Goal: Task Accomplishment & Management: Manage account settings

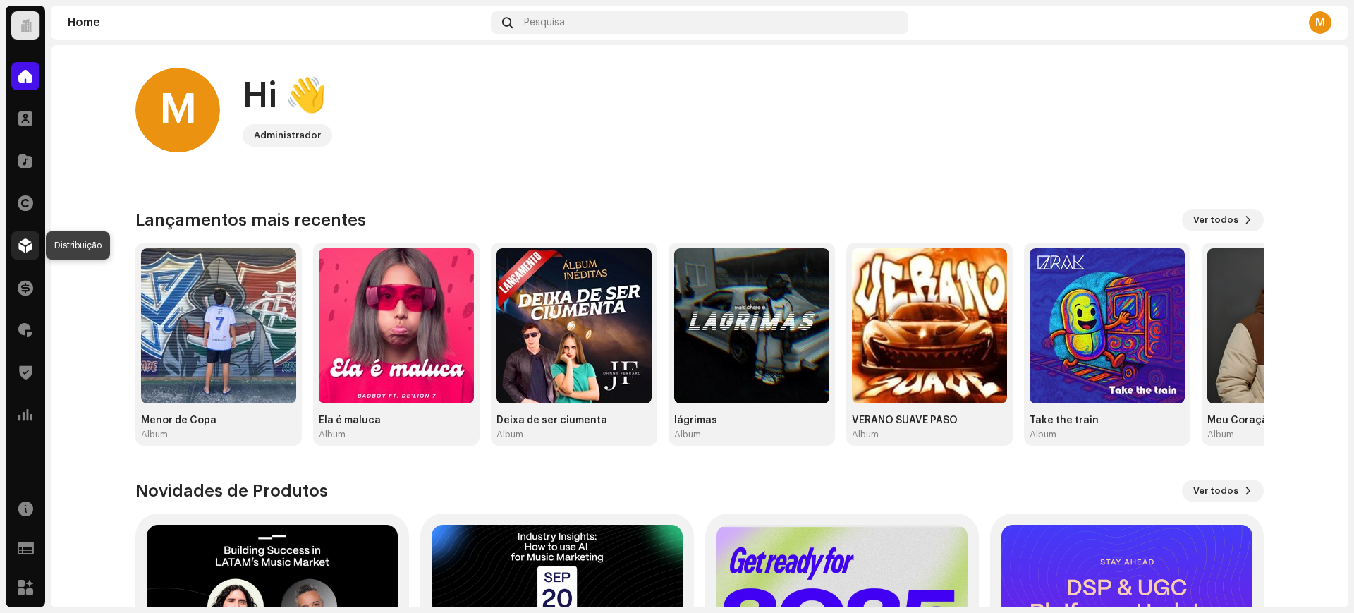
click at [36, 241] on div at bounding box center [25, 245] width 28 height 28
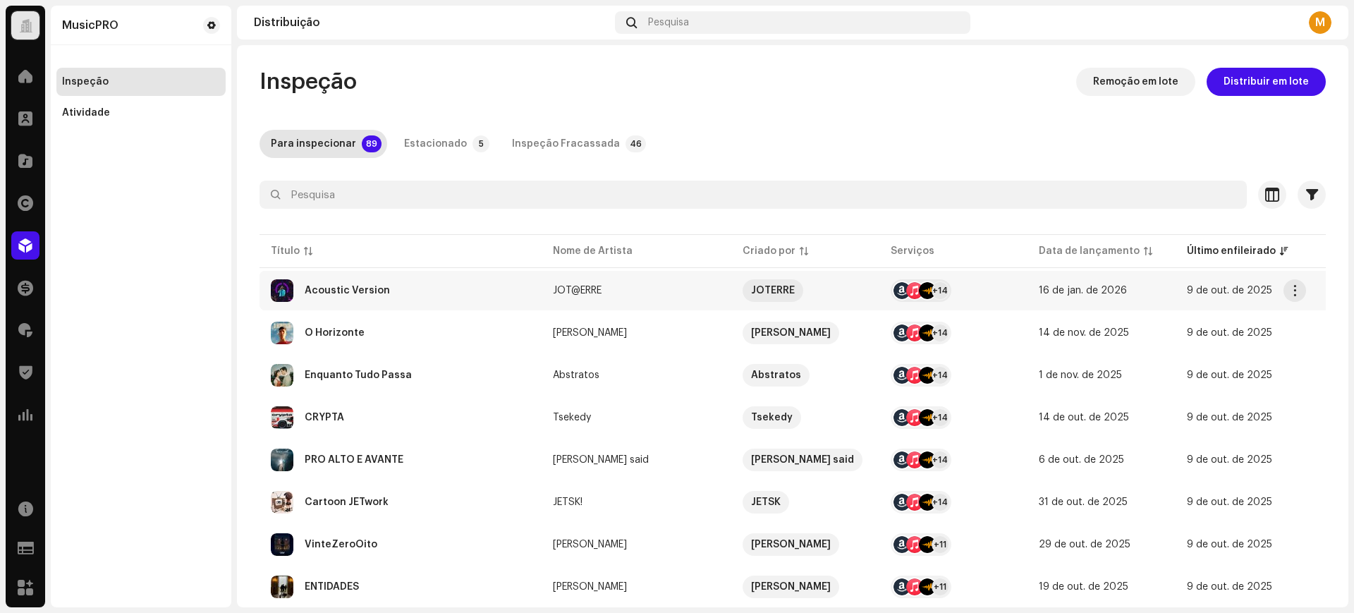
click at [418, 281] on div "Acoustic Version" at bounding box center [401, 290] width 260 height 23
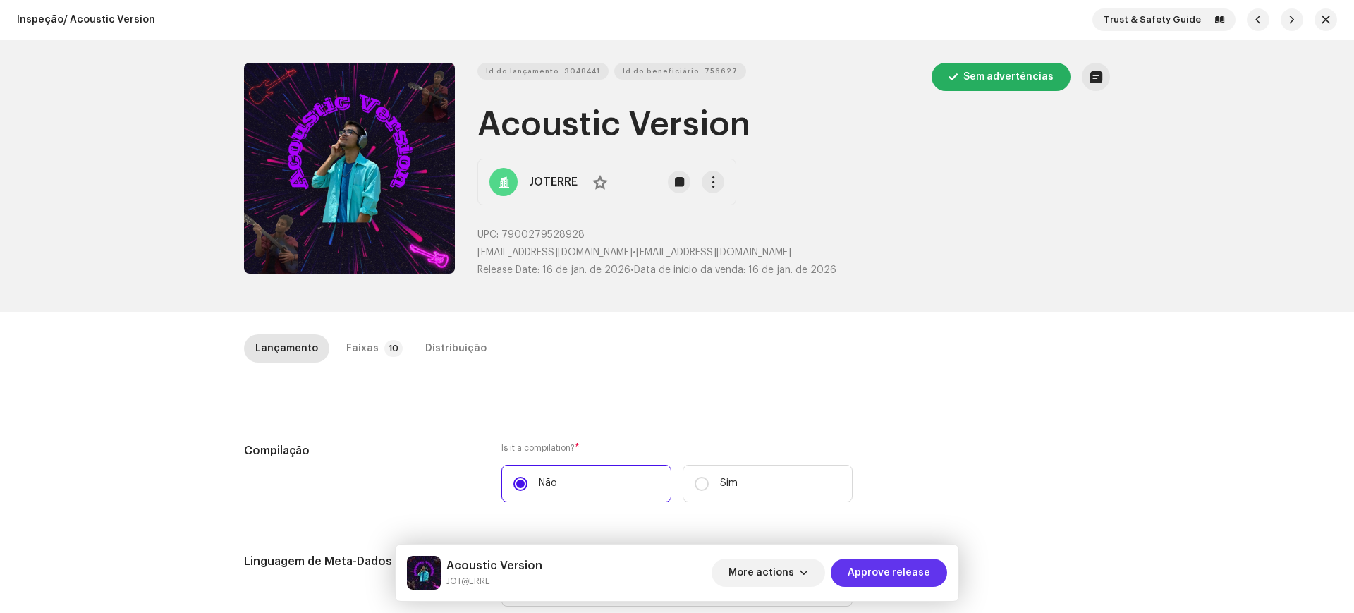
click at [857, 571] on span "Approve release" at bounding box center [889, 573] width 83 height 28
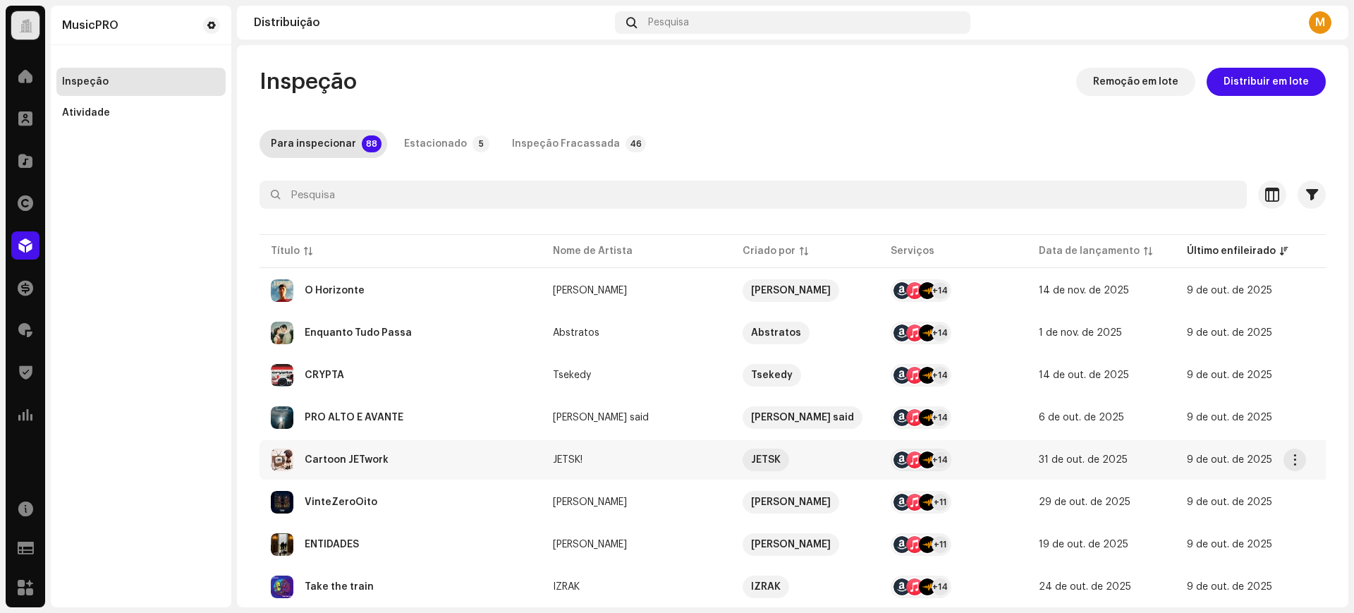
click at [386, 456] on div "Cartoon JETwork" at bounding box center [401, 460] width 260 height 23
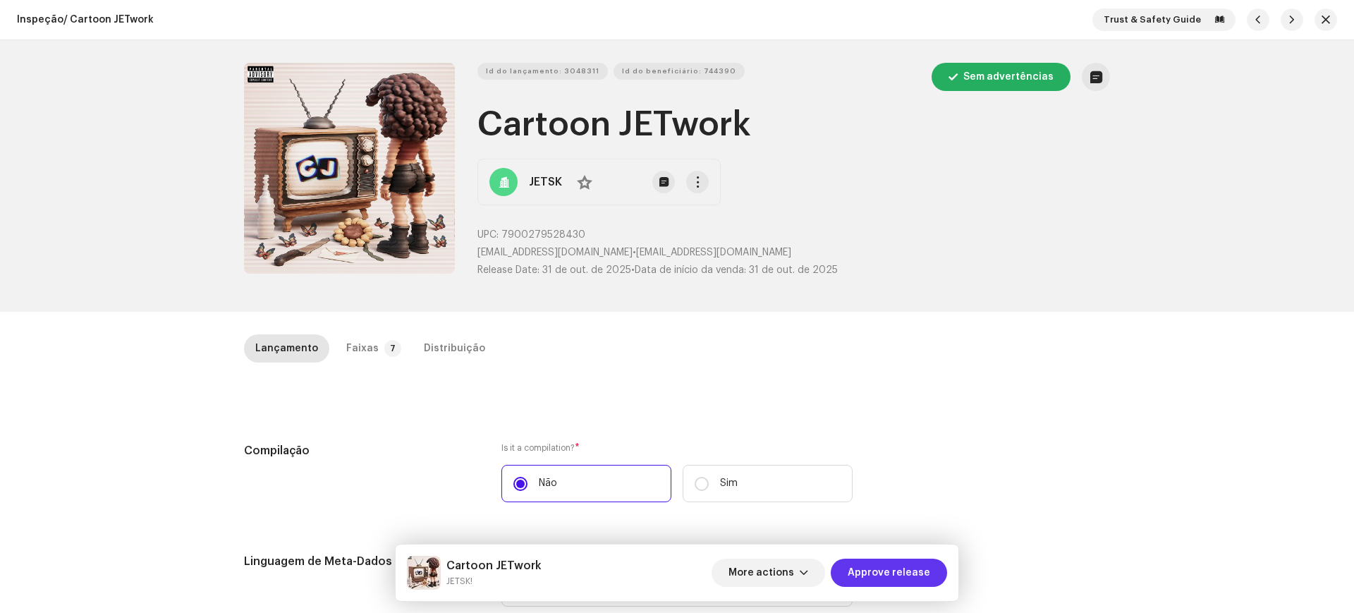
click at [907, 566] on span "Approve release" at bounding box center [889, 573] width 83 height 28
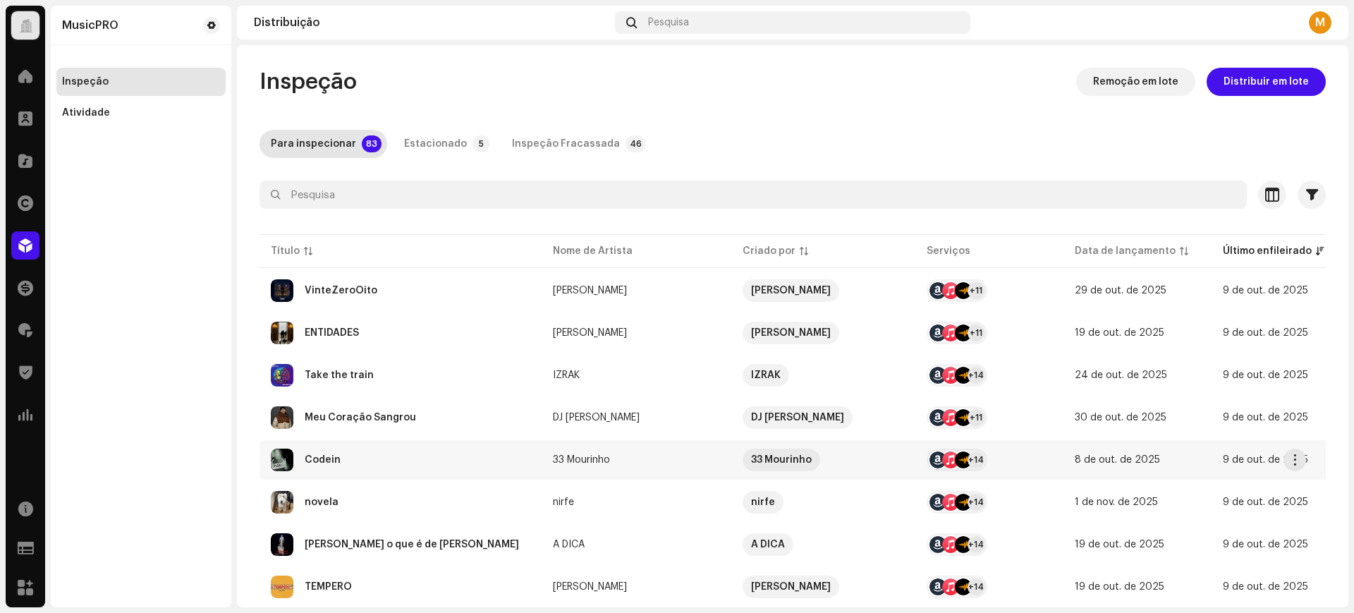
click at [387, 465] on div "Codein" at bounding box center [401, 460] width 260 height 23
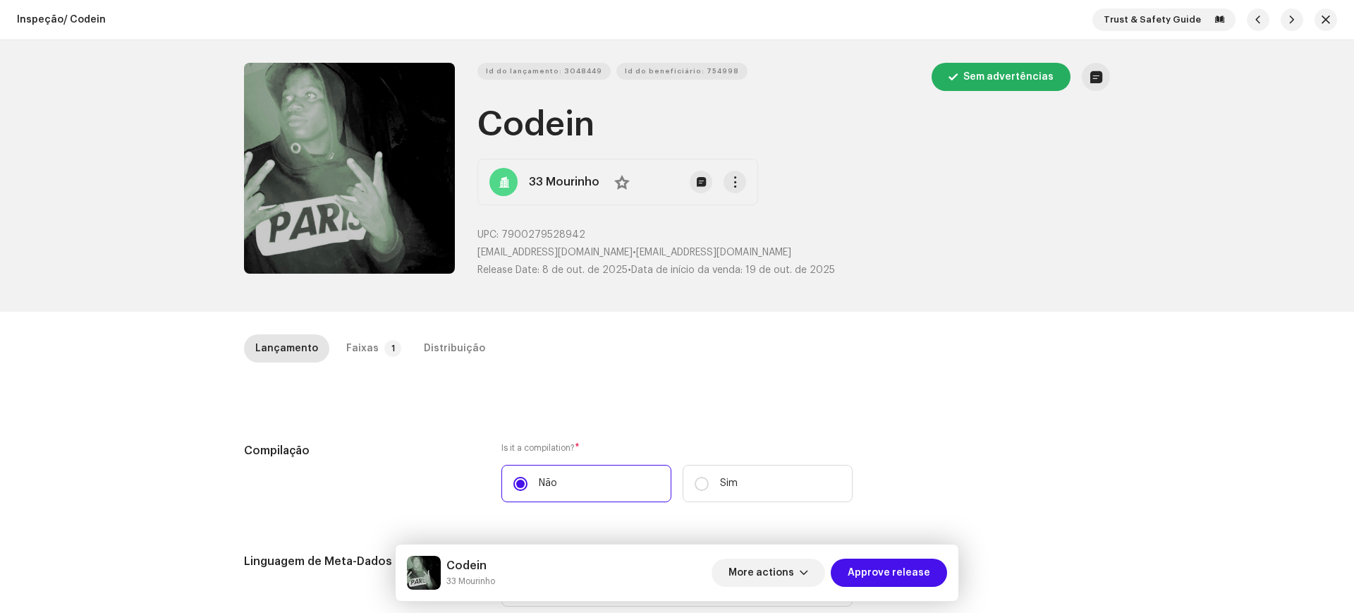
click at [855, 556] on div "More actions Approve release" at bounding box center [830, 573] width 236 height 34
click at [858, 568] on span "Approve release" at bounding box center [889, 573] width 83 height 28
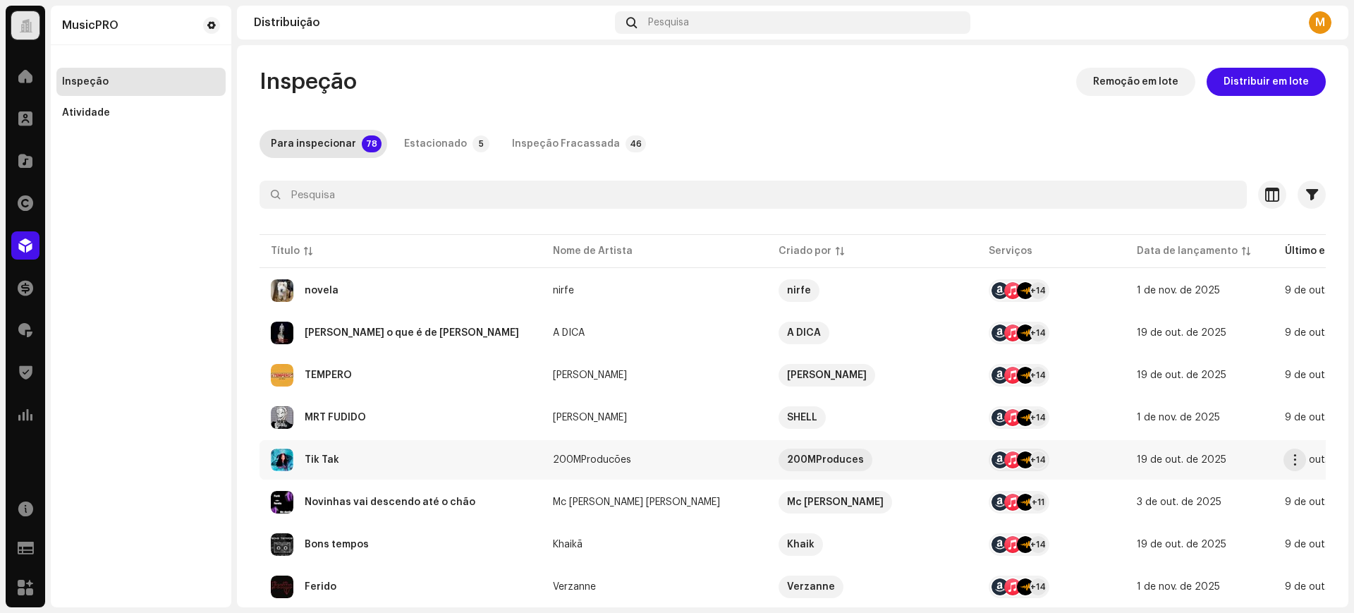
click at [408, 468] on div "Tik Tak" at bounding box center [401, 460] width 260 height 23
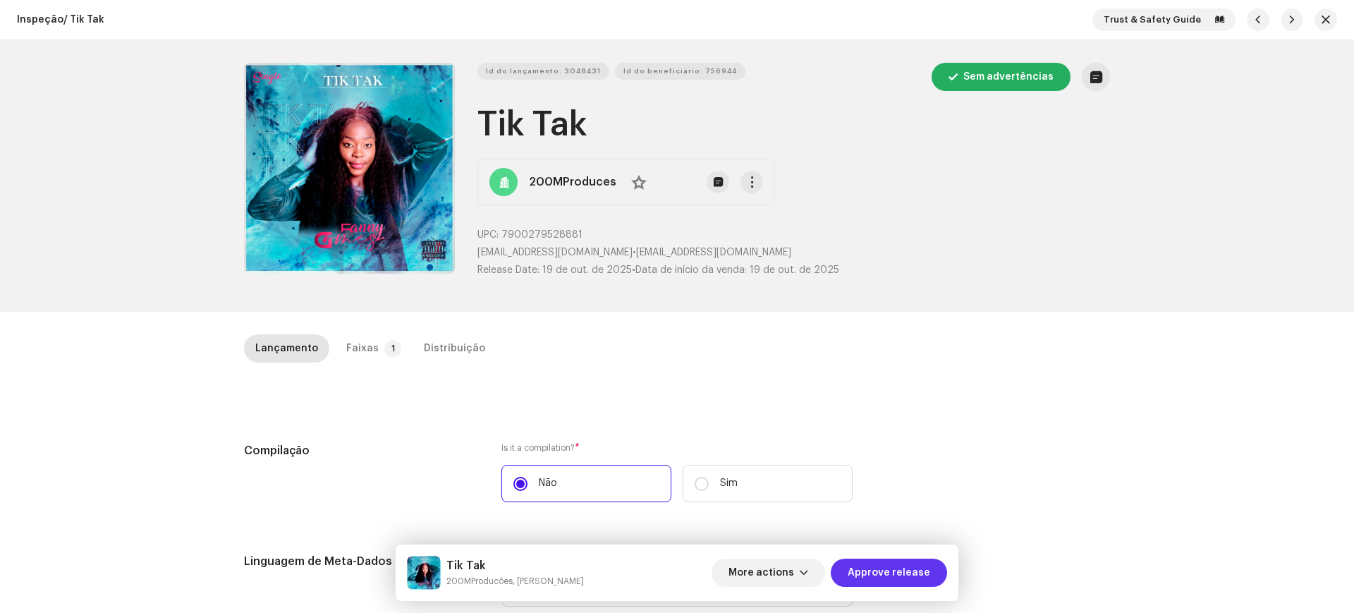
click at [884, 566] on span "Approve release" at bounding box center [889, 573] width 83 height 28
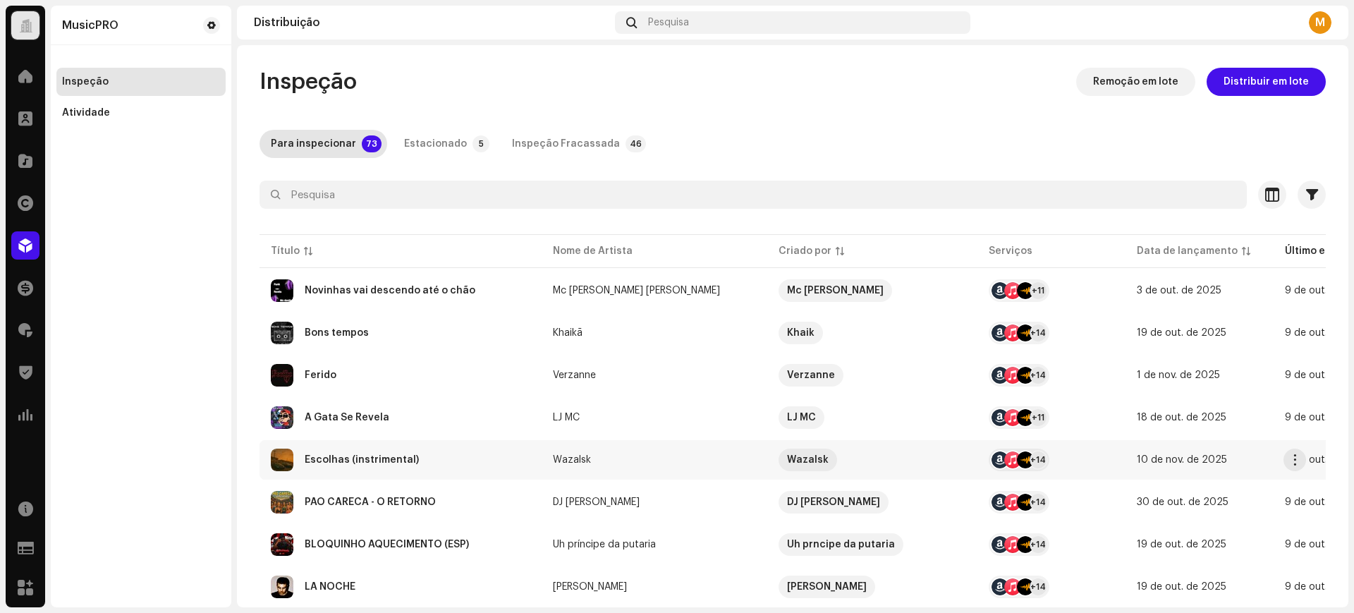
click at [392, 451] on div "Escolhas (instrimental)" at bounding box center [401, 460] width 260 height 23
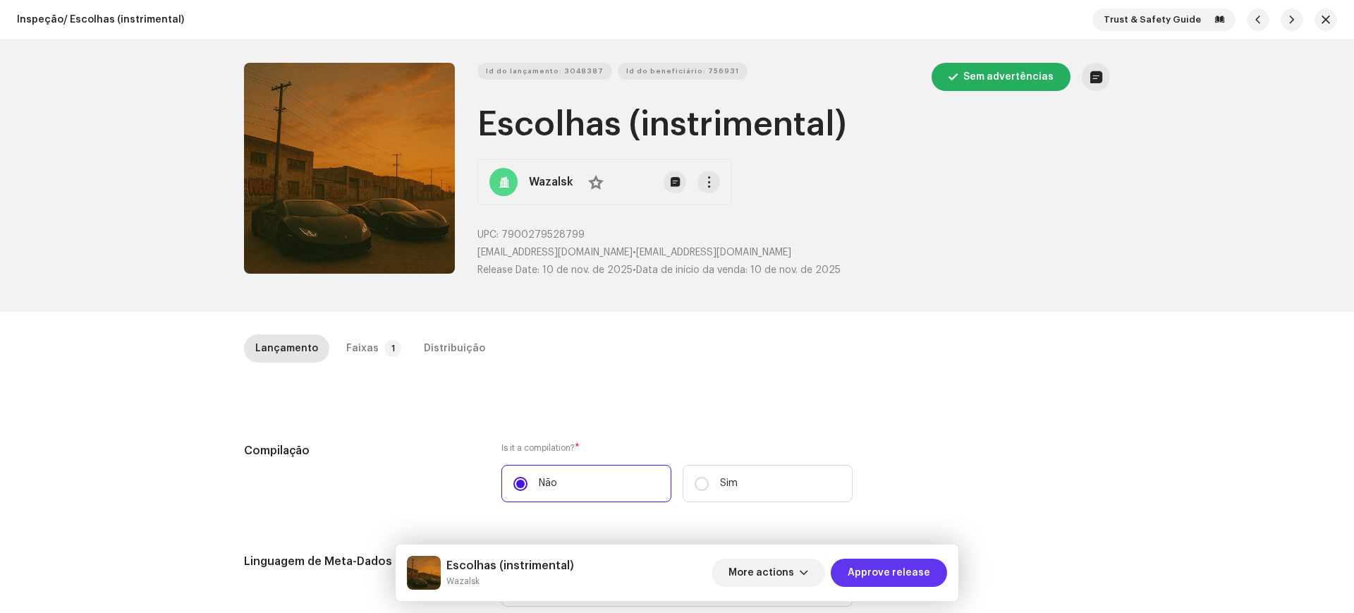
click at [855, 560] on span "Approve release" at bounding box center [889, 573] width 83 height 28
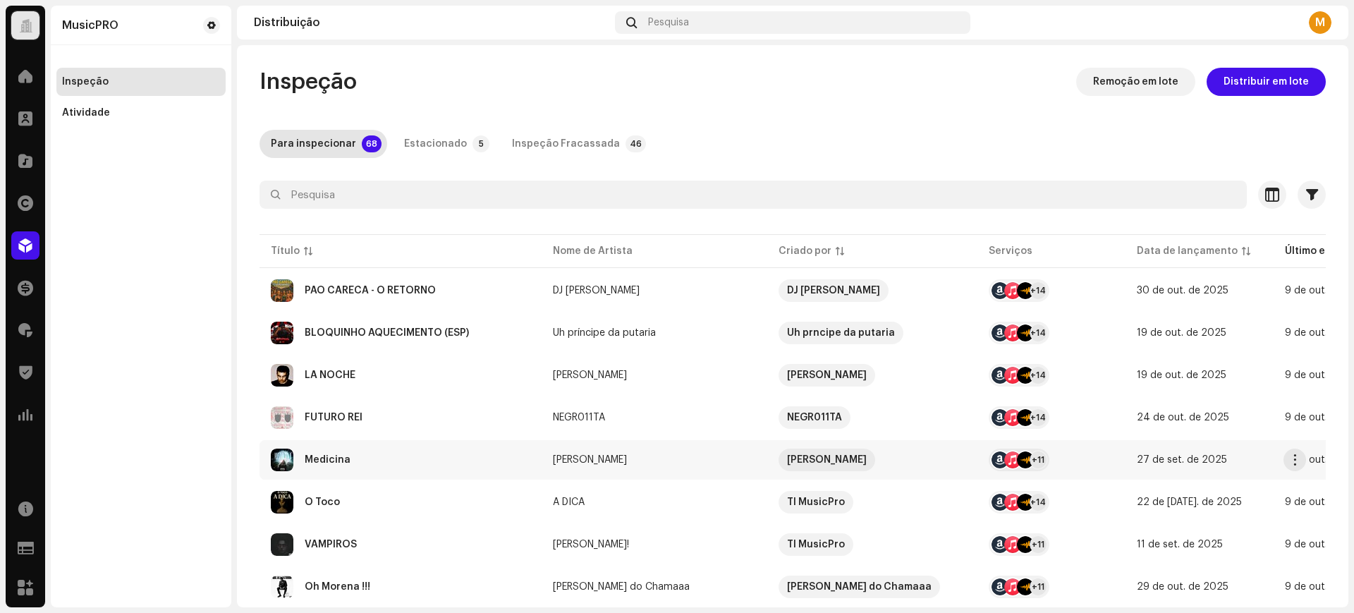
click at [389, 451] on div "Medicina" at bounding box center [401, 460] width 260 height 23
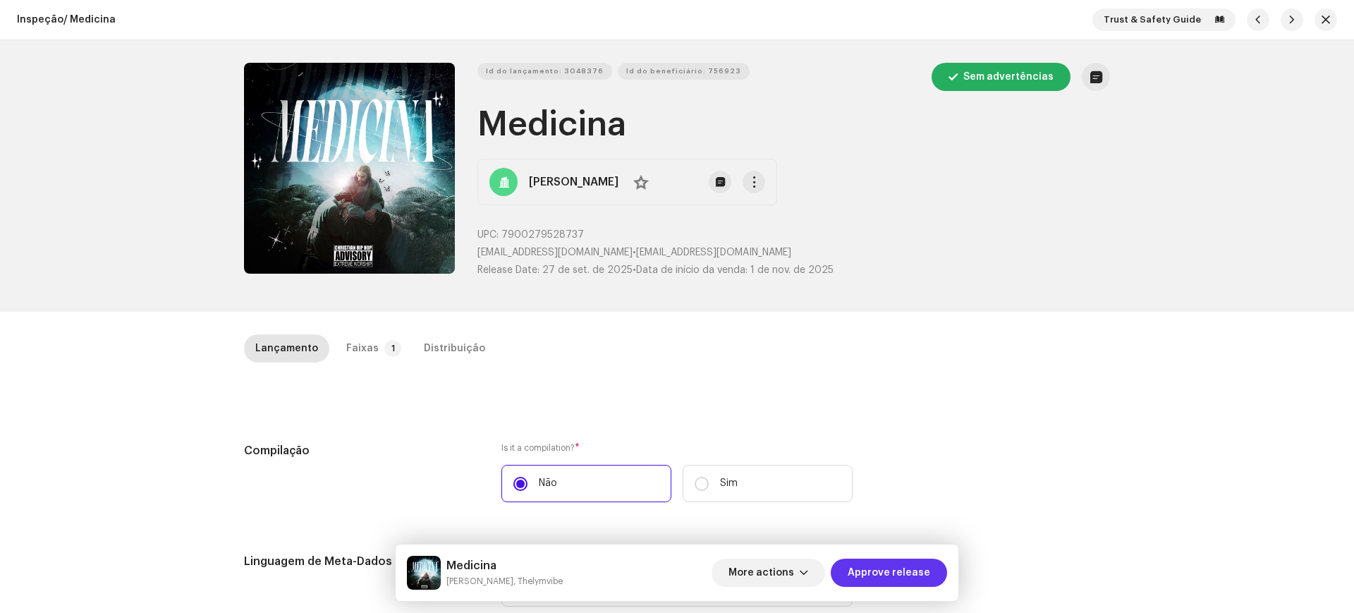
click at [874, 567] on span "Approve release" at bounding box center [889, 573] width 83 height 28
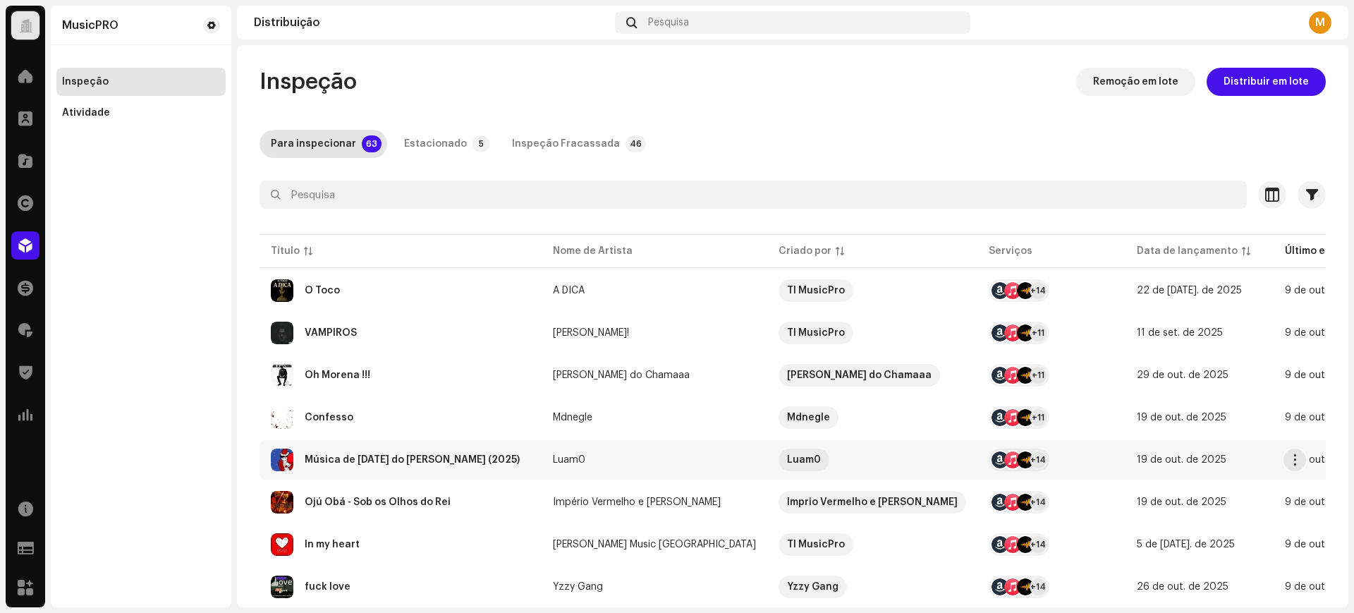
click at [390, 450] on div "Música de [DATE] do [PERSON_NAME] (2025)" at bounding box center [401, 460] width 260 height 23
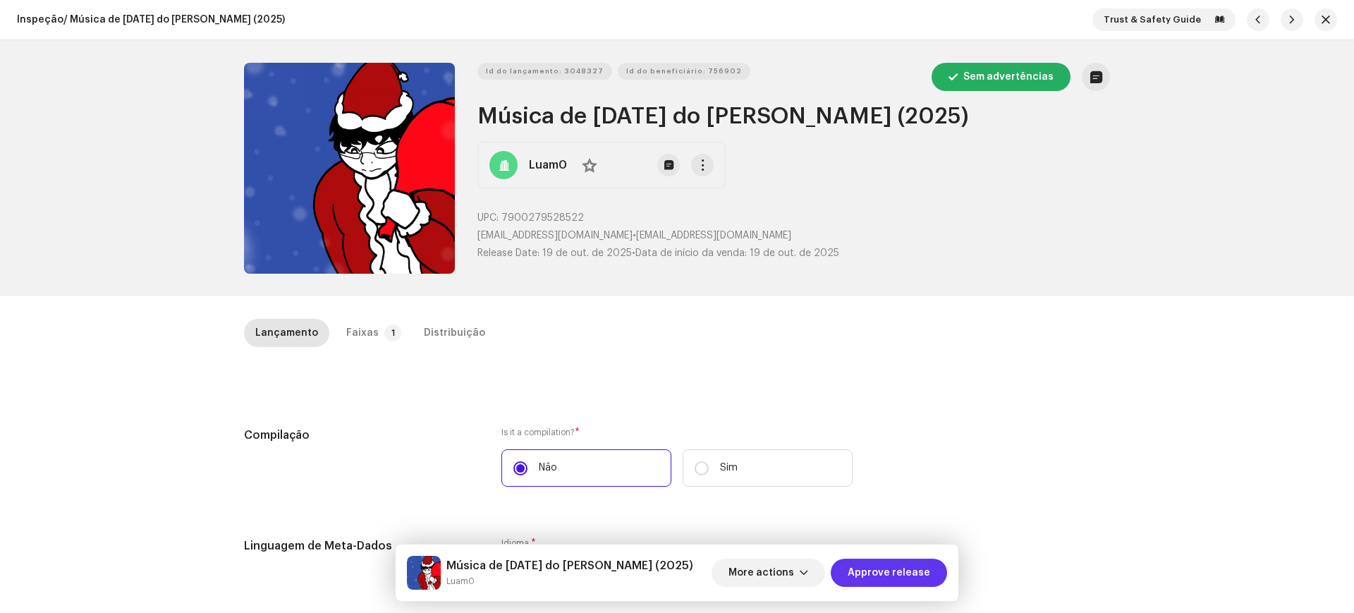
click at [882, 565] on span "Approve release" at bounding box center [889, 573] width 83 height 28
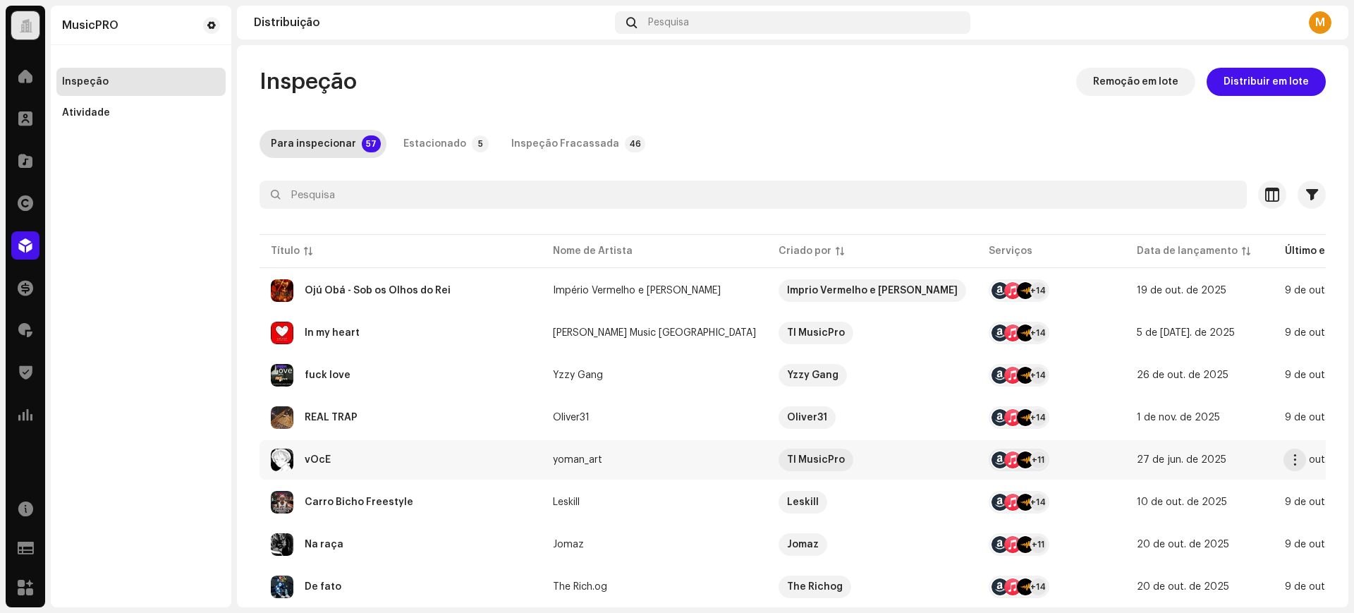
click at [335, 441] on td "vOcÊ" at bounding box center [401, 459] width 282 height 39
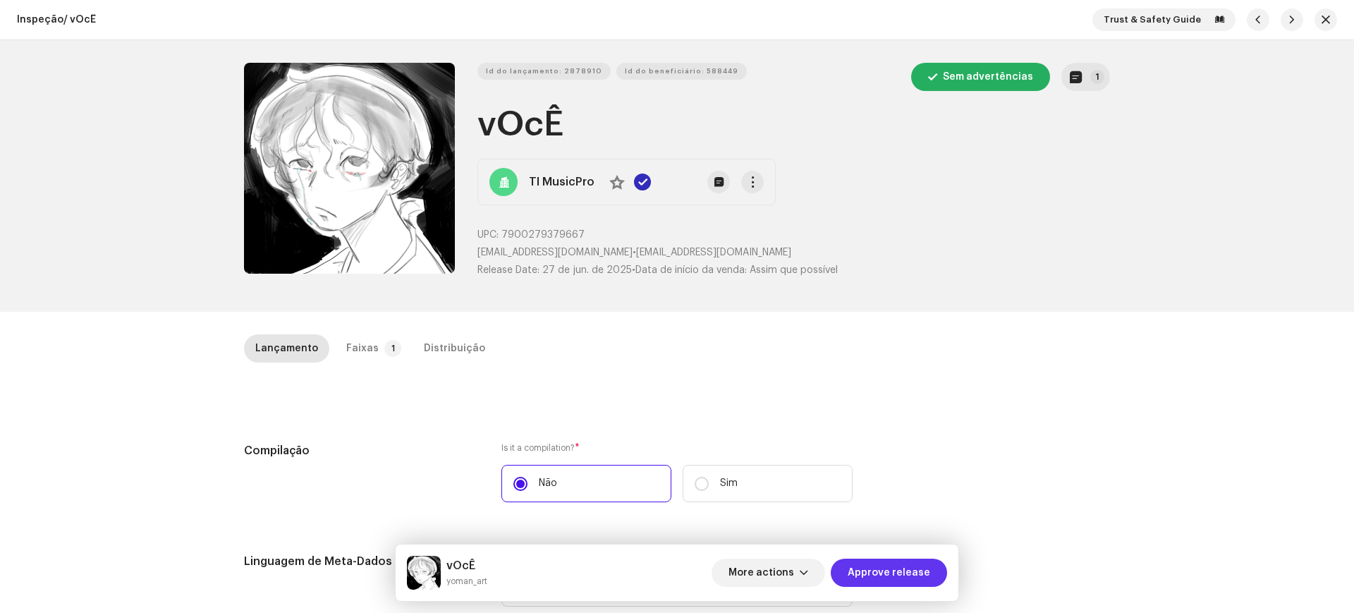
click at [889, 572] on span "Approve release" at bounding box center [889, 573] width 83 height 28
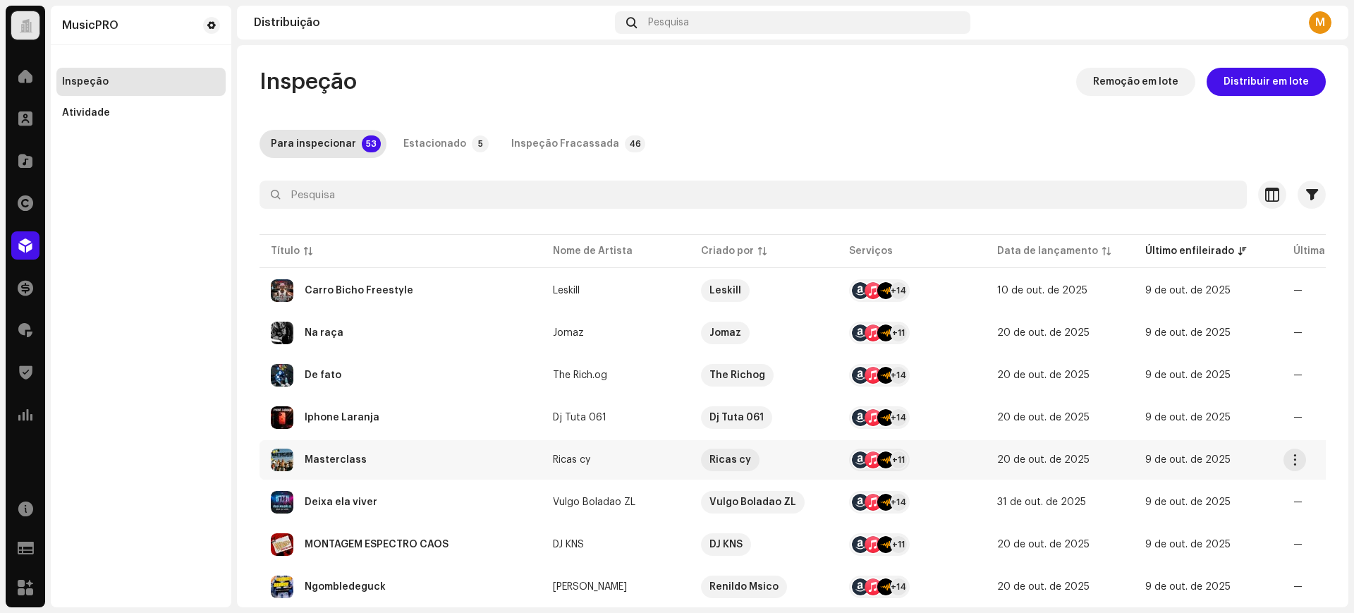
click at [421, 458] on div "Masterclass" at bounding box center [401, 460] width 260 height 23
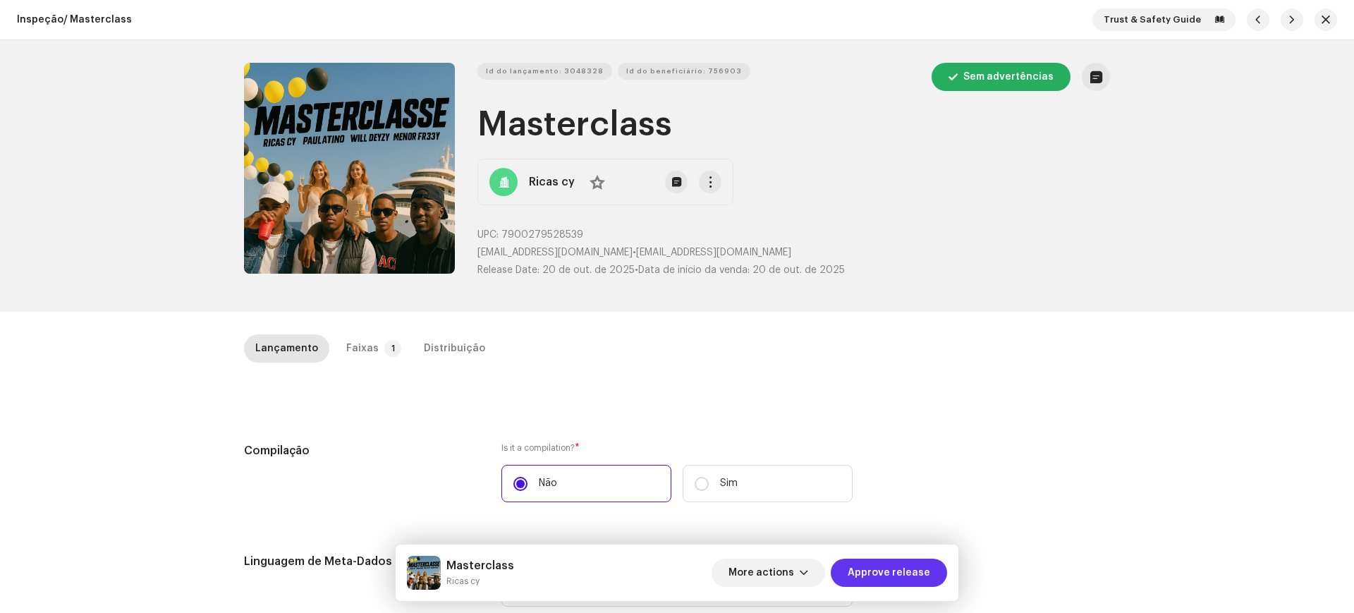
click at [920, 575] on span "Approve release" at bounding box center [889, 573] width 83 height 28
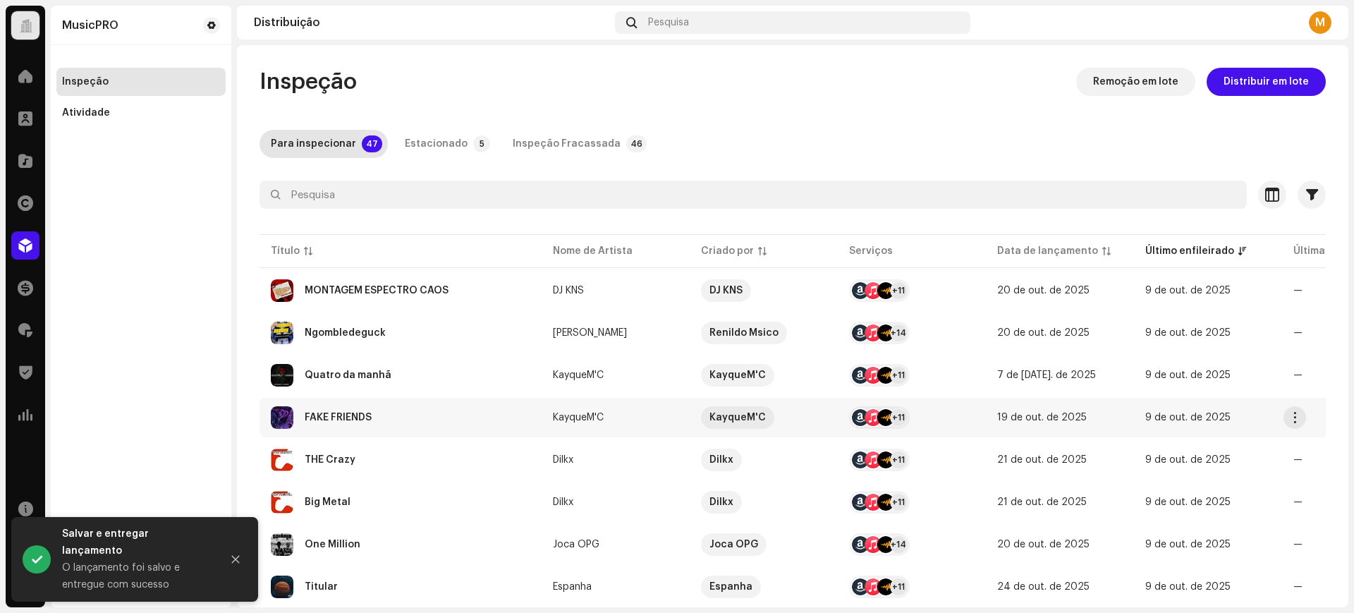
click at [378, 412] on div "FAKE FRIENDS" at bounding box center [401, 417] width 260 height 23
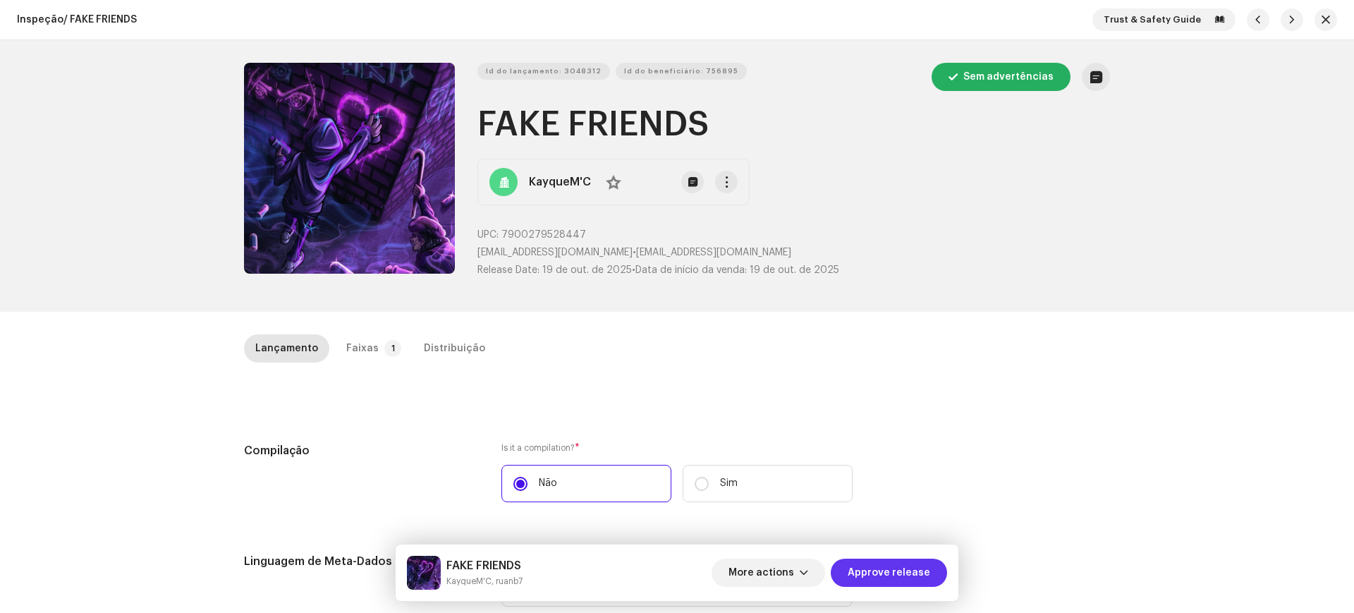
click at [897, 577] on span "Approve release" at bounding box center [889, 573] width 83 height 28
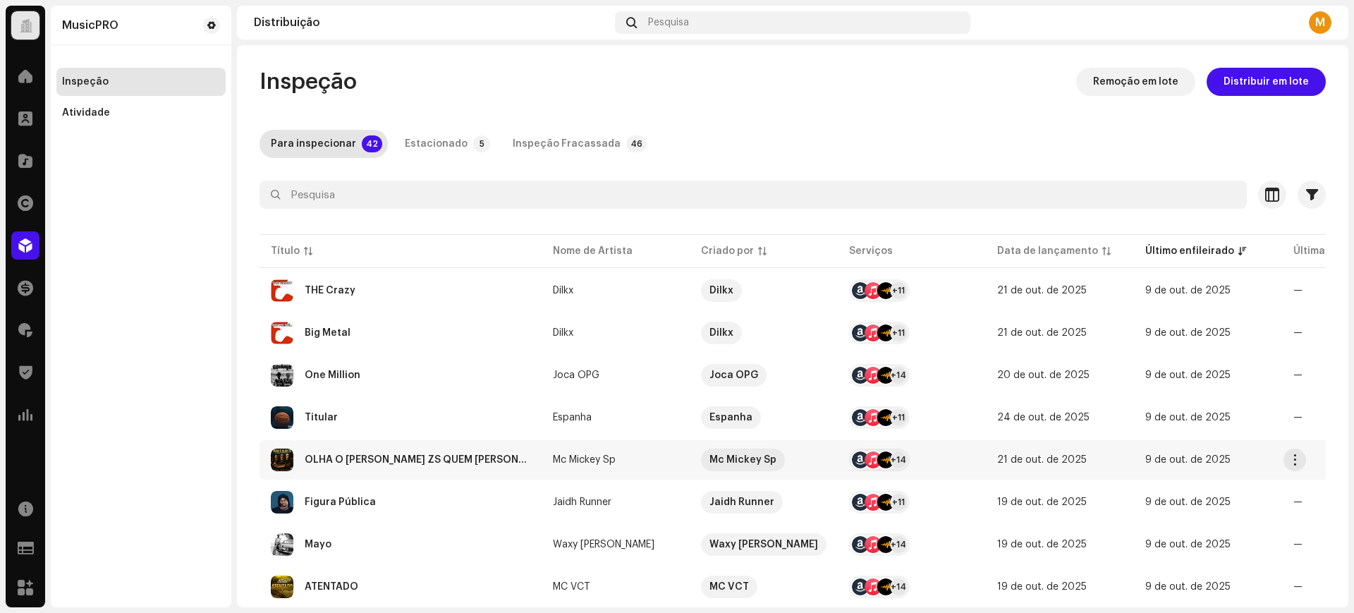
click at [337, 447] on td "OLHA O [PERSON_NAME] ZS QUEM [PERSON_NAME]" at bounding box center [401, 459] width 282 height 39
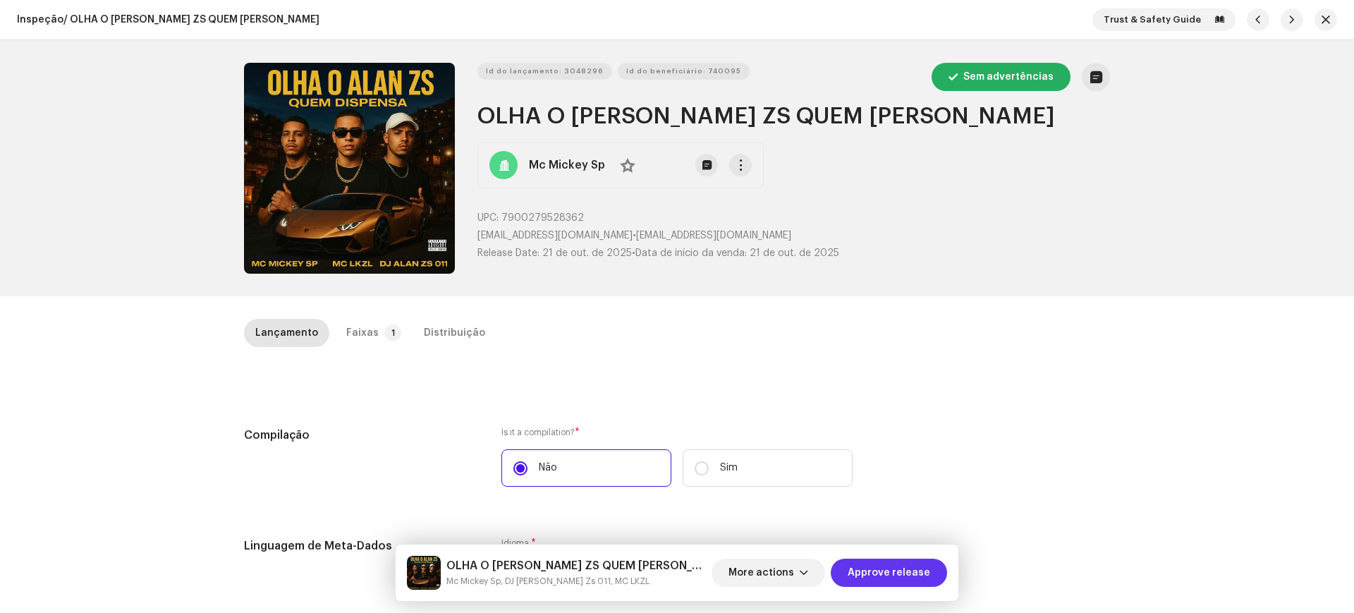
click at [891, 567] on span "Approve release" at bounding box center [889, 573] width 83 height 28
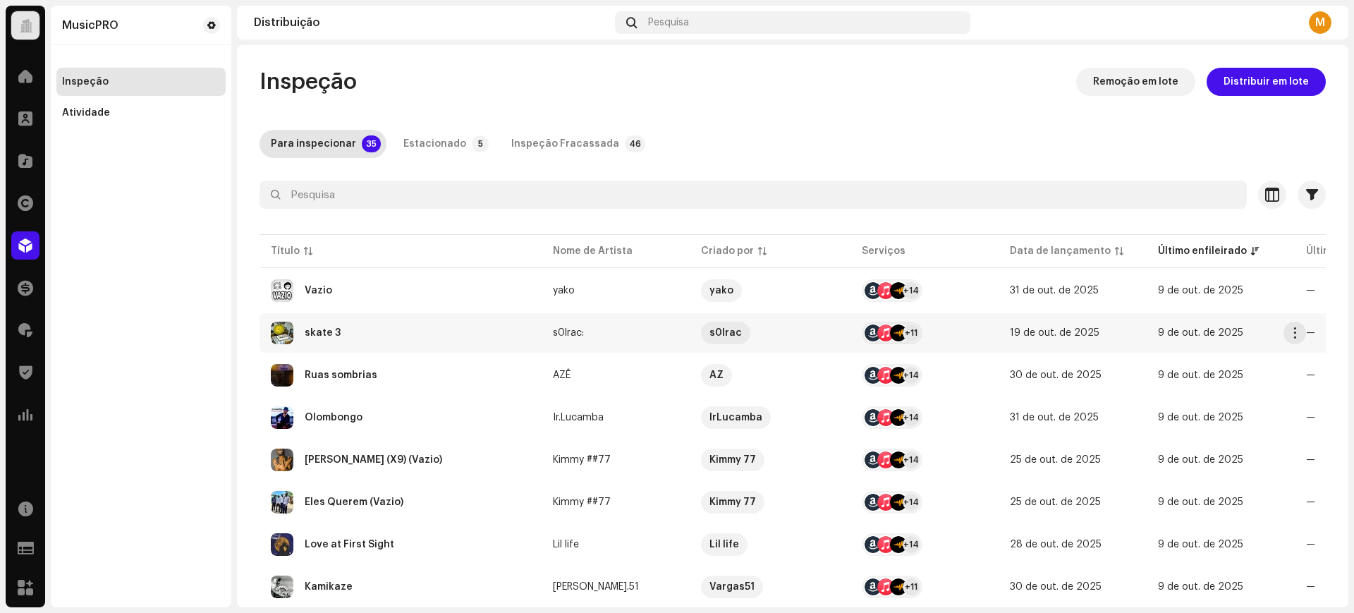
click at [360, 318] on td "skate 3" at bounding box center [401, 332] width 282 height 39
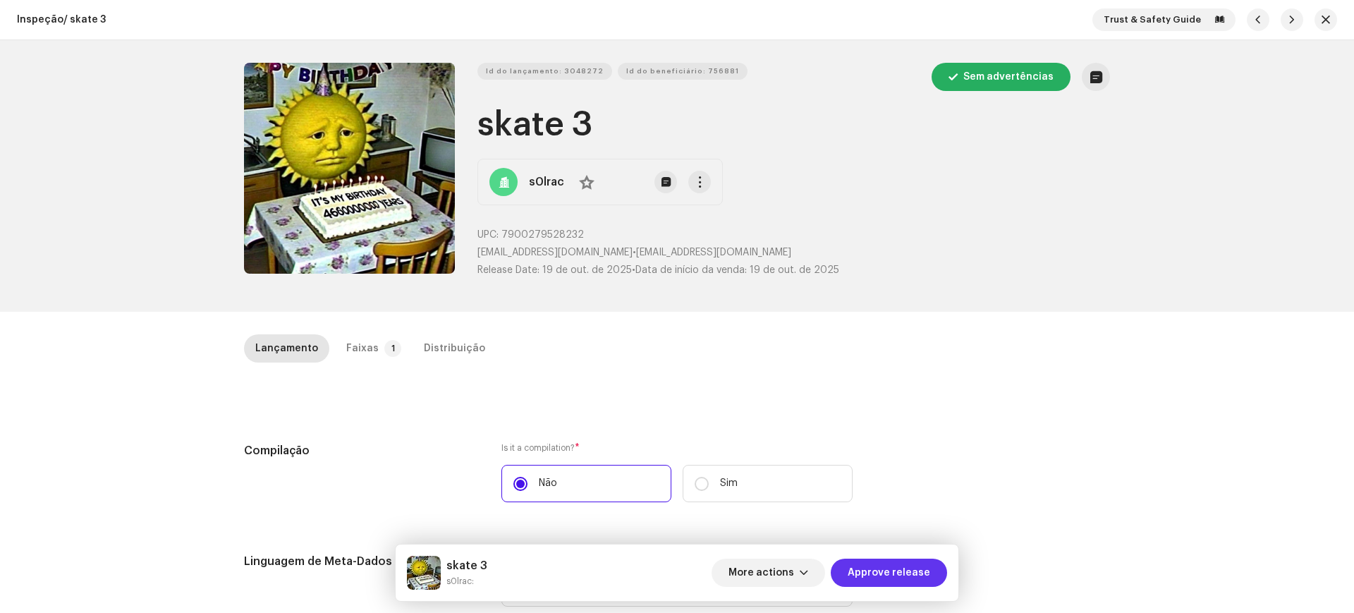
click at [886, 565] on span "Approve release" at bounding box center [889, 573] width 83 height 28
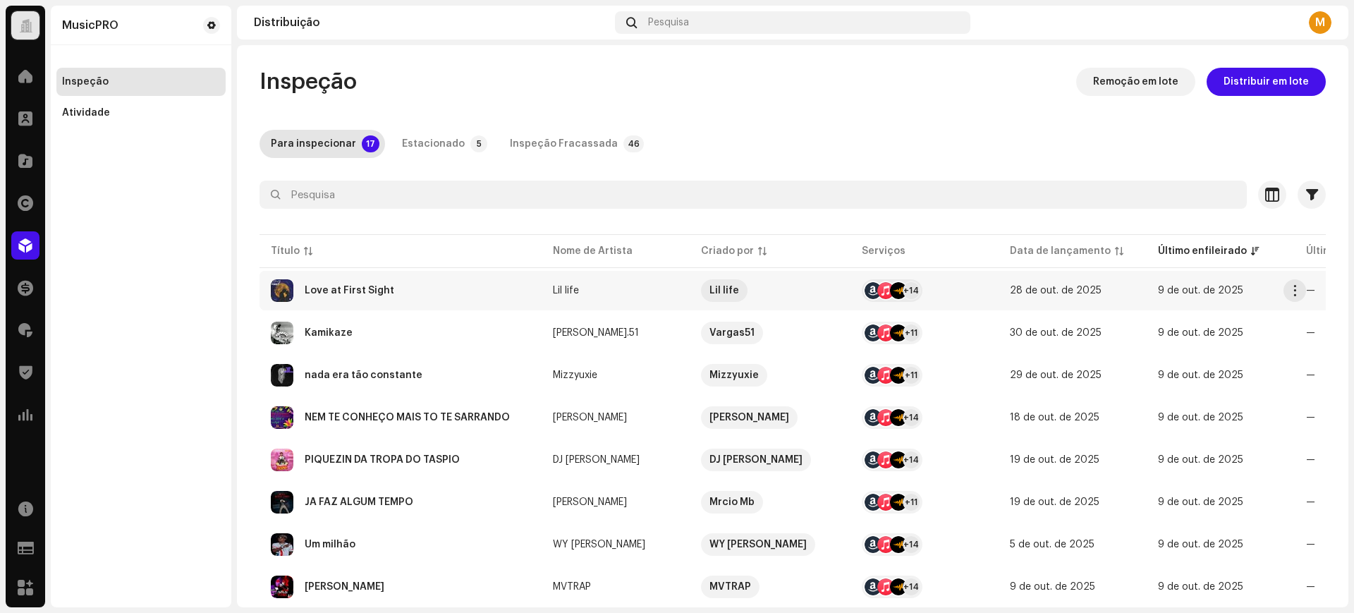
click at [401, 282] on div "Love at First Sight" at bounding box center [401, 290] width 260 height 23
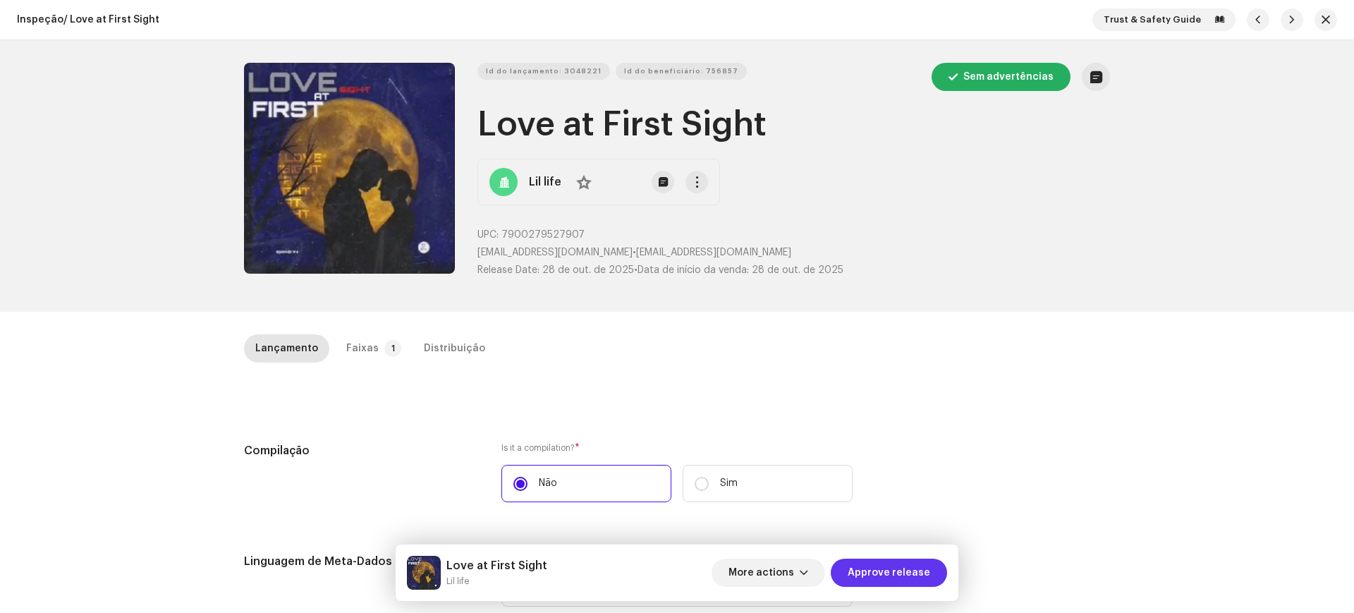
click at [875, 582] on span "Approve release" at bounding box center [889, 573] width 83 height 28
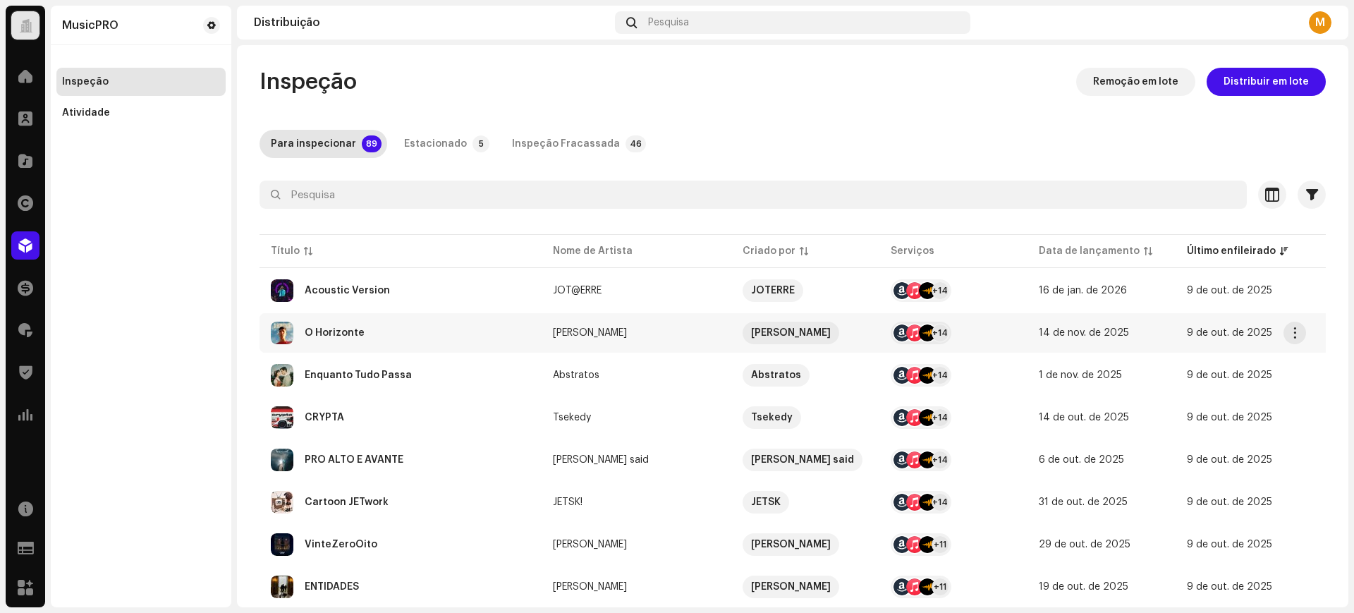
click at [410, 327] on div "O Horizonte" at bounding box center [401, 333] width 260 height 23
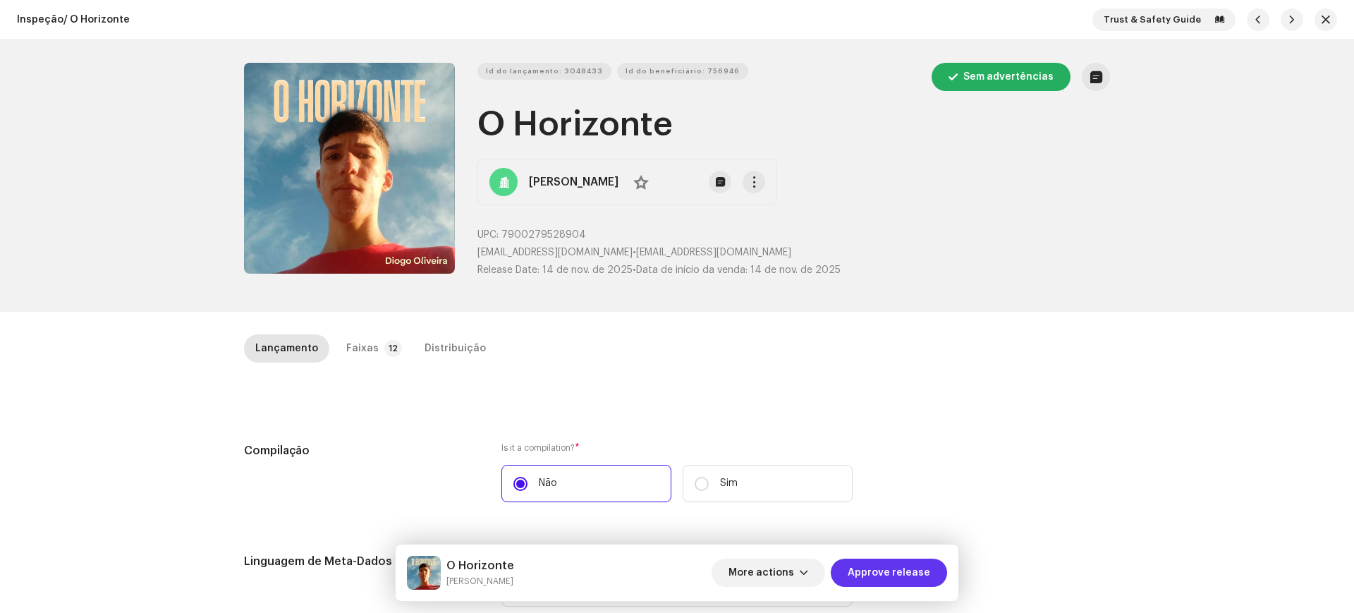
click at [874, 573] on span "Approve release" at bounding box center [889, 573] width 83 height 28
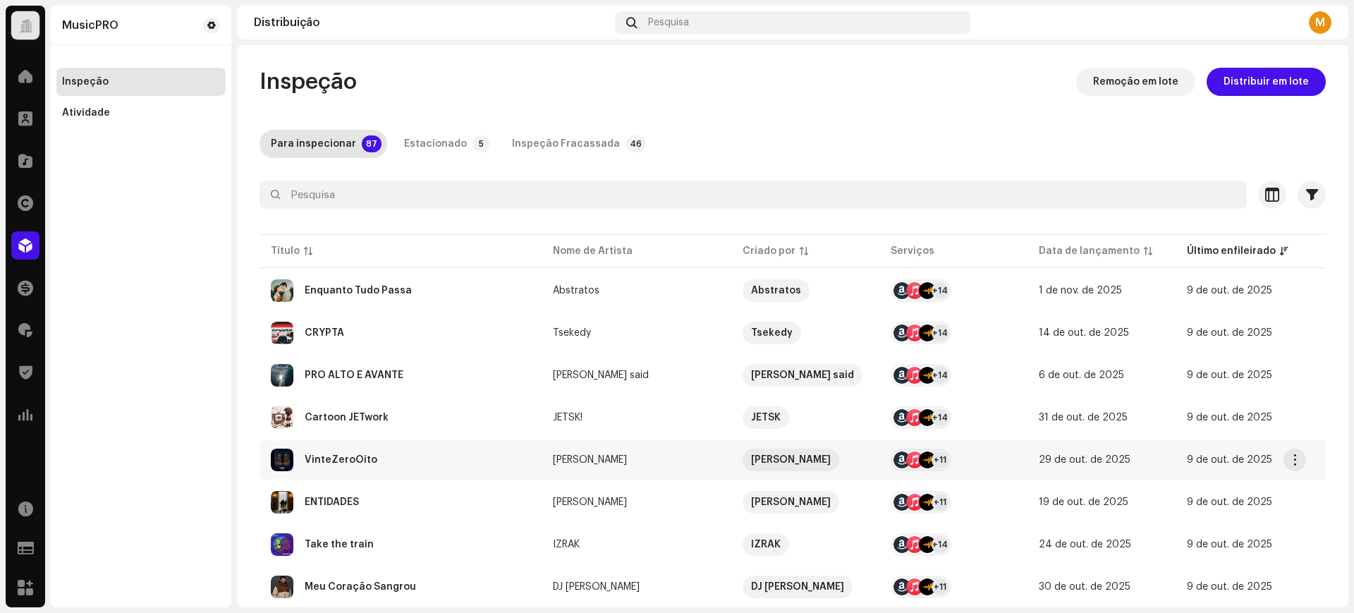
click at [386, 458] on div "VinteZeroOito" at bounding box center [401, 460] width 260 height 23
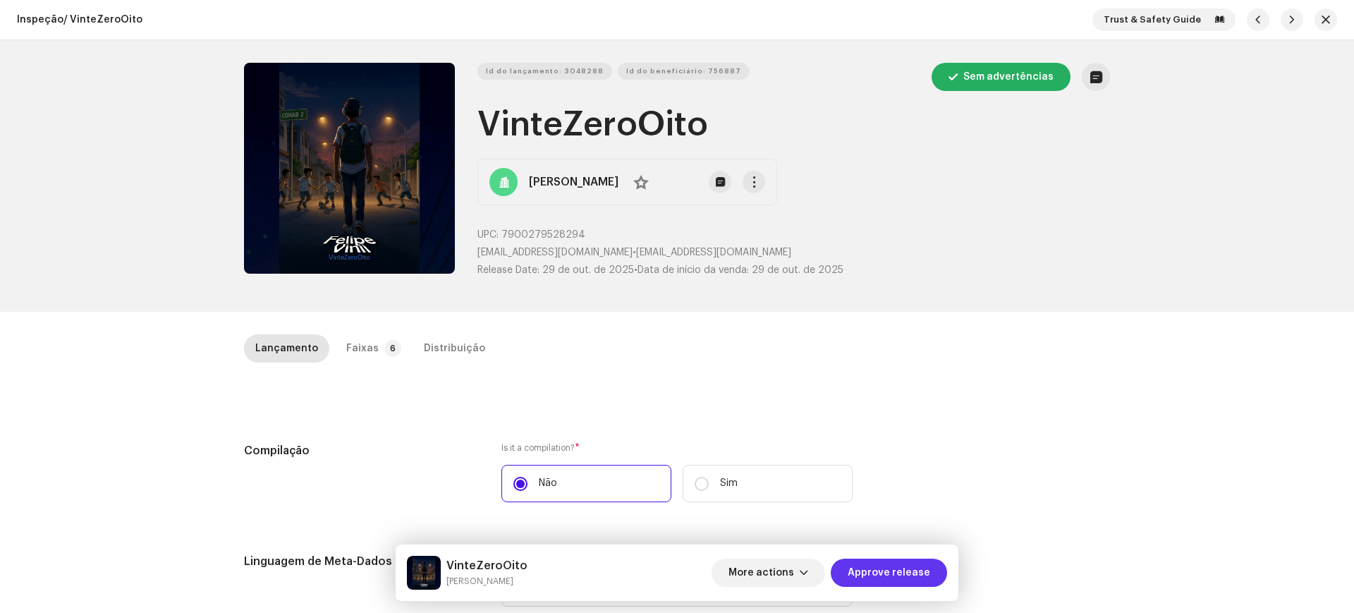
click at [889, 571] on span "Approve release" at bounding box center [889, 573] width 83 height 28
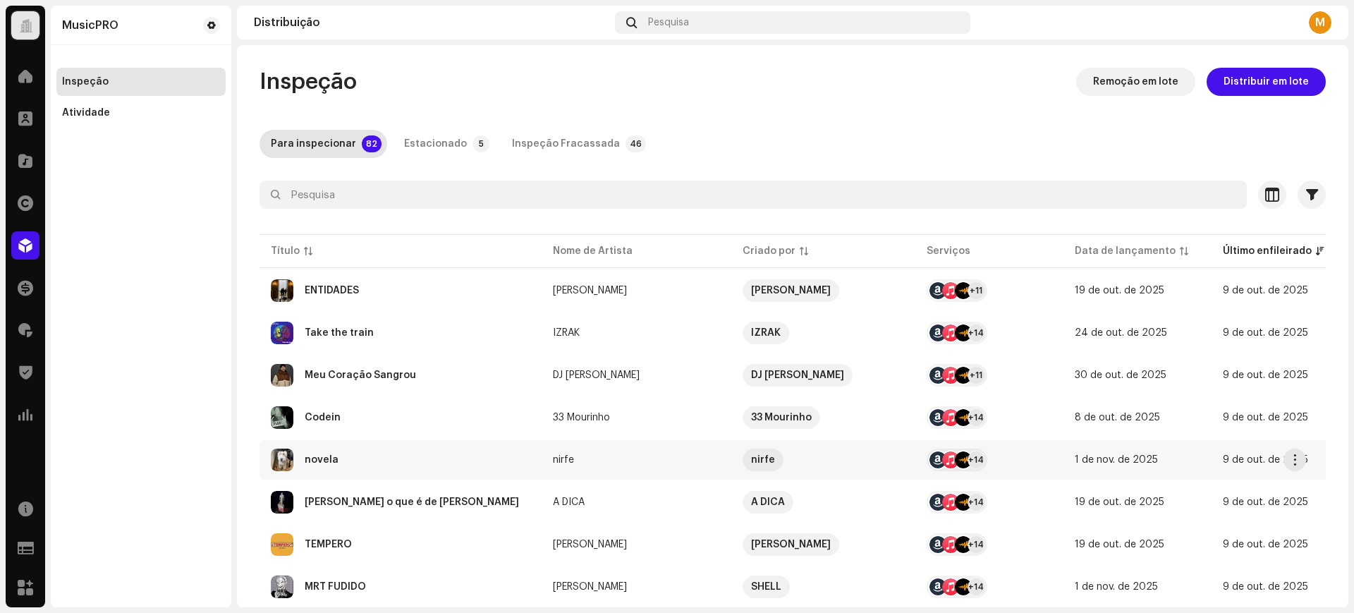
click at [388, 455] on div "novela" at bounding box center [401, 460] width 260 height 23
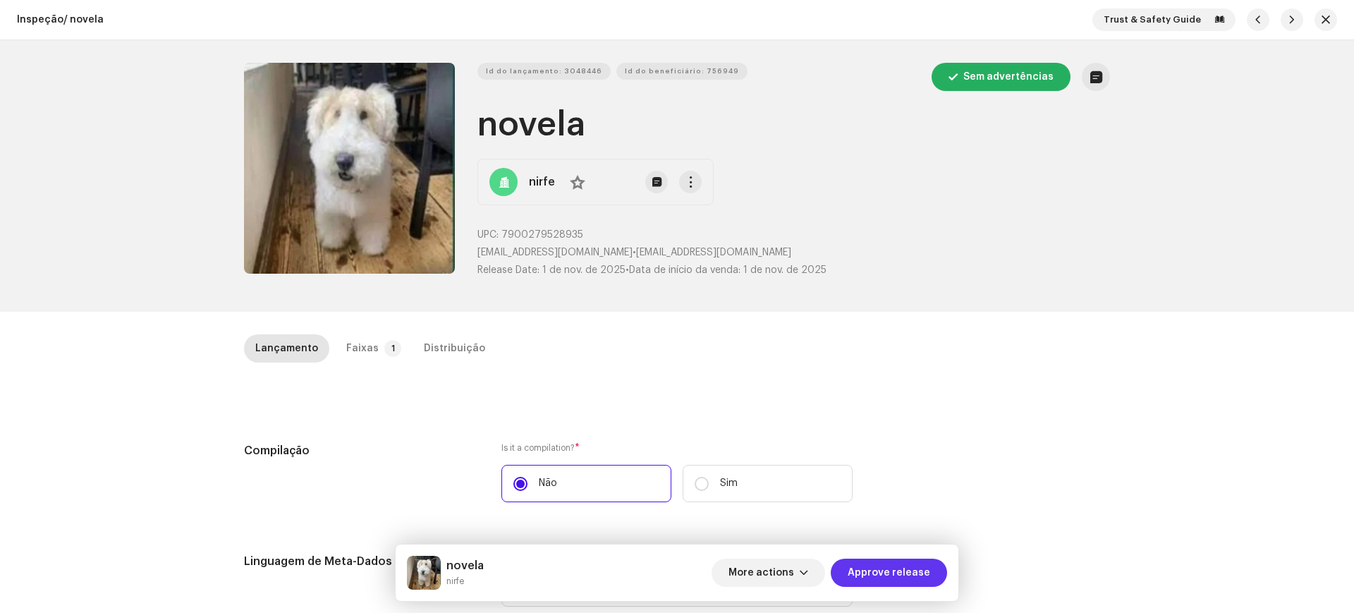
click at [873, 566] on span "Approve release" at bounding box center [889, 573] width 83 height 28
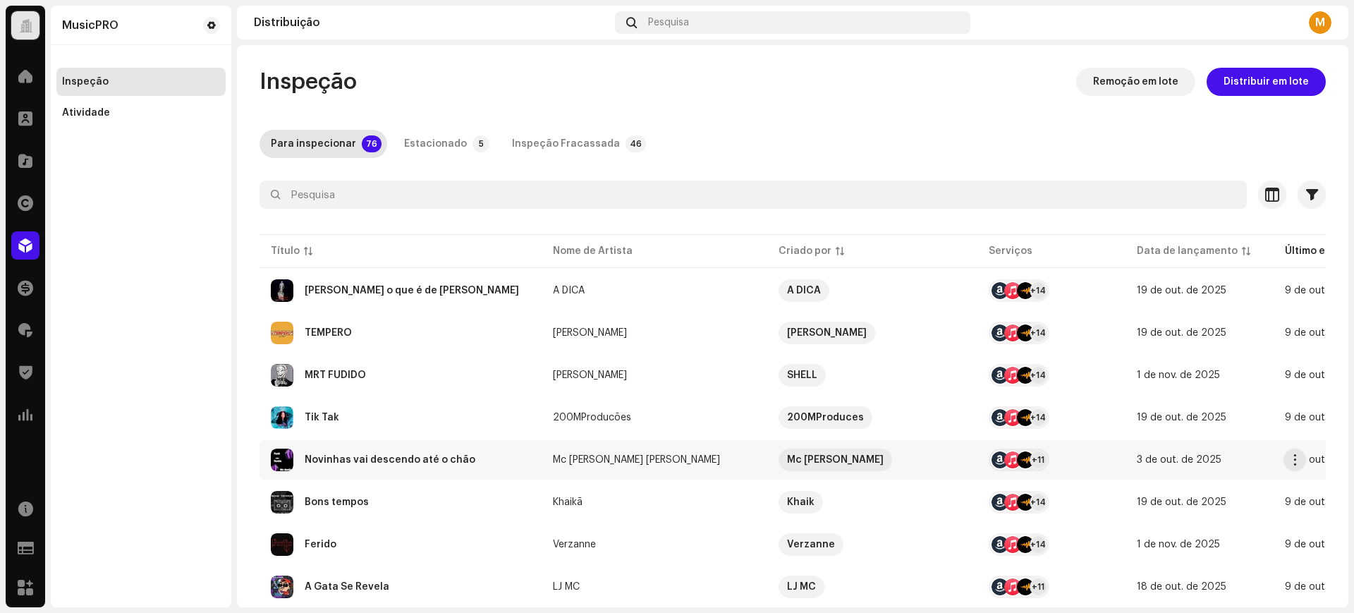
click at [382, 463] on div "Novinhas vai descendo até o chão" at bounding box center [390, 460] width 171 height 10
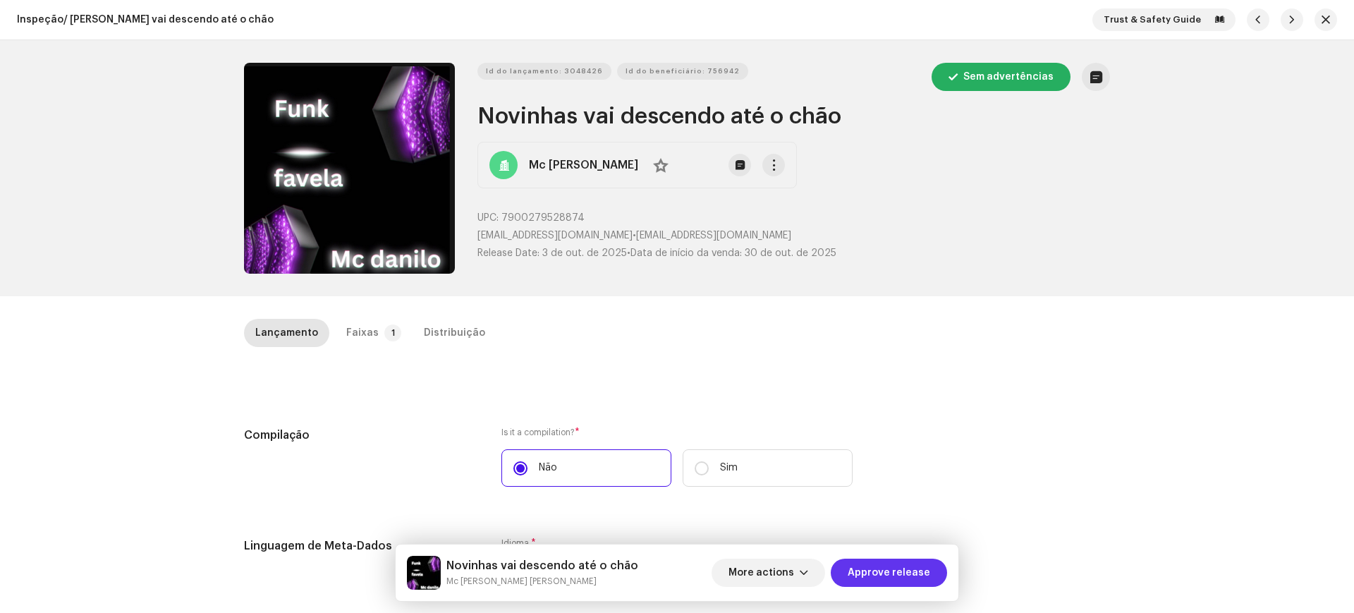
click at [879, 580] on span "Approve release" at bounding box center [889, 573] width 83 height 28
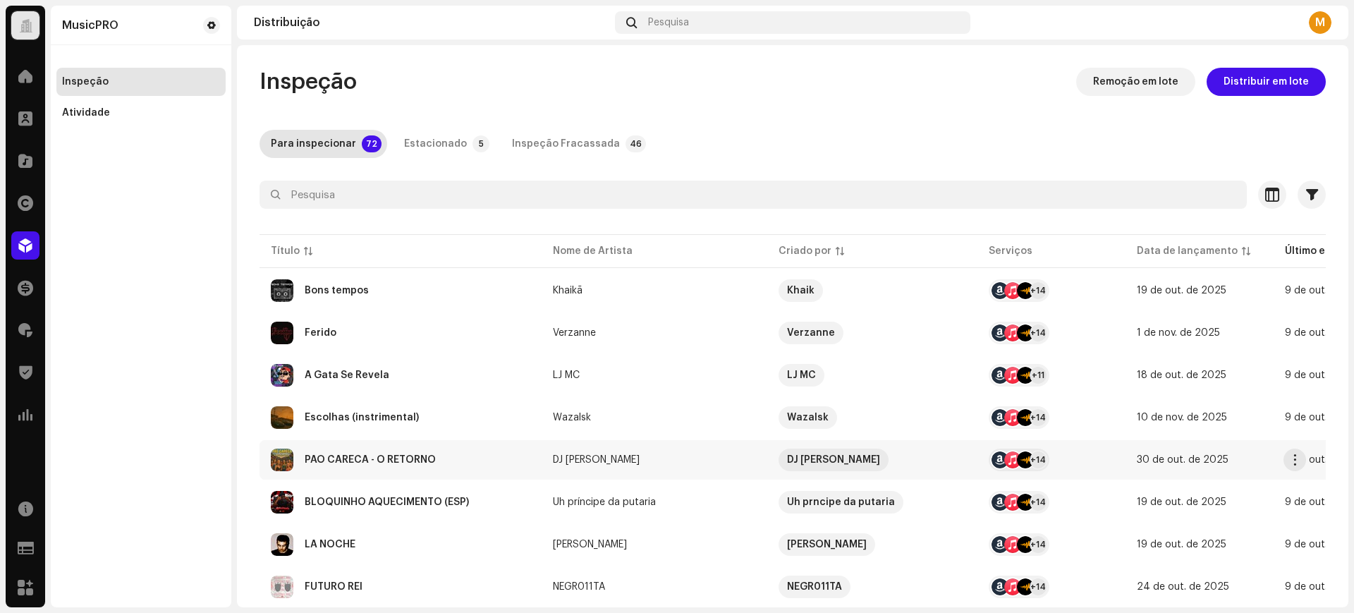
click at [382, 473] on td "PÃO CARECA - O RETORNO" at bounding box center [401, 459] width 282 height 39
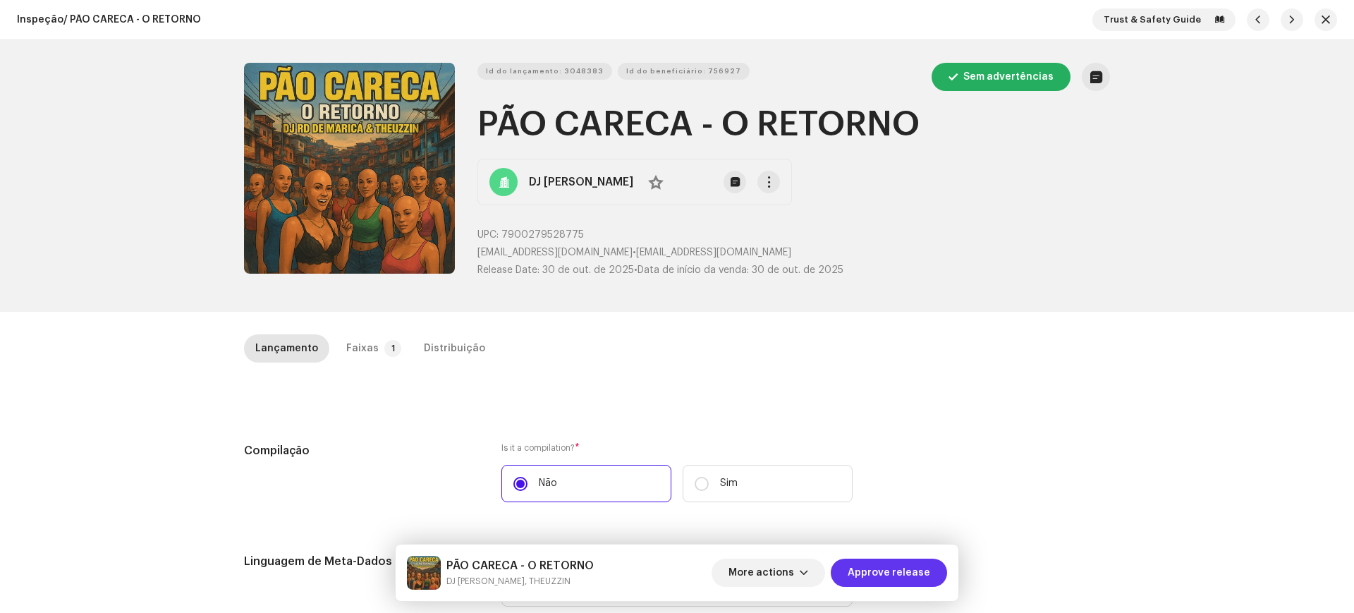
click at [865, 575] on span "Approve release" at bounding box center [889, 573] width 83 height 28
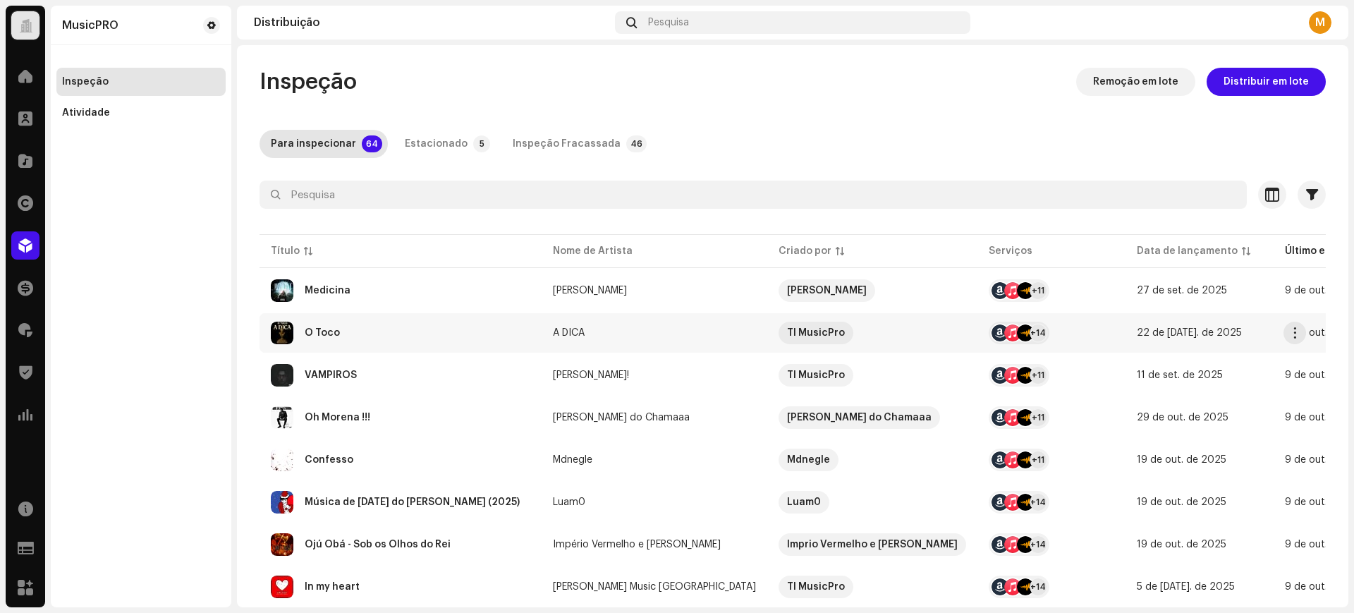
click at [374, 350] on td "O Toco" at bounding box center [401, 332] width 282 height 39
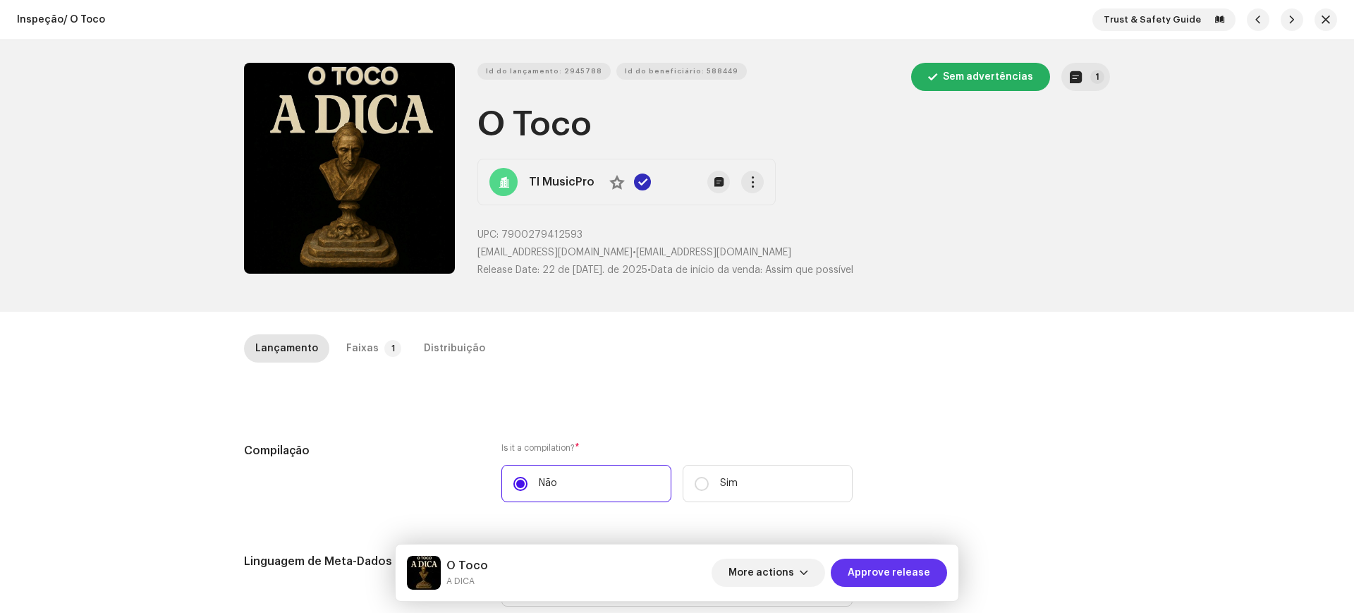
click at [913, 580] on span "Approve release" at bounding box center [889, 573] width 83 height 28
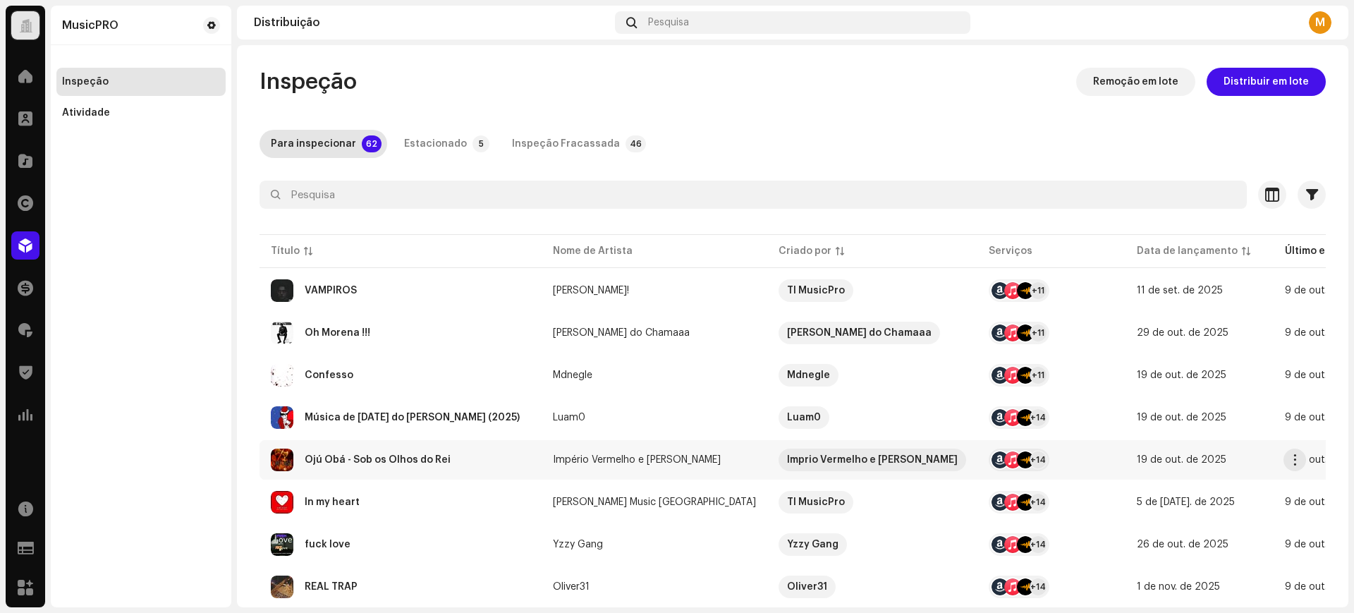
click at [341, 471] on td "Ojú Obá - Sob os Olhos do Rei" at bounding box center [401, 459] width 282 height 39
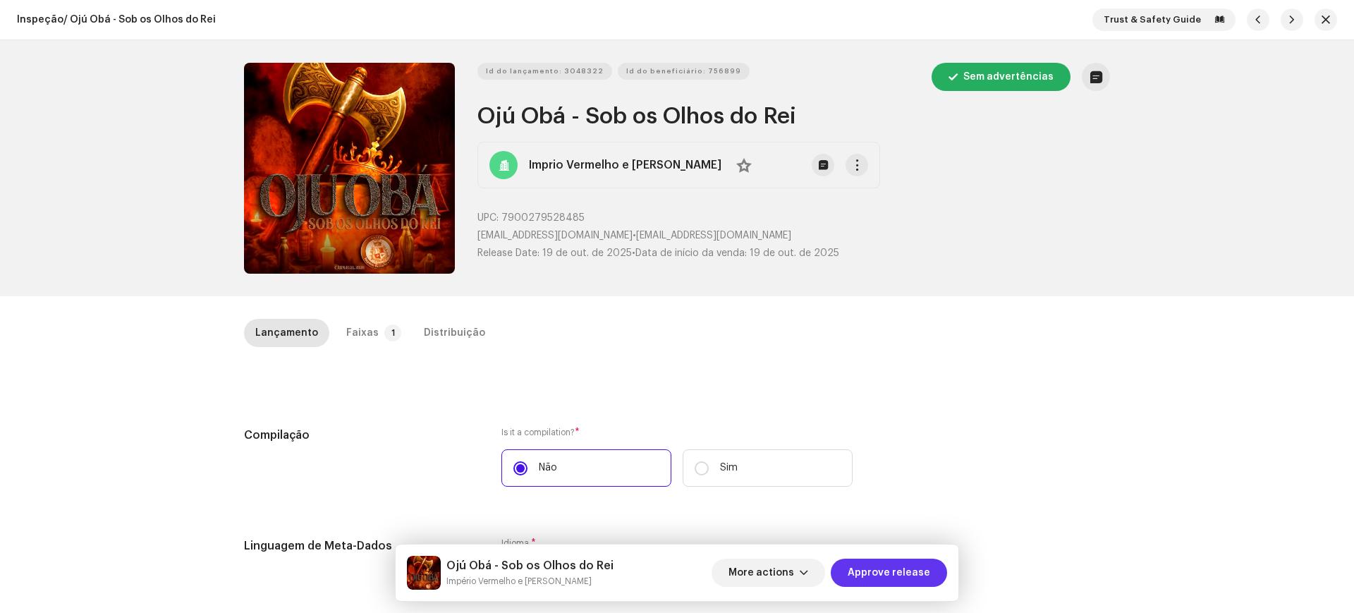
click at [921, 562] on span "Approve release" at bounding box center [889, 573] width 83 height 28
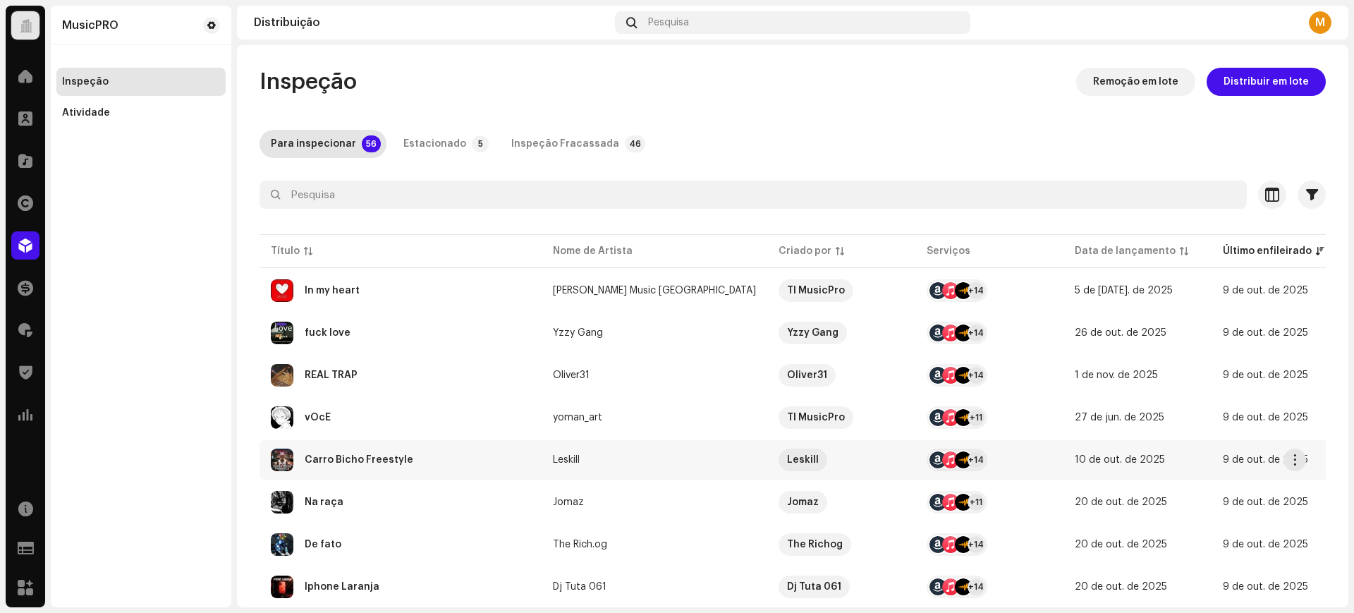
click at [403, 460] on div "Carro Bicho Freestyle" at bounding box center [359, 460] width 109 height 10
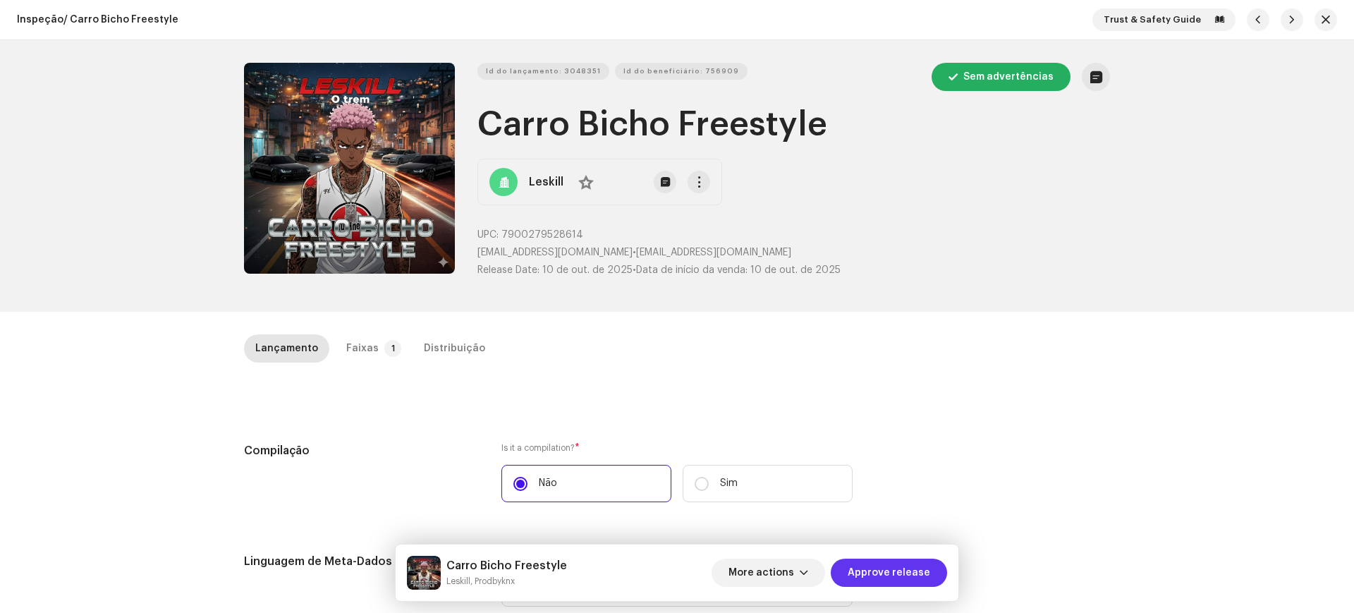
click at [882, 565] on span "Approve release" at bounding box center [889, 573] width 83 height 28
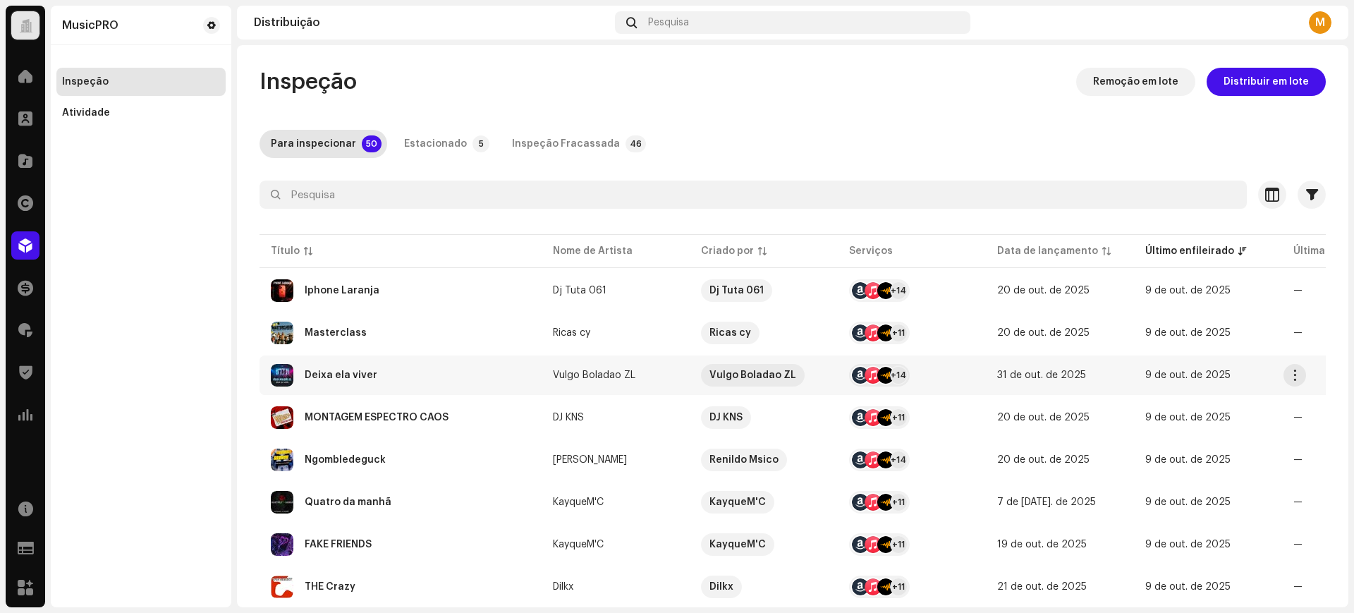
click at [394, 374] on div "Deixa ela viver" at bounding box center [401, 375] width 260 height 23
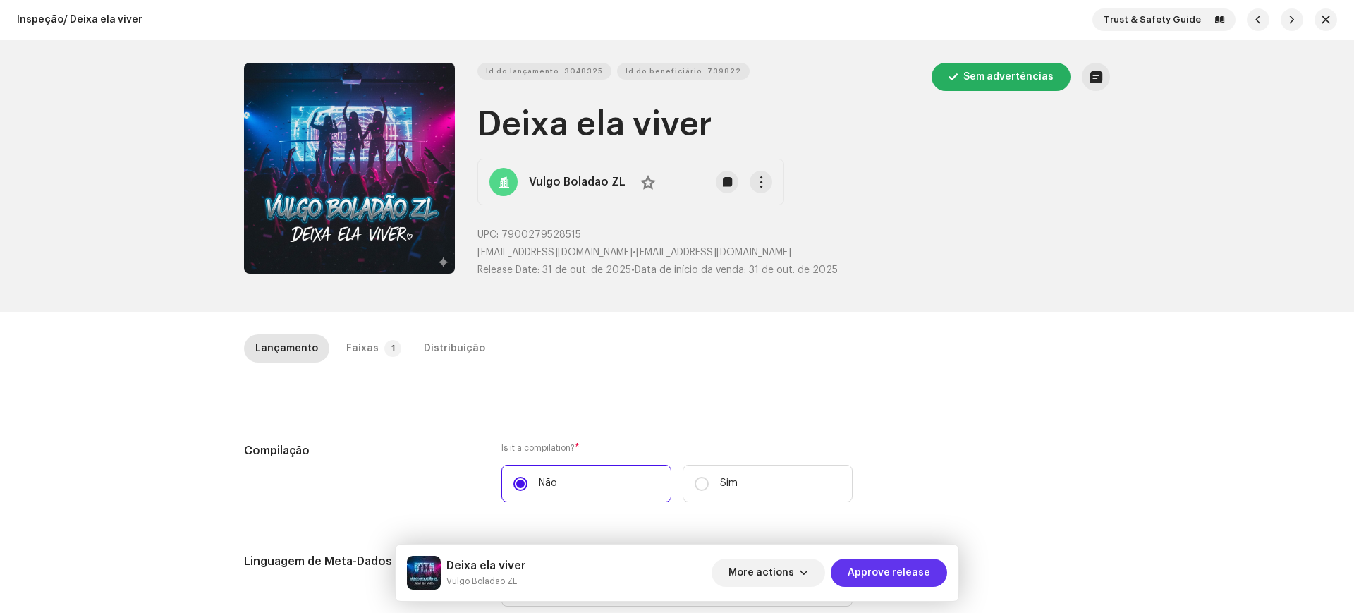
click at [904, 566] on span "Approve release" at bounding box center [889, 573] width 83 height 28
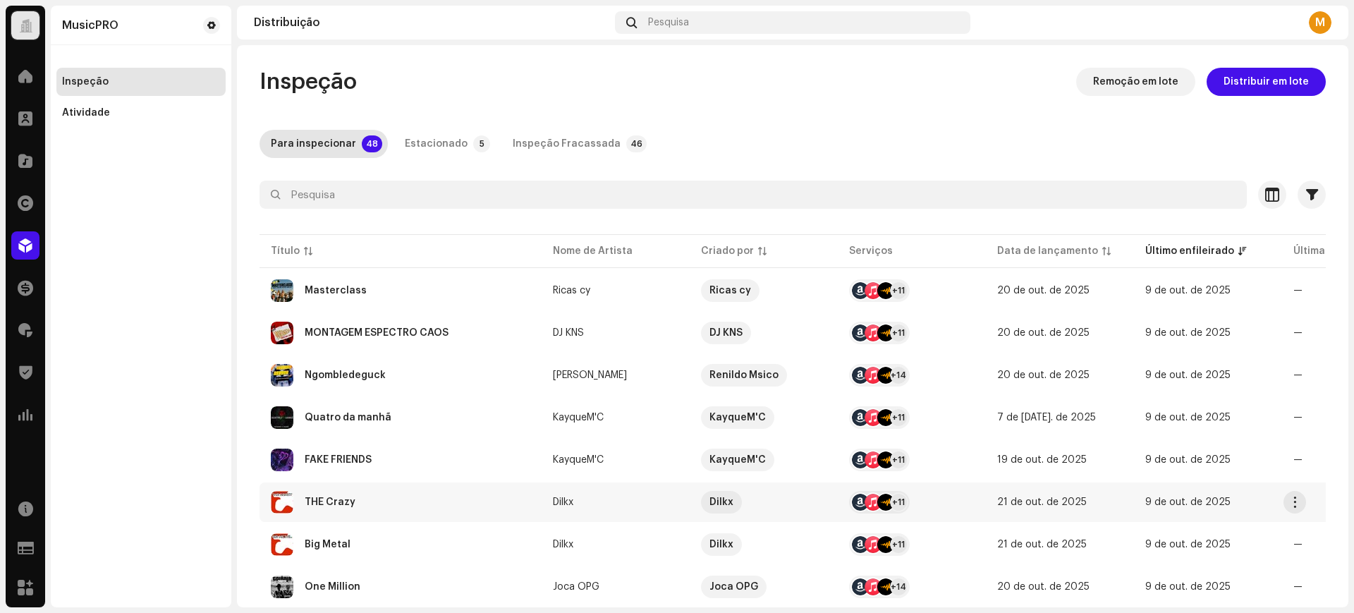
click at [384, 487] on td "THE Crazy" at bounding box center [401, 501] width 282 height 39
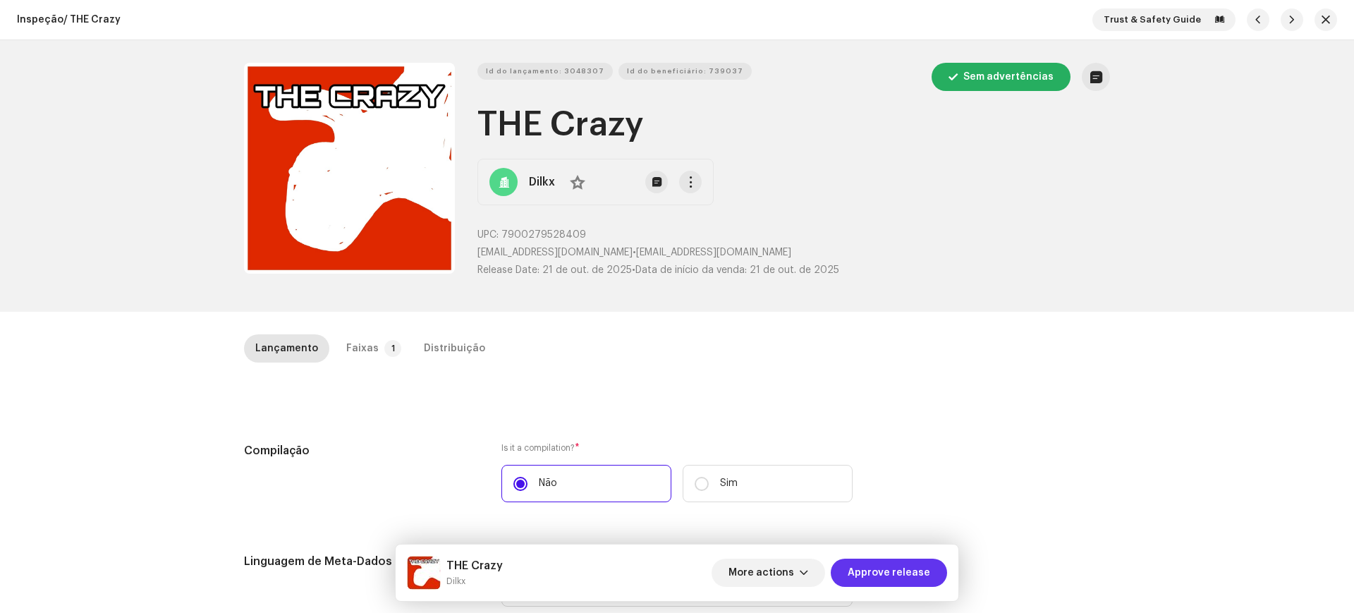
click at [927, 566] on span "Approve release" at bounding box center [889, 573] width 83 height 28
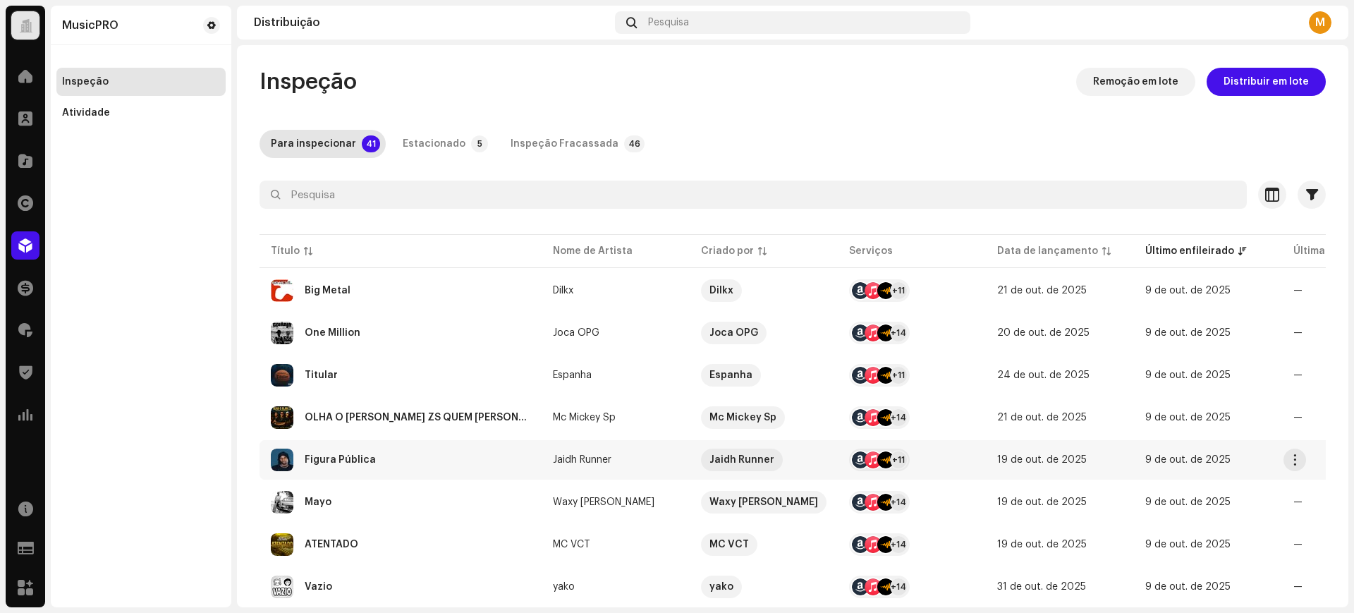
click at [390, 457] on div "Figura Pública" at bounding box center [401, 460] width 260 height 23
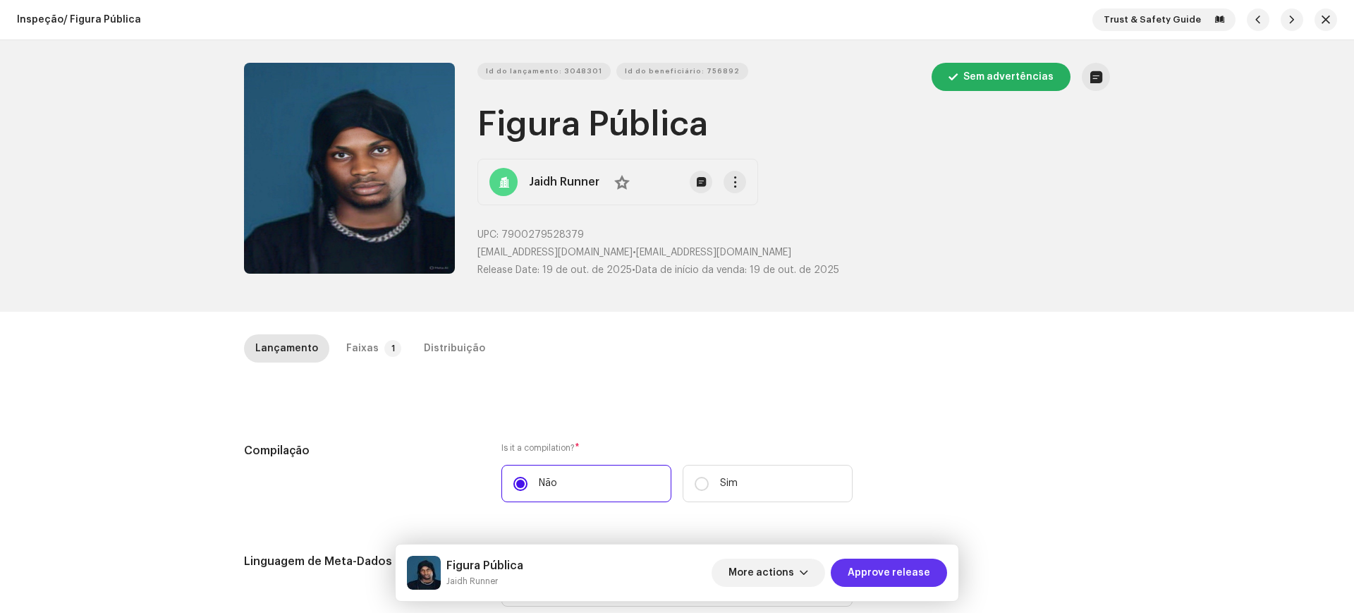
click at [932, 564] on button "Approve release" at bounding box center [889, 573] width 116 height 28
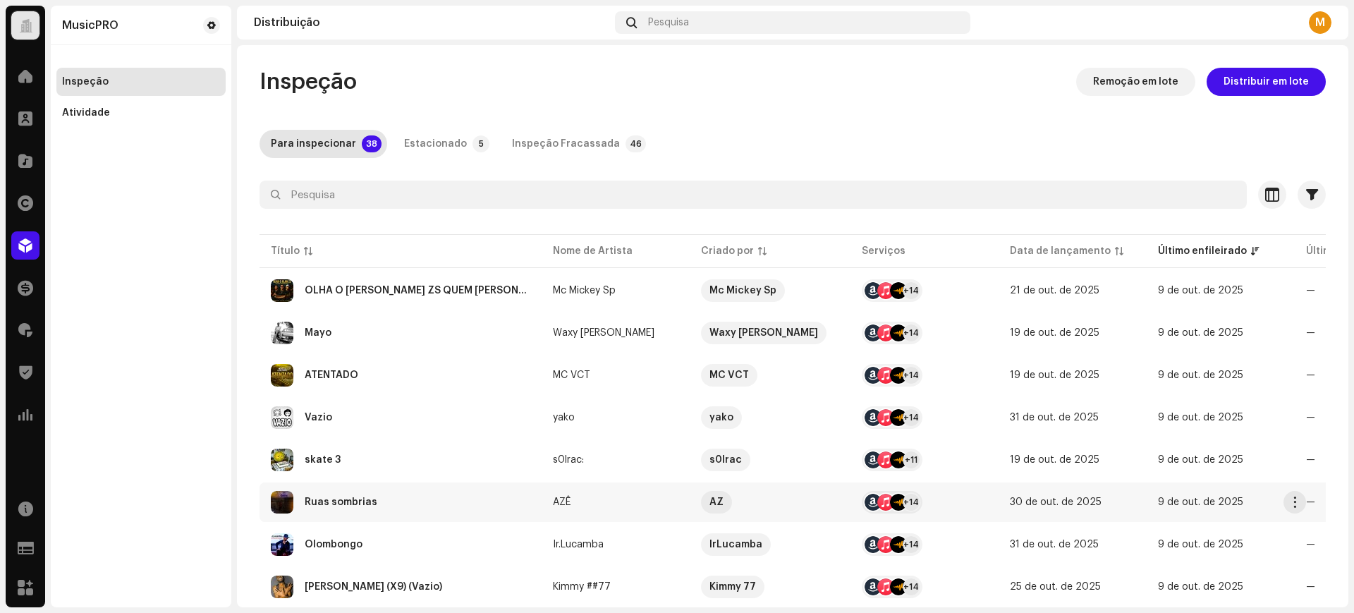
click at [364, 491] on div "Ruas sombrias" at bounding box center [401, 502] width 260 height 23
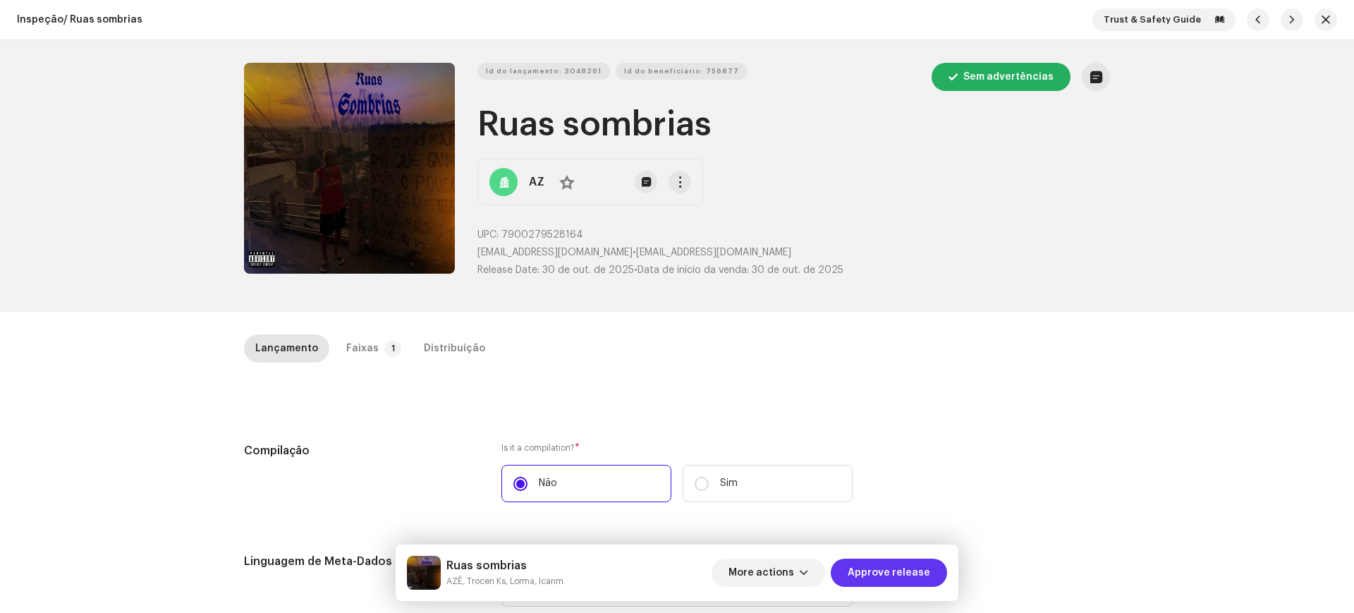
click at [870, 572] on span "Approve release" at bounding box center [889, 573] width 83 height 28
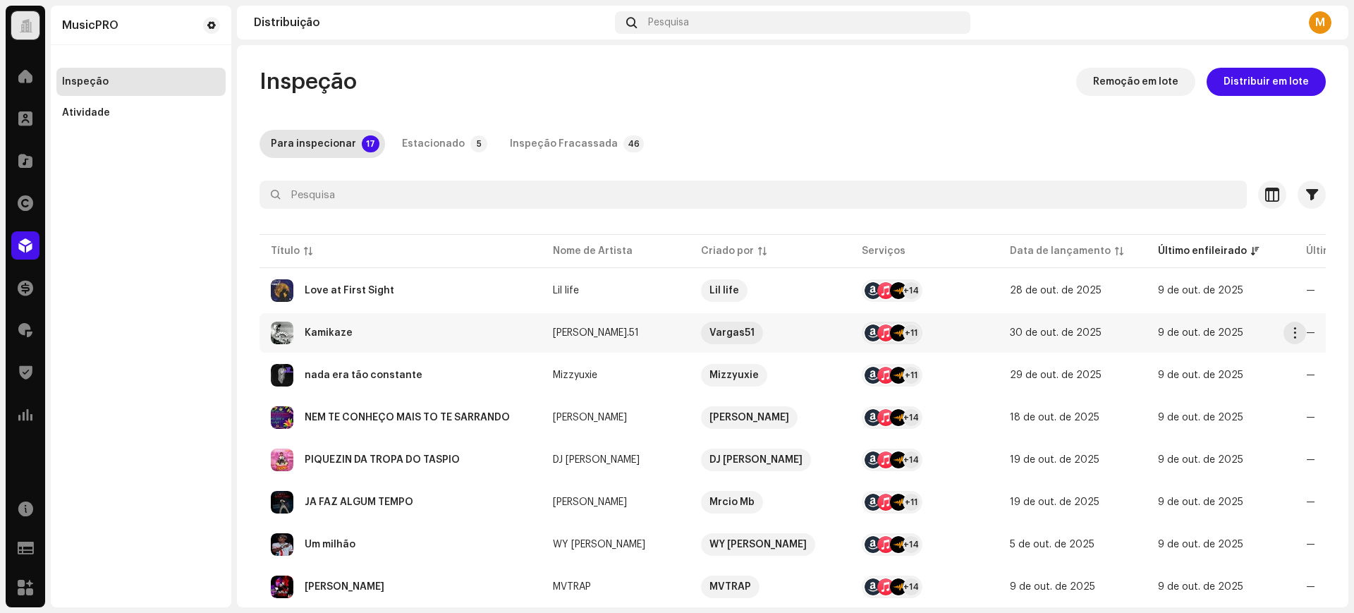
click at [361, 343] on div "Kamikaze" at bounding box center [401, 333] width 260 height 23
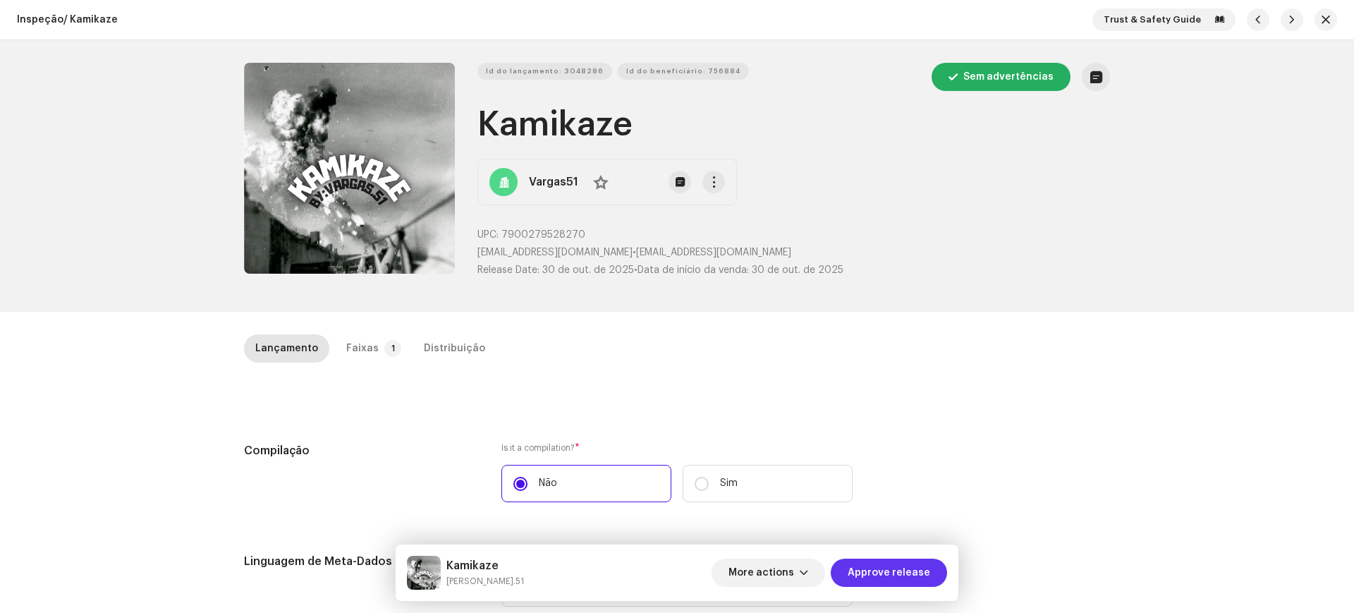
click at [877, 561] on span "Approve release" at bounding box center [889, 573] width 83 height 28
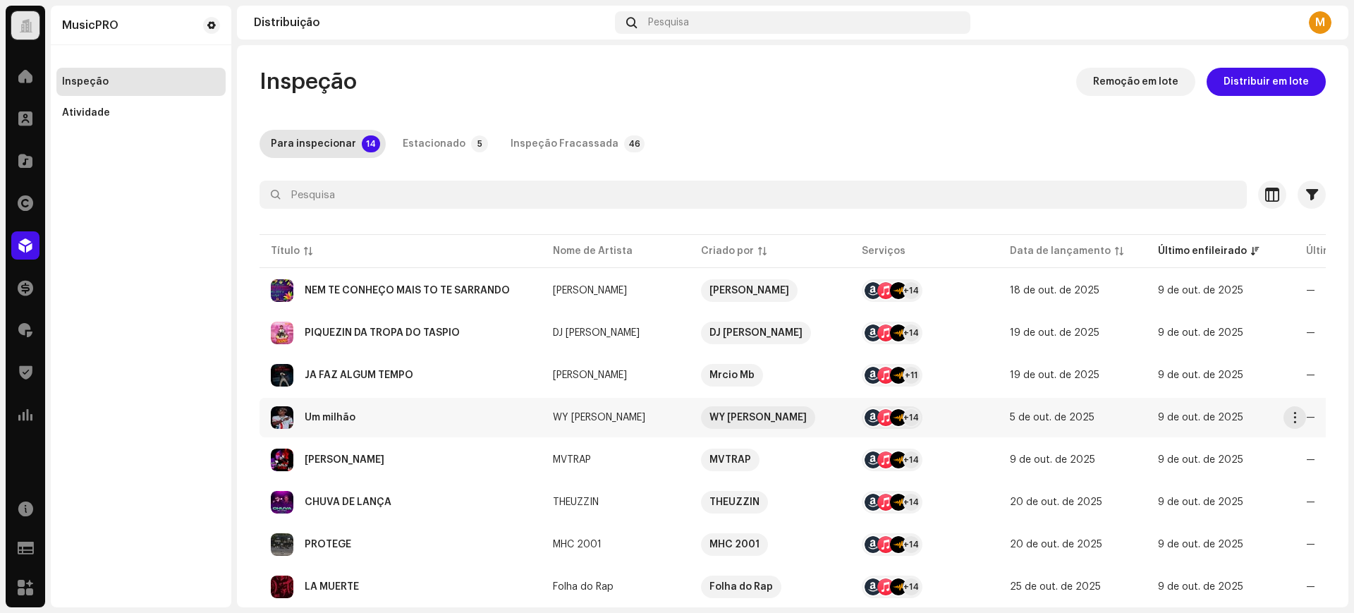
click at [418, 417] on div "Um milhão" at bounding box center [401, 417] width 260 height 23
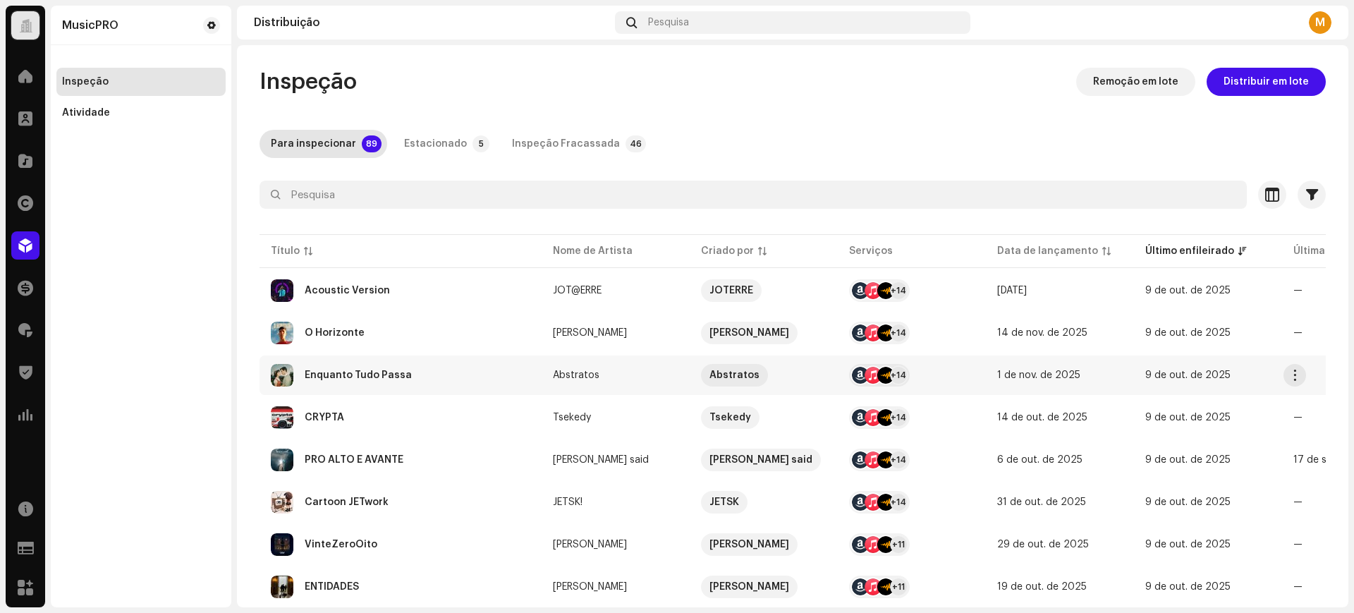
click at [407, 379] on div "Enquanto Tudo Passa" at bounding box center [401, 375] width 260 height 23
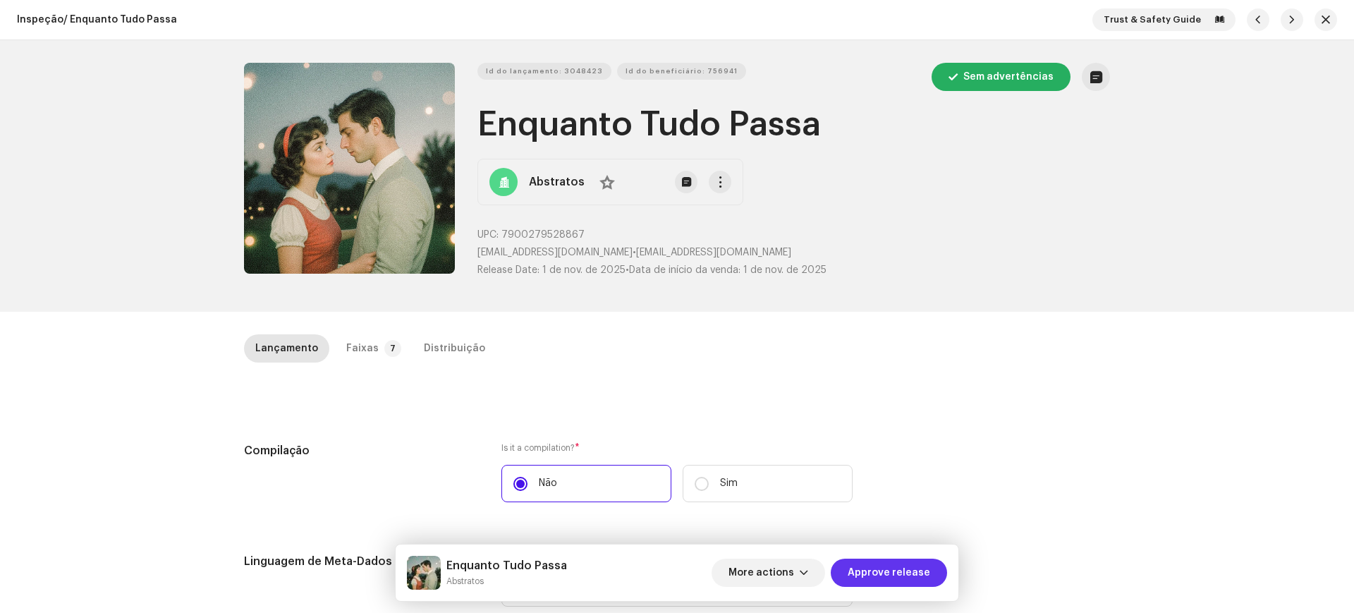
click at [877, 581] on span "Approve release" at bounding box center [889, 573] width 83 height 28
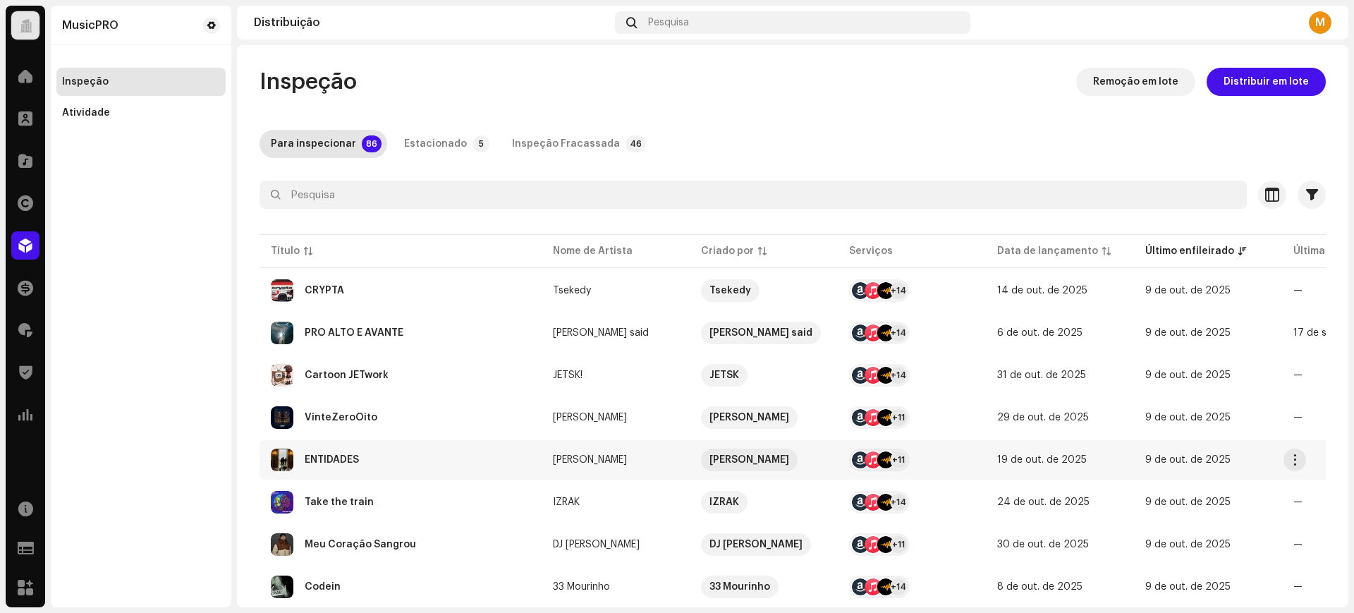
click at [468, 460] on div "ENTIDADES" at bounding box center [401, 460] width 260 height 23
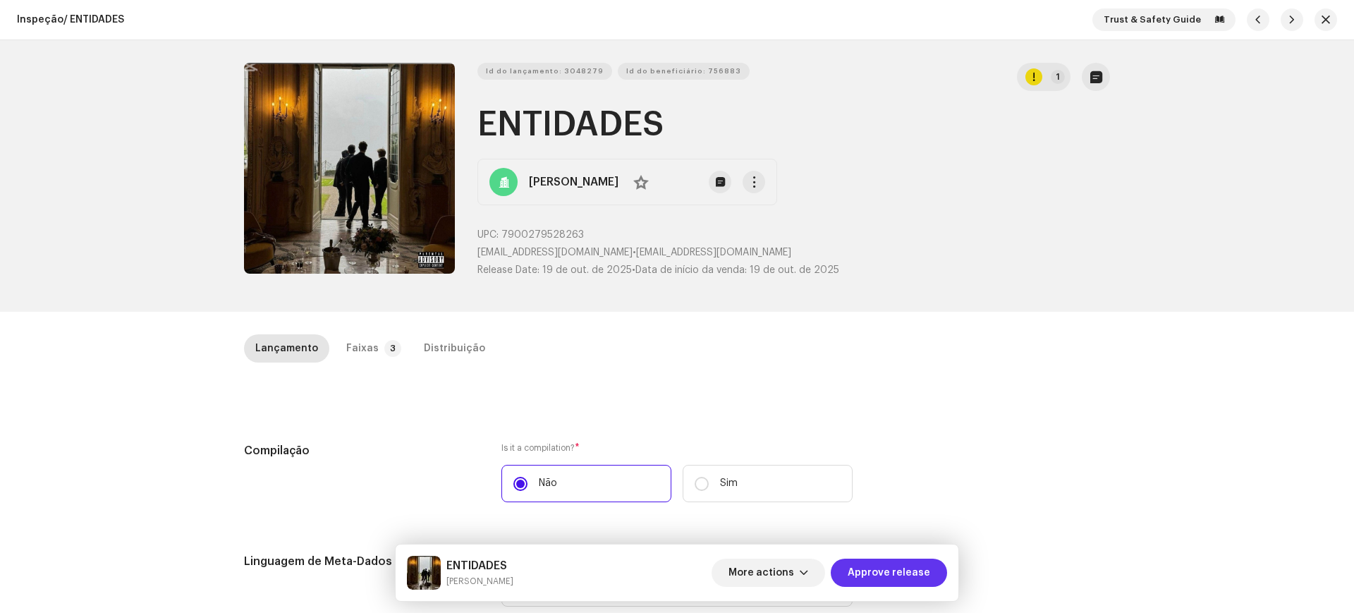
click at [916, 571] on span "Approve release" at bounding box center [889, 573] width 83 height 28
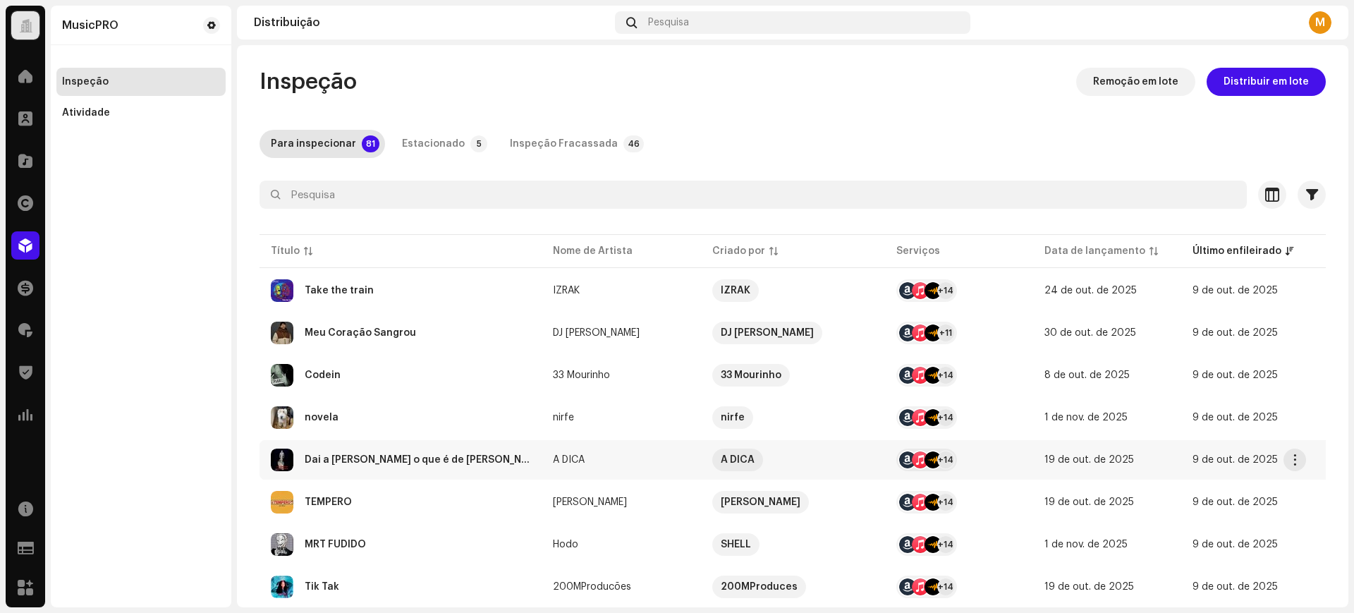
click at [458, 445] on td "[PERSON_NAME] o que é de [PERSON_NAME]" at bounding box center [401, 459] width 282 height 39
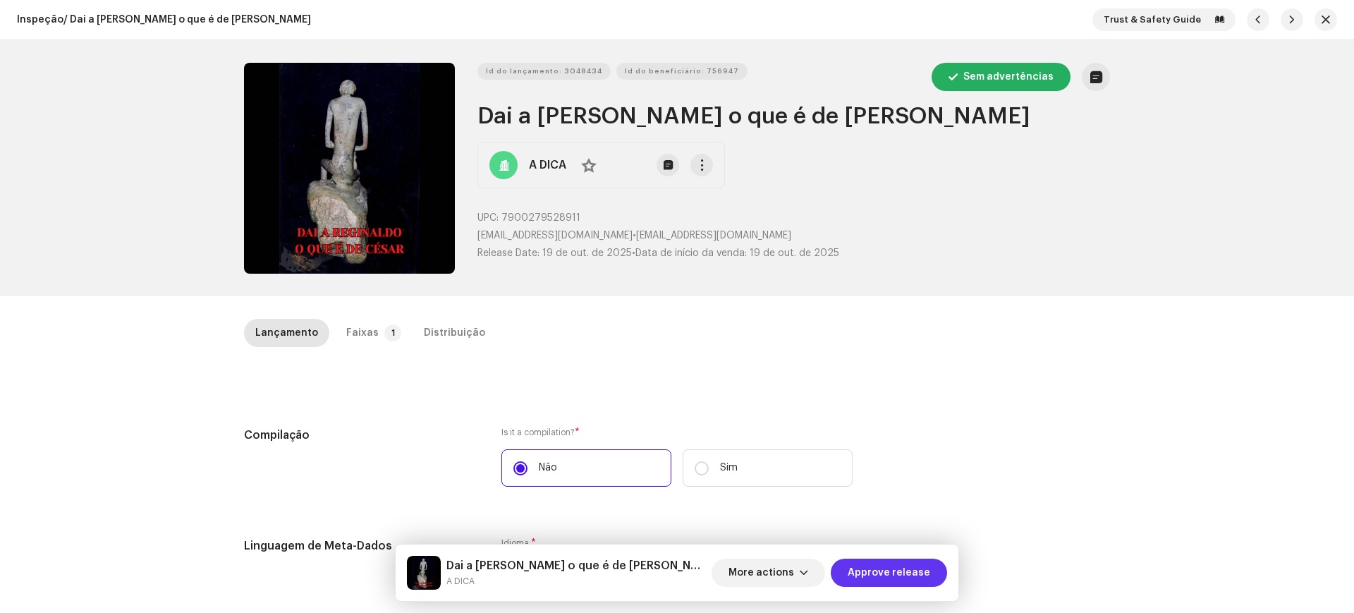
click at [900, 582] on span "Approve release" at bounding box center [889, 573] width 83 height 28
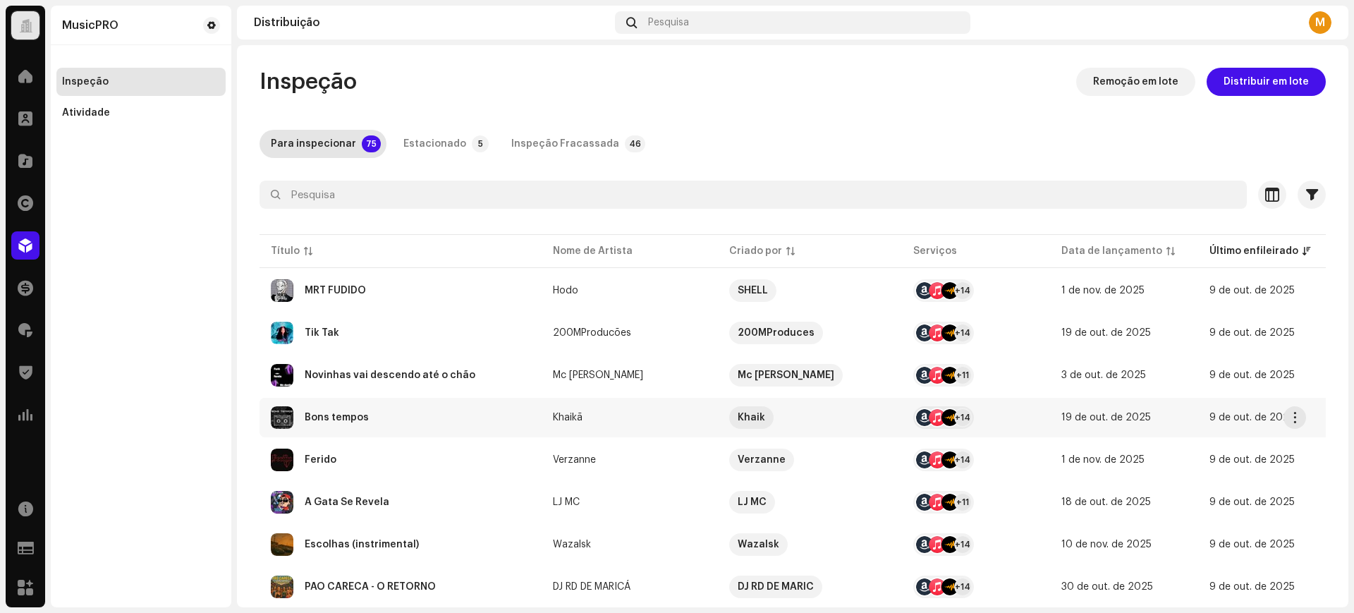
click at [425, 409] on div "Bons tempos" at bounding box center [401, 417] width 260 height 23
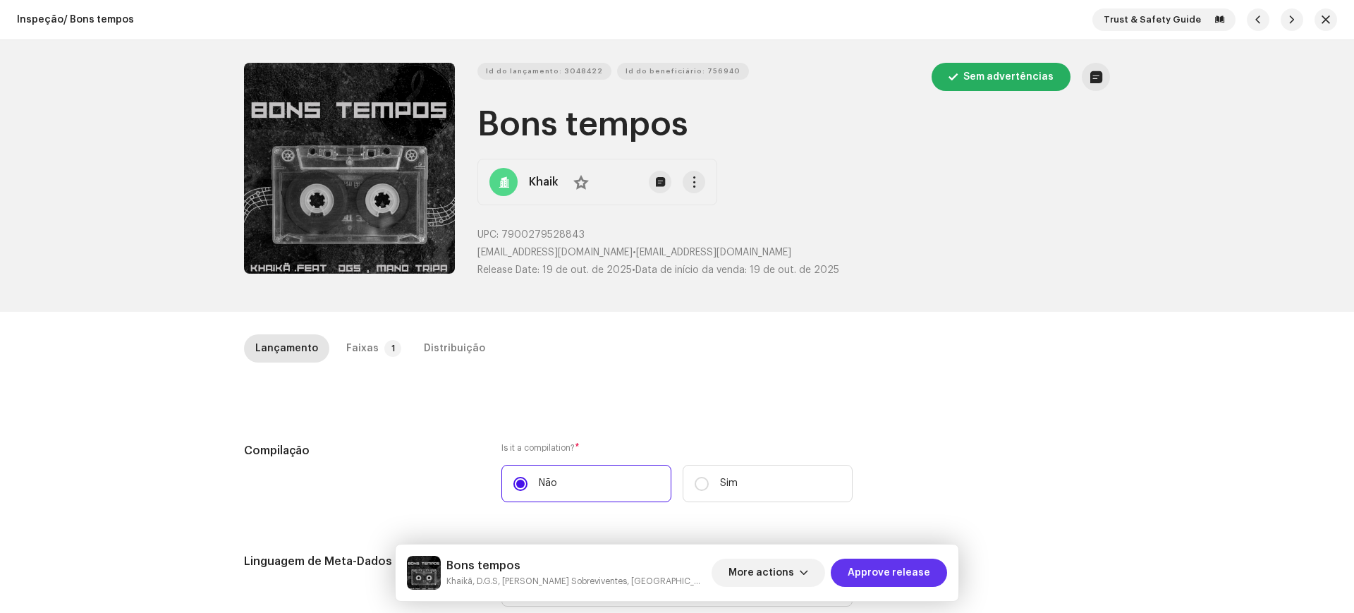
click at [927, 573] on span "Approve release" at bounding box center [889, 573] width 83 height 28
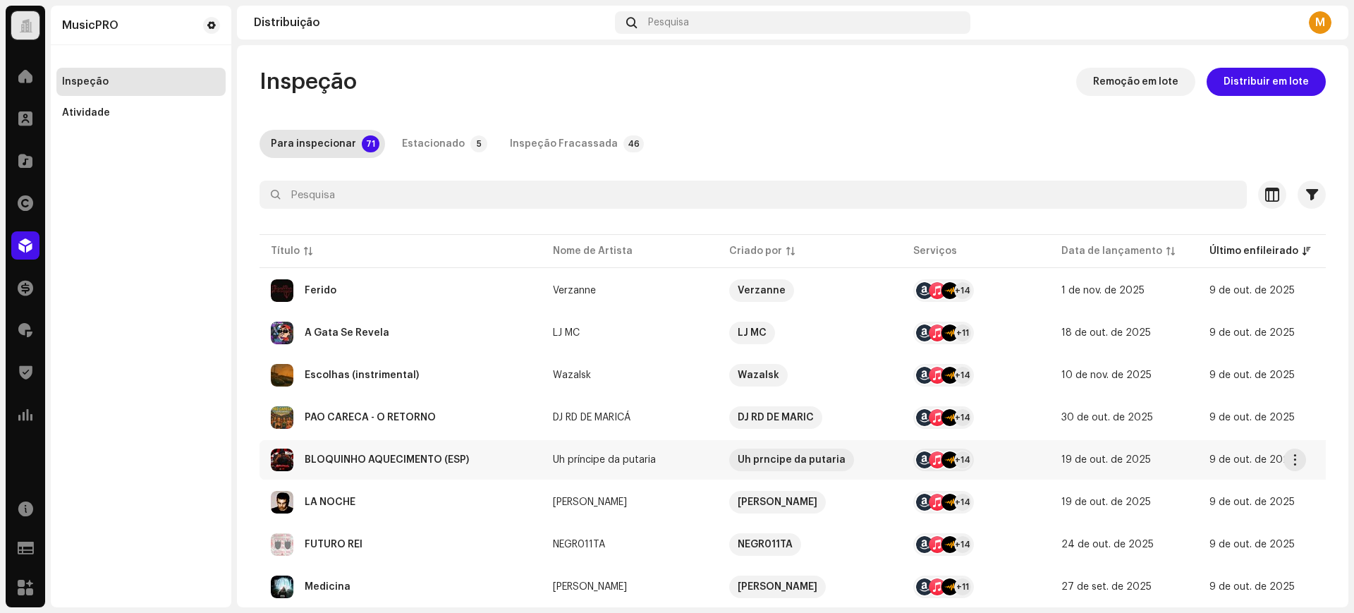
click at [453, 442] on td "BLOQUINHO AQUECIMENTO (ESP)" at bounding box center [401, 459] width 282 height 39
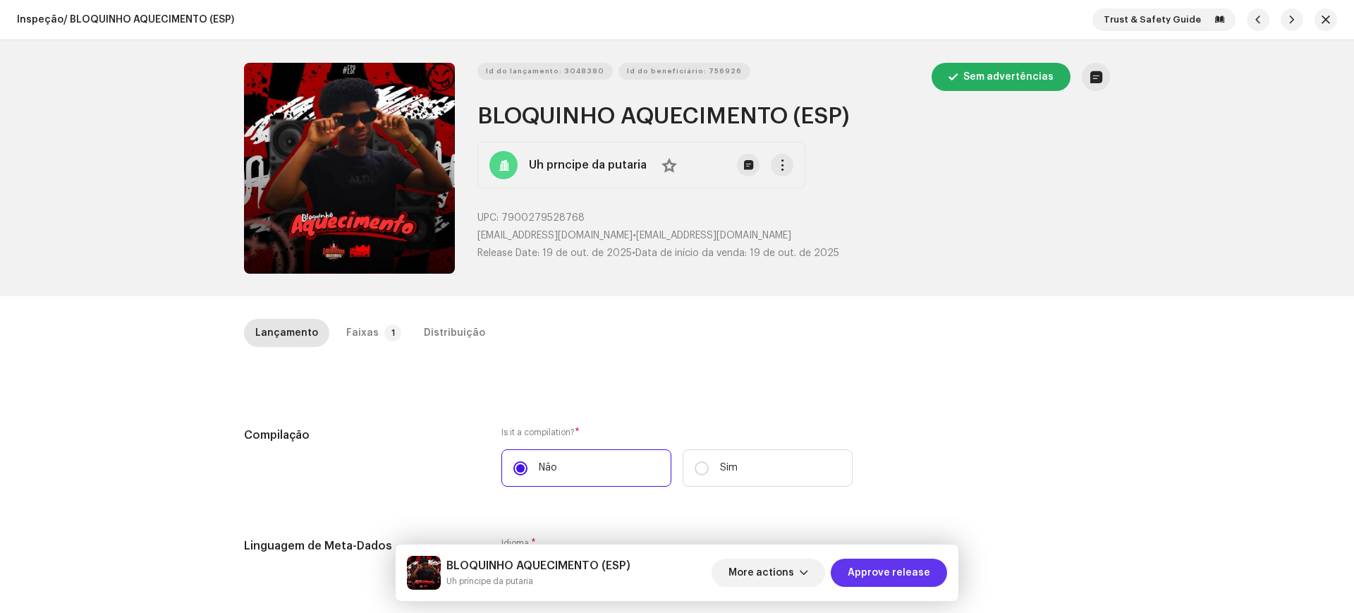
click at [877, 569] on span "Approve release" at bounding box center [889, 573] width 83 height 28
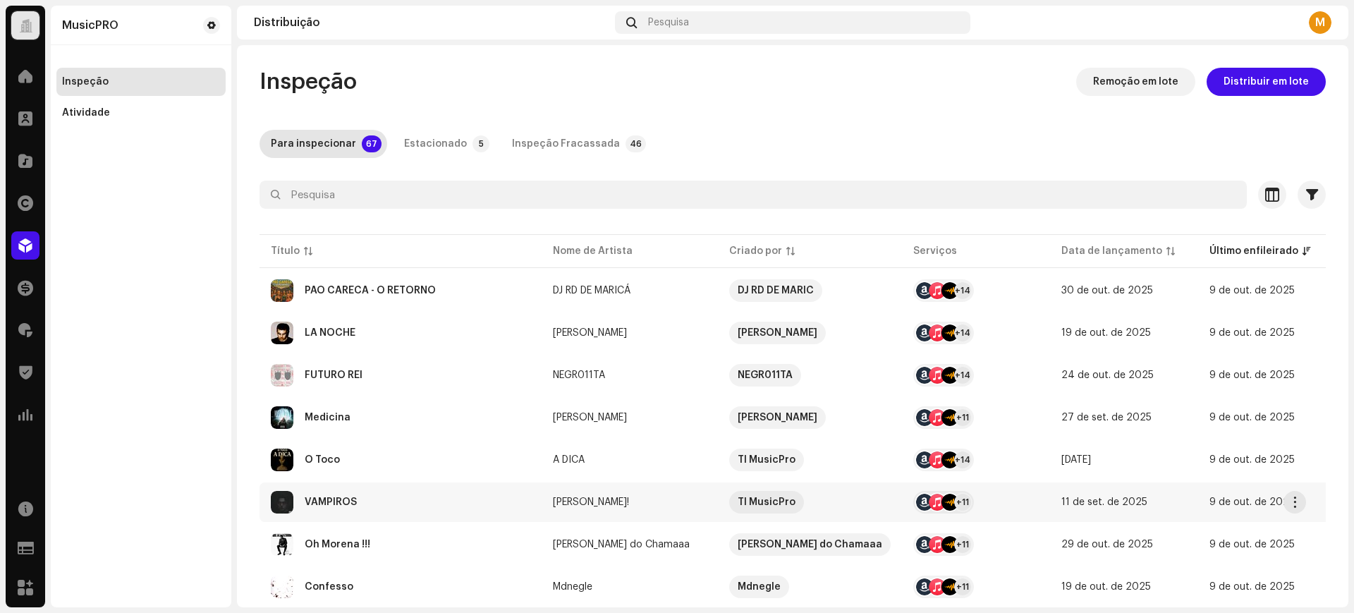
click at [414, 501] on div "VAMPIROS" at bounding box center [401, 502] width 260 height 23
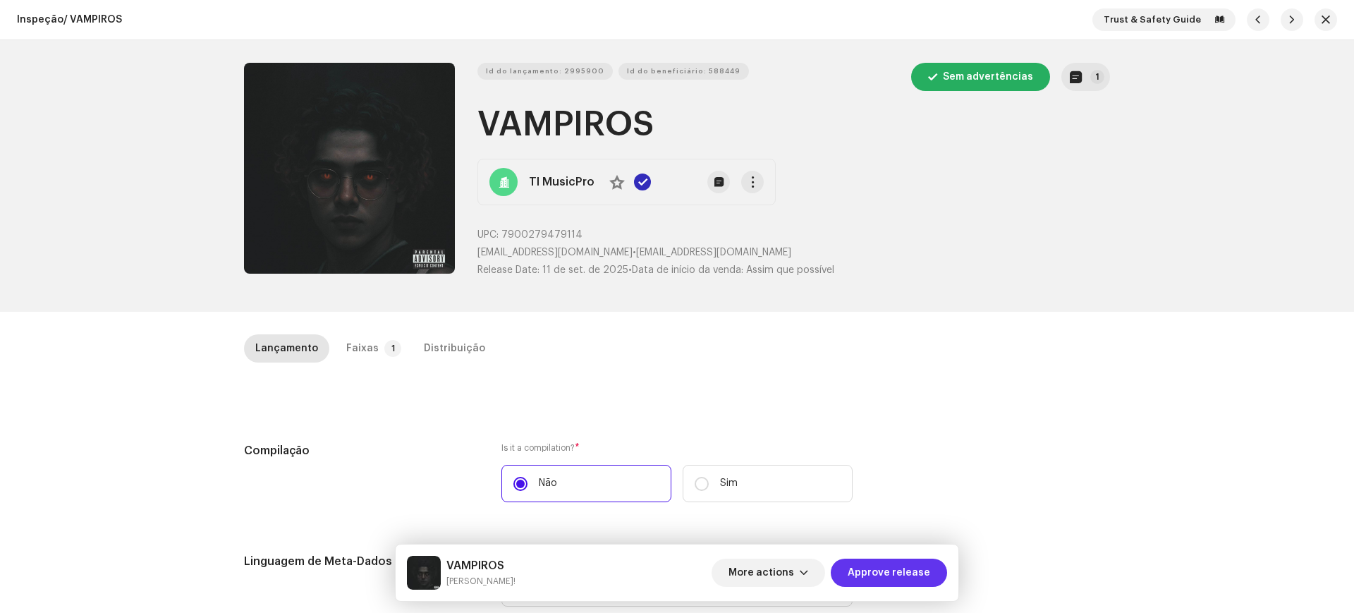
click at [884, 563] on span "Approve release" at bounding box center [889, 573] width 83 height 28
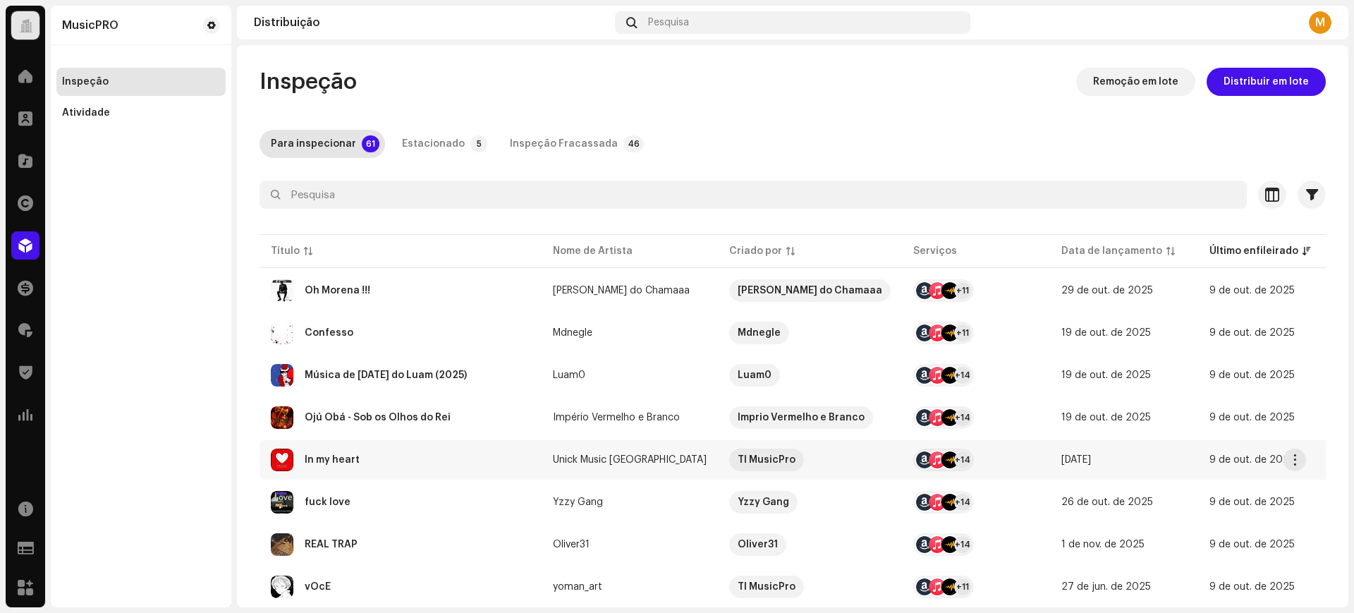
click at [421, 457] on div "In my heart" at bounding box center [401, 460] width 260 height 23
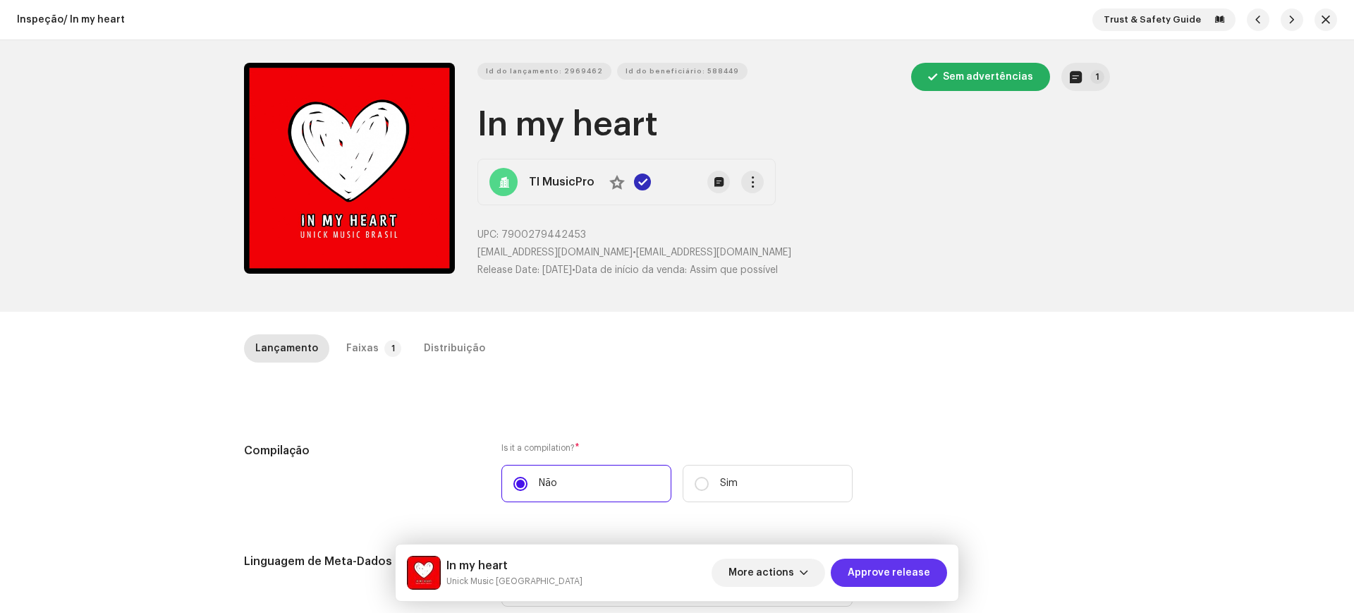
click at [872, 569] on span "Approve release" at bounding box center [889, 573] width 83 height 28
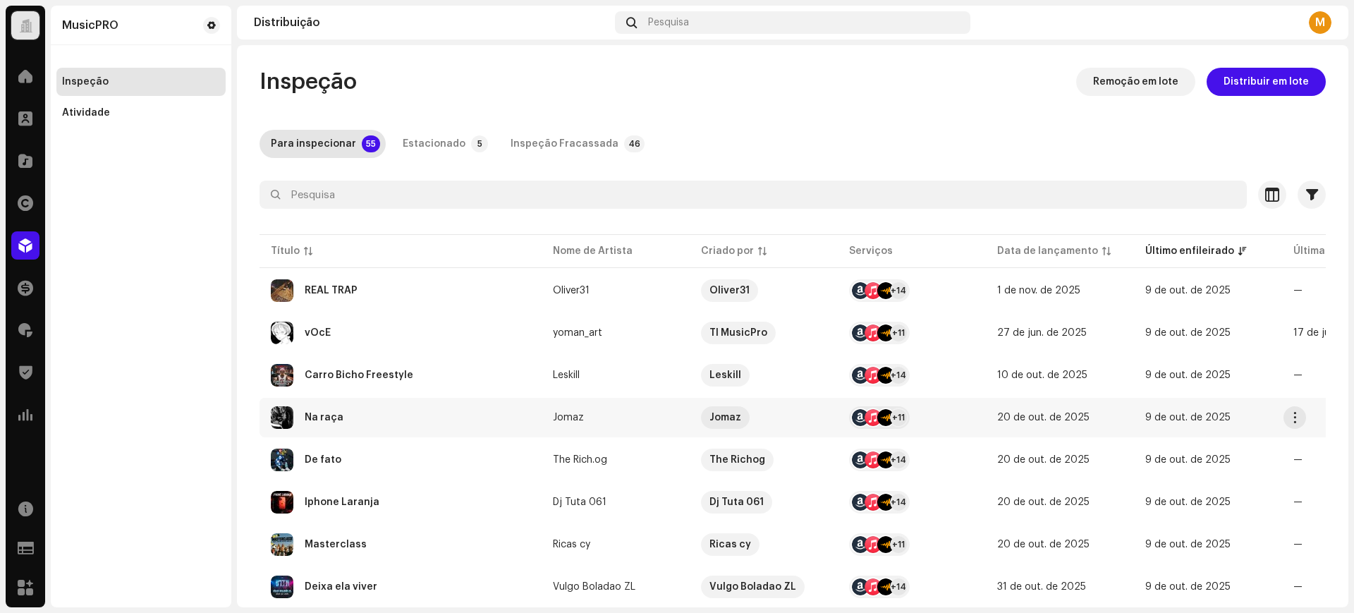
click at [374, 414] on div "Na raça" at bounding box center [401, 417] width 260 height 23
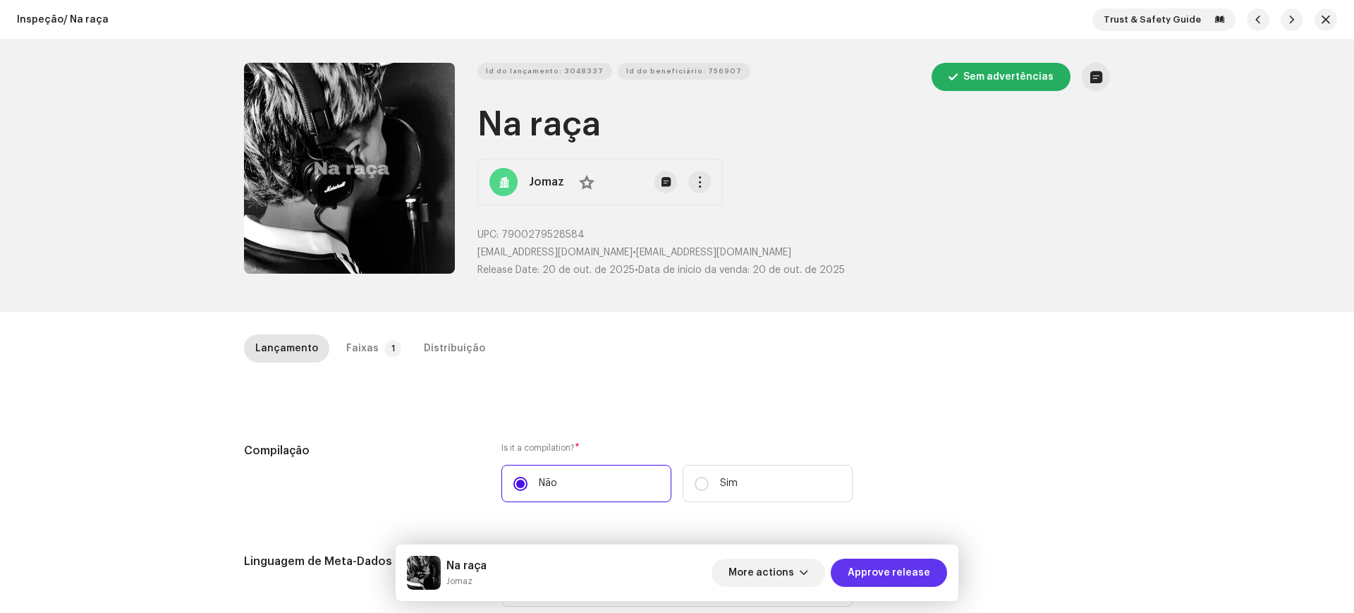
click at [884, 574] on span "Approve release" at bounding box center [889, 573] width 83 height 28
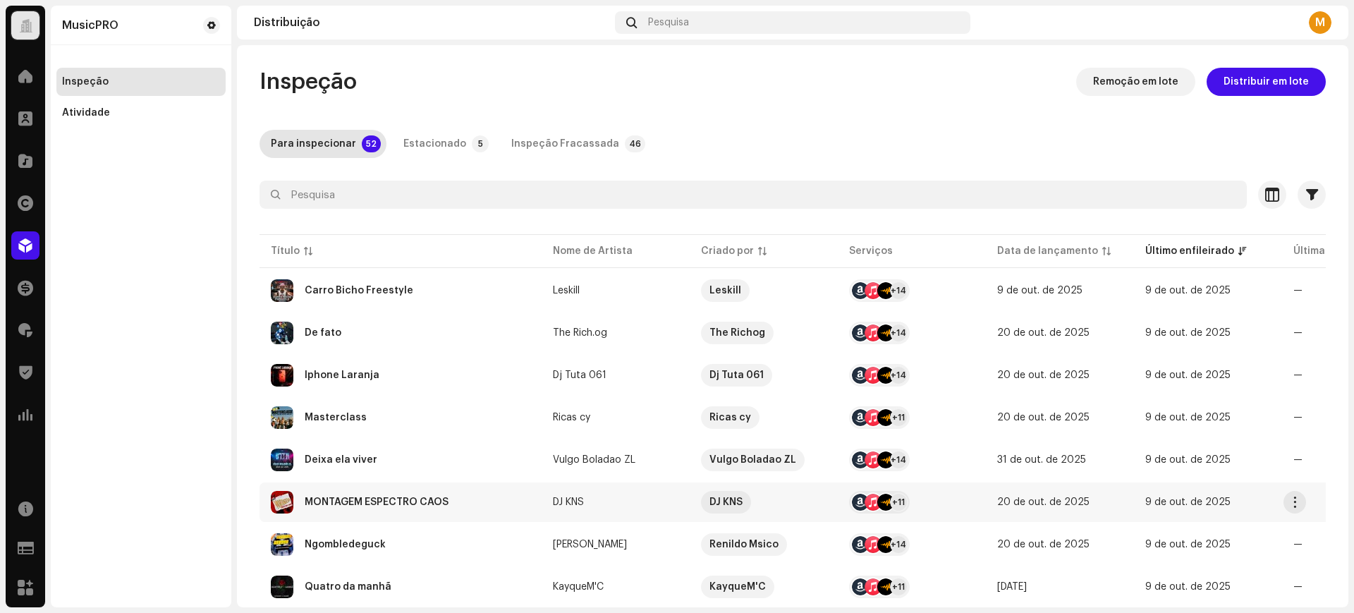
drag, startPoint x: 398, startPoint y: 461, endPoint x: 406, endPoint y: 498, distance: 38.2
click at [406, 498] on div "MONTAGEM ESPECTRO CAOS" at bounding box center [377, 502] width 144 height 10
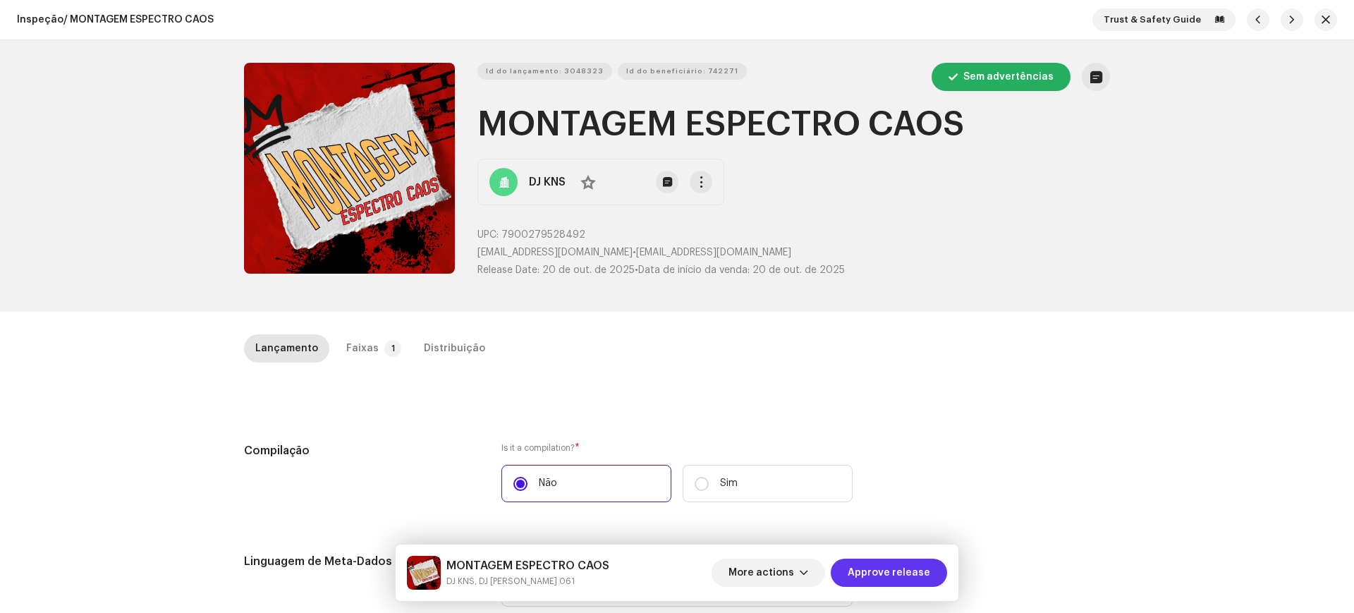
click at [895, 564] on span "Approve release" at bounding box center [889, 573] width 83 height 28
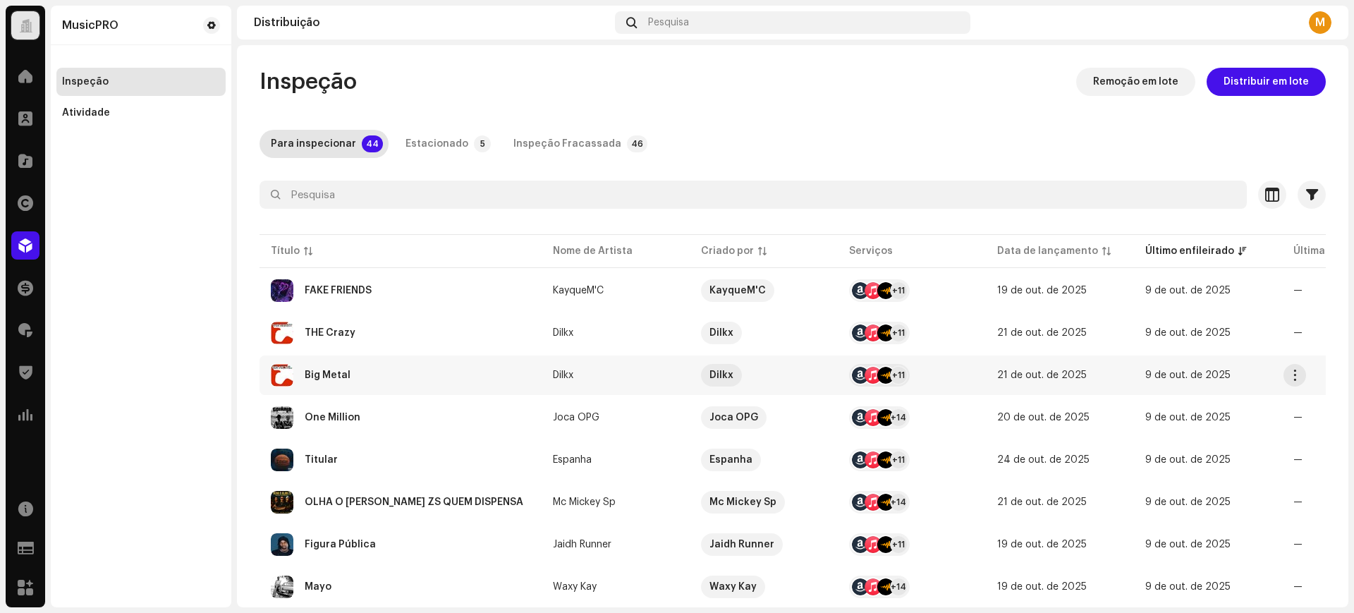
click at [396, 364] on div "Big Metal" at bounding box center [401, 375] width 260 height 23
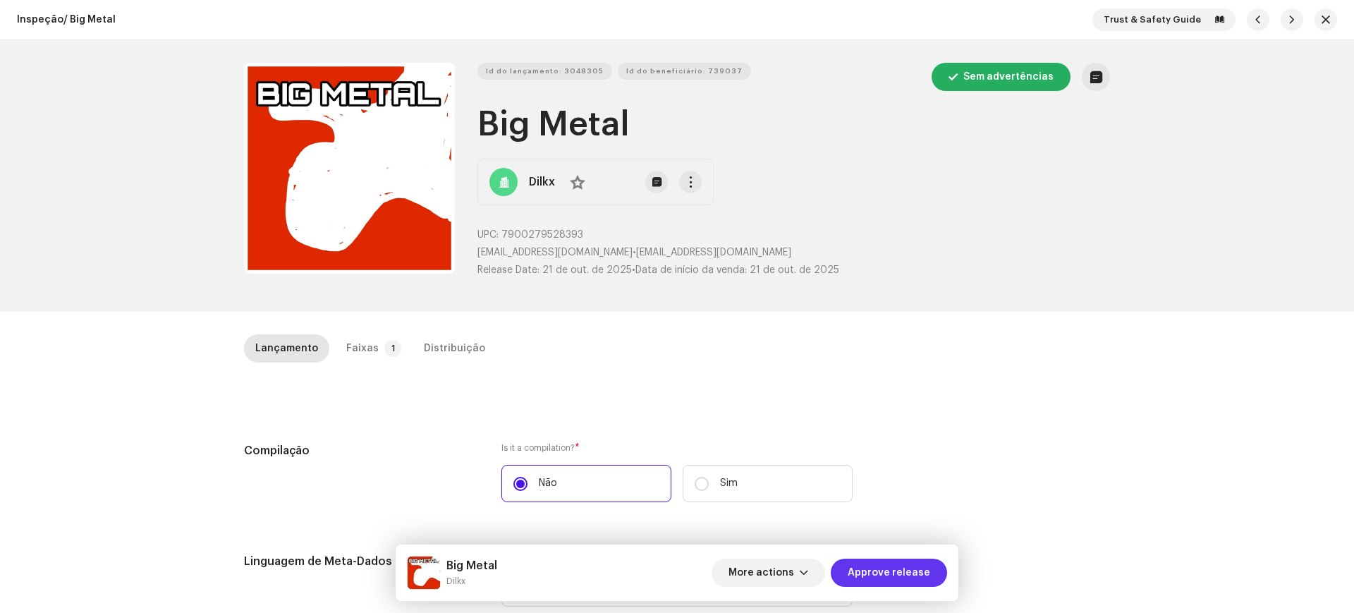
click at [906, 585] on span "Approve release" at bounding box center [889, 573] width 83 height 28
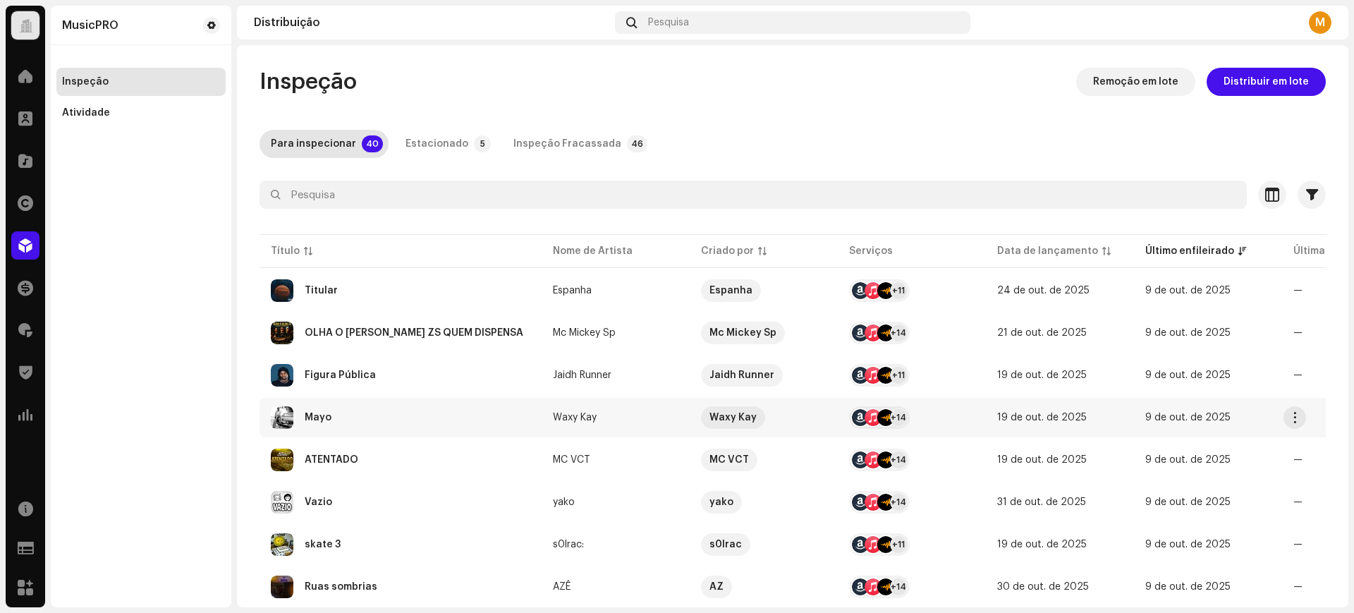
click at [399, 416] on div "Mayo" at bounding box center [401, 417] width 260 height 23
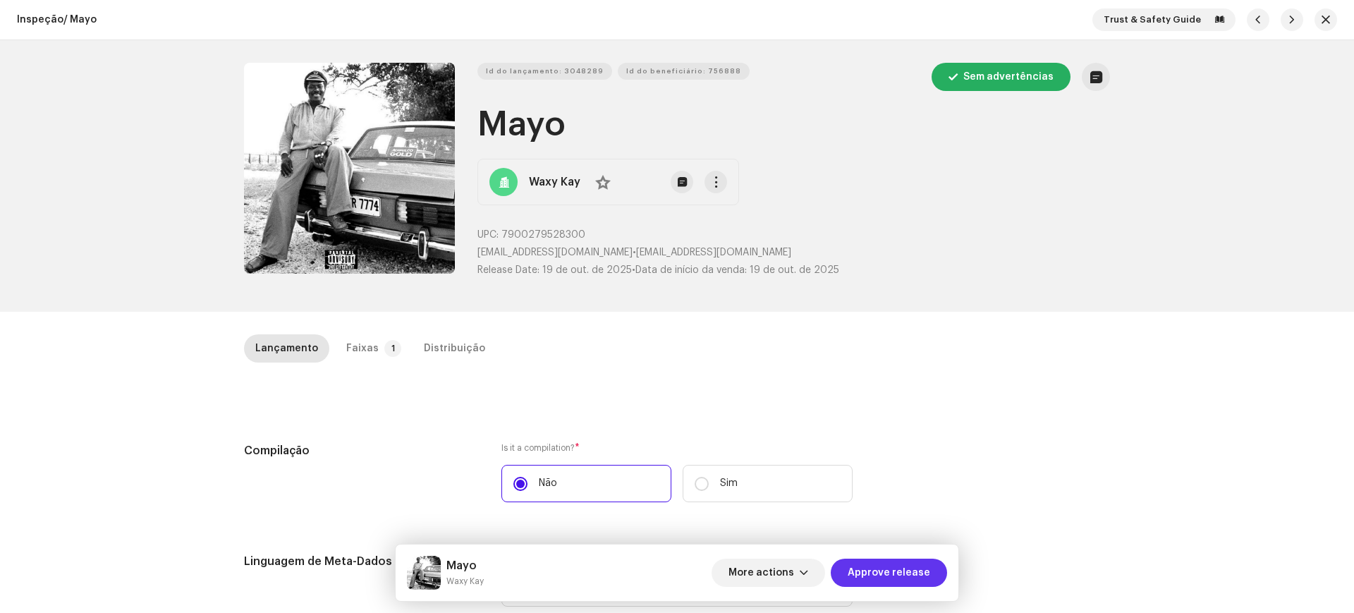
click at [882, 573] on span "Approve release" at bounding box center [889, 573] width 83 height 28
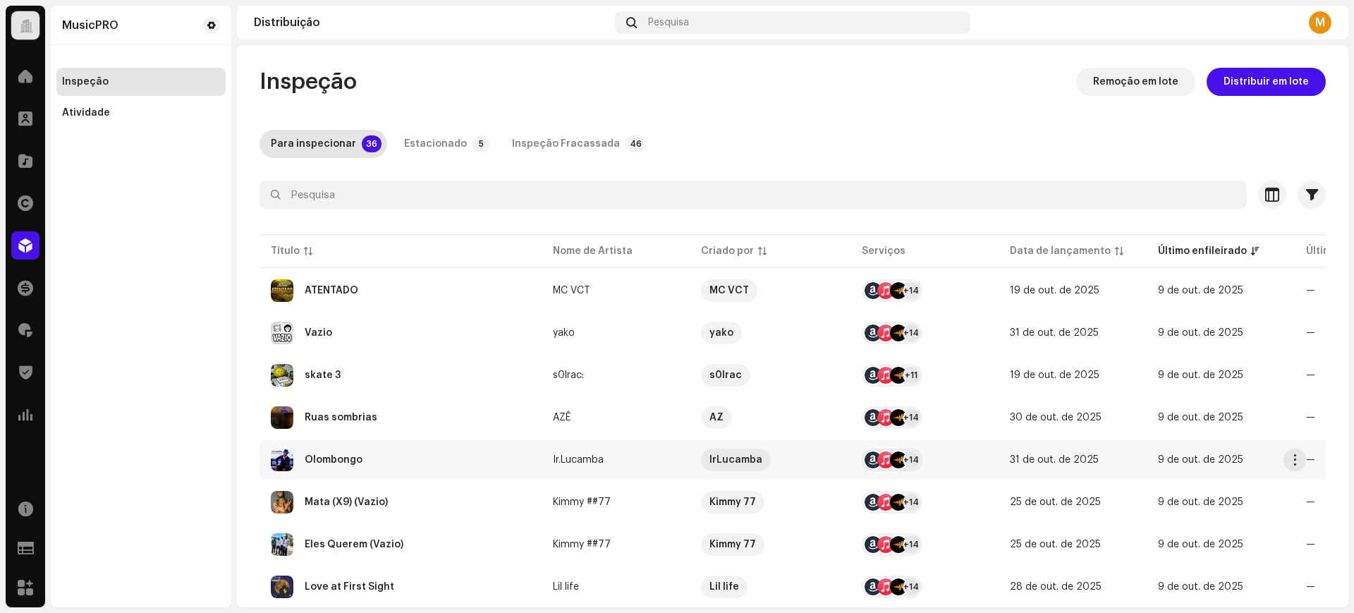
click at [422, 470] on div "Olombongo" at bounding box center [401, 460] width 260 height 23
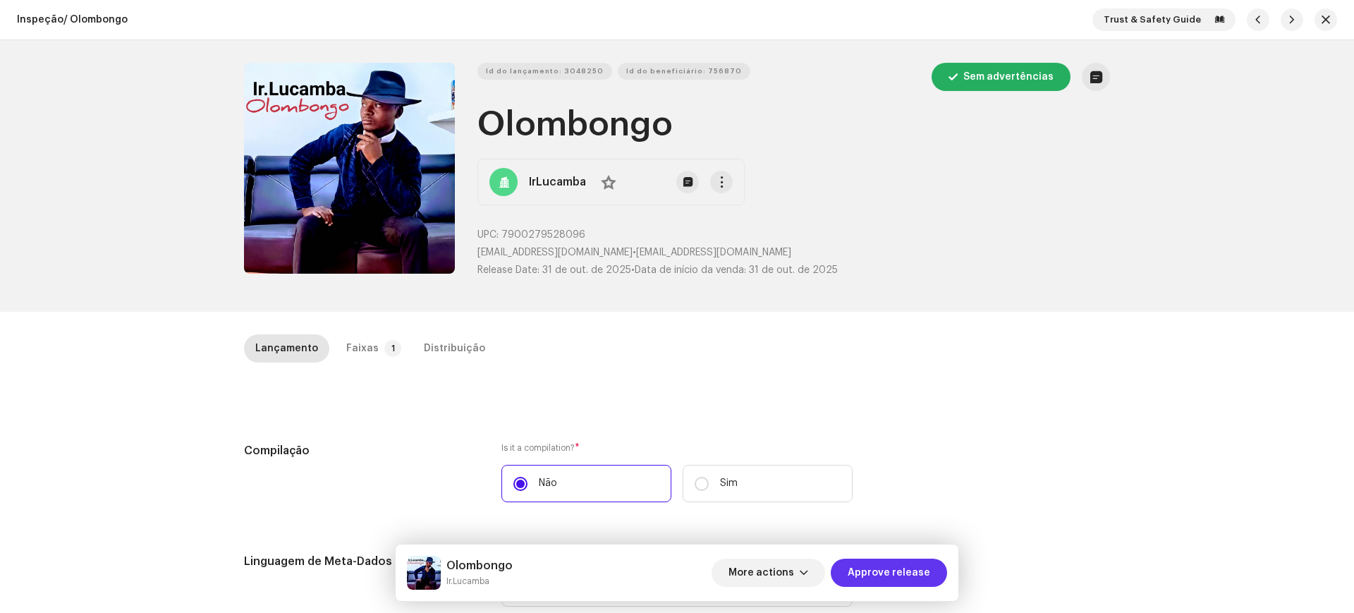
click at [884, 572] on span "Approve release" at bounding box center [889, 573] width 83 height 28
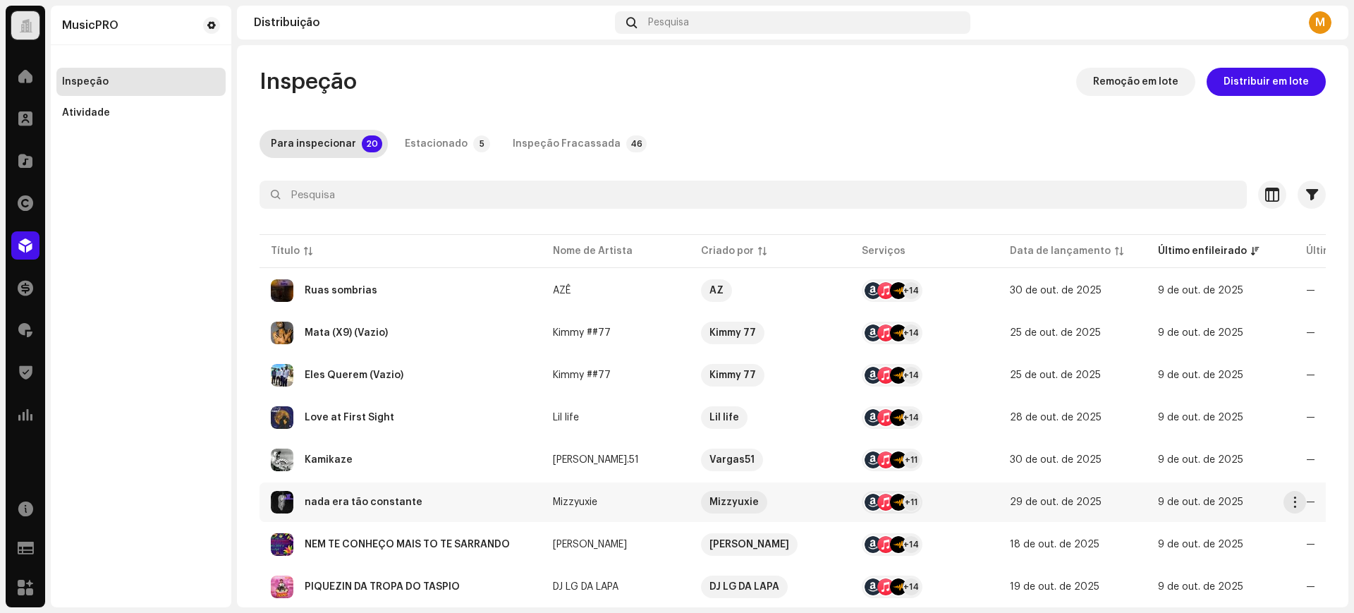
click at [413, 493] on div "nada era tão constante" at bounding box center [401, 502] width 260 height 23
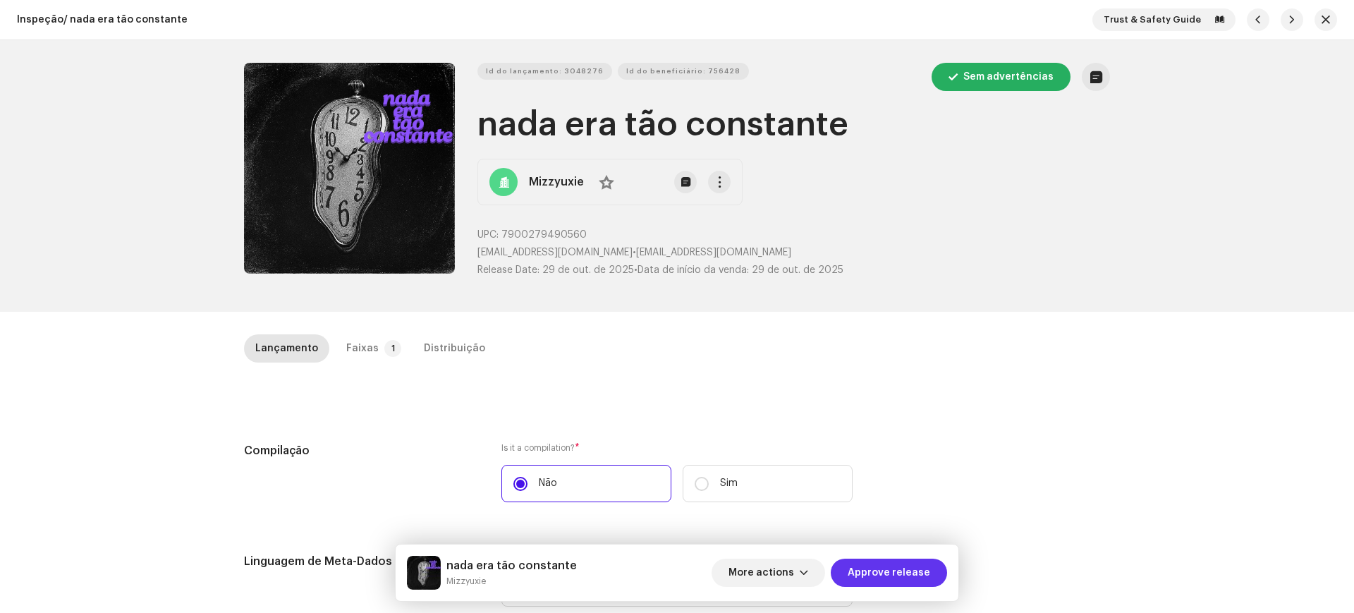
click at [927, 568] on span "Approve release" at bounding box center [889, 573] width 83 height 28
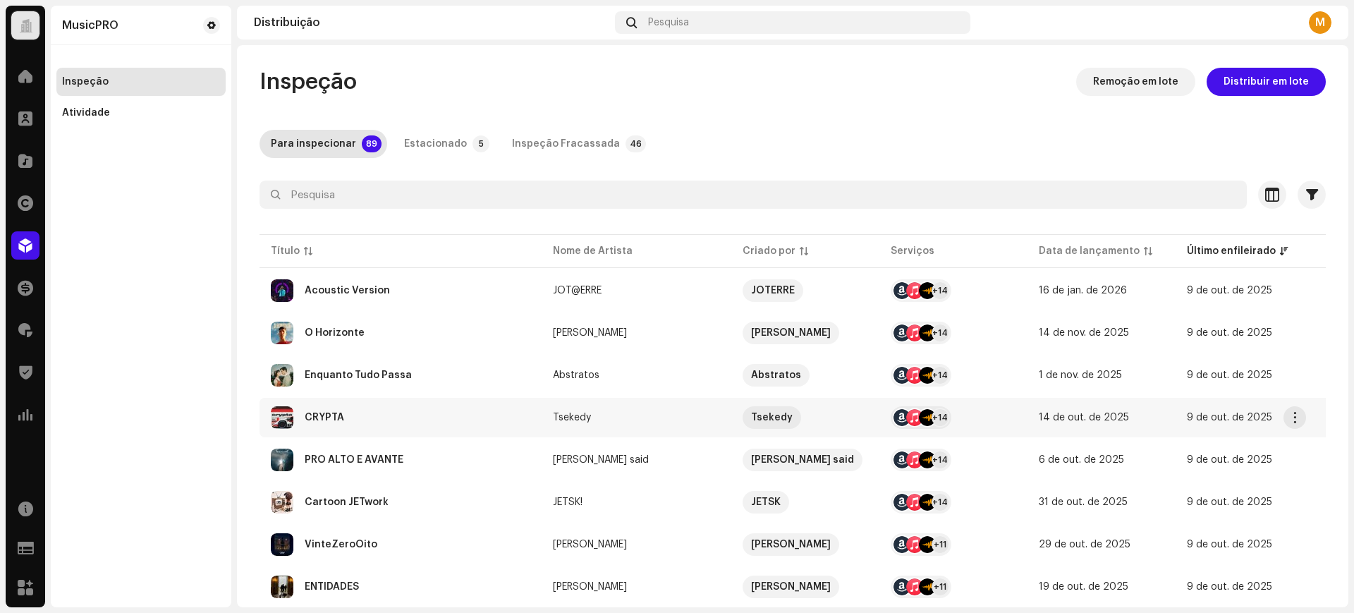
click at [444, 411] on div "CRYPTA" at bounding box center [401, 417] width 260 height 23
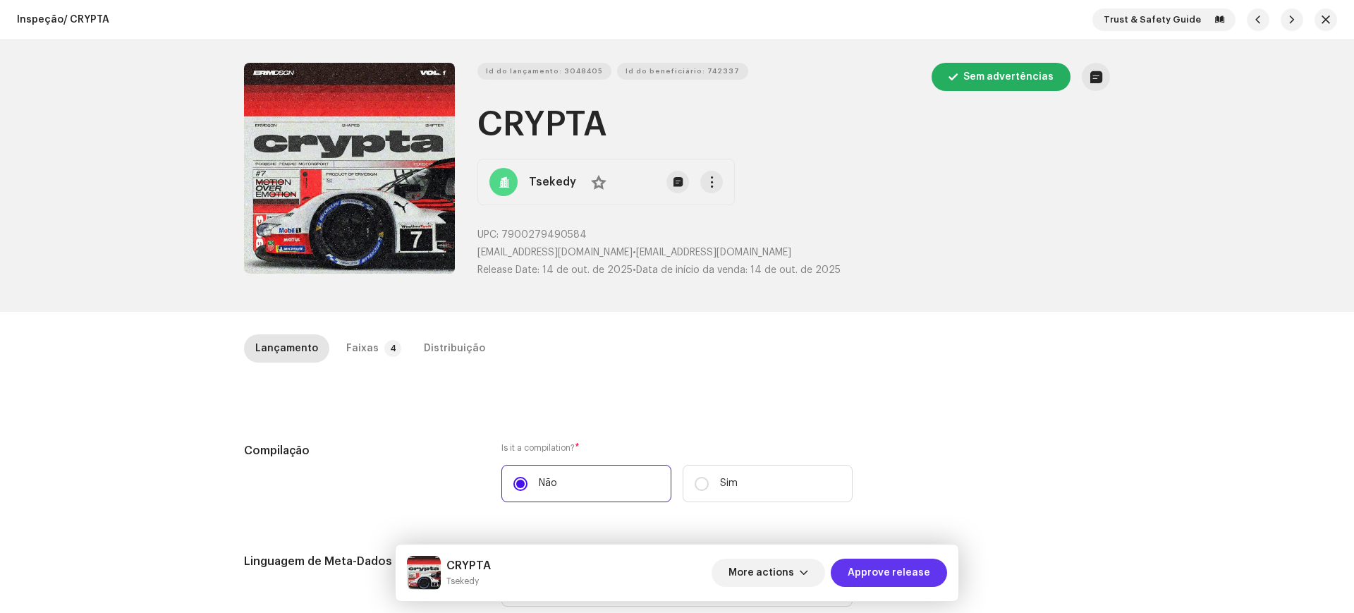
drag, startPoint x: 887, startPoint y: 590, endPoint x: 880, endPoint y: 568, distance: 23.6
click at [880, 568] on div "CRYPTA Tsekedy More actions Approve release" at bounding box center [677, 572] width 563 height 56
click at [880, 568] on span "Approve release" at bounding box center [889, 573] width 83 height 28
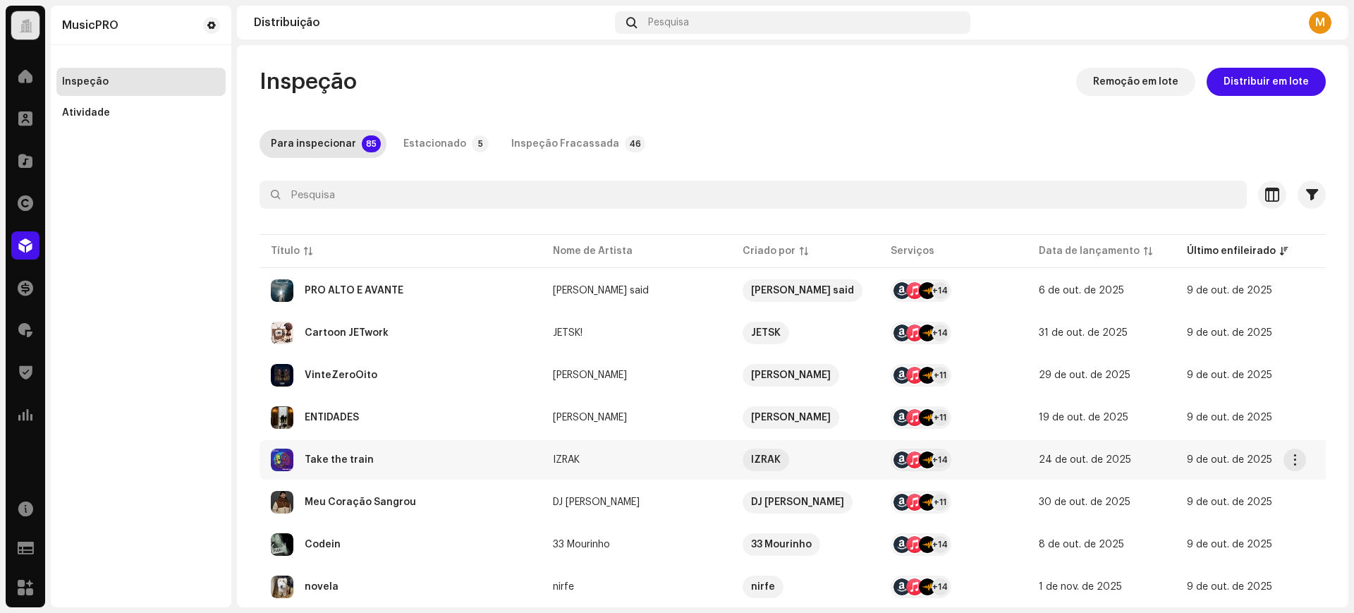
click at [474, 449] on div "Take the train" at bounding box center [401, 460] width 260 height 23
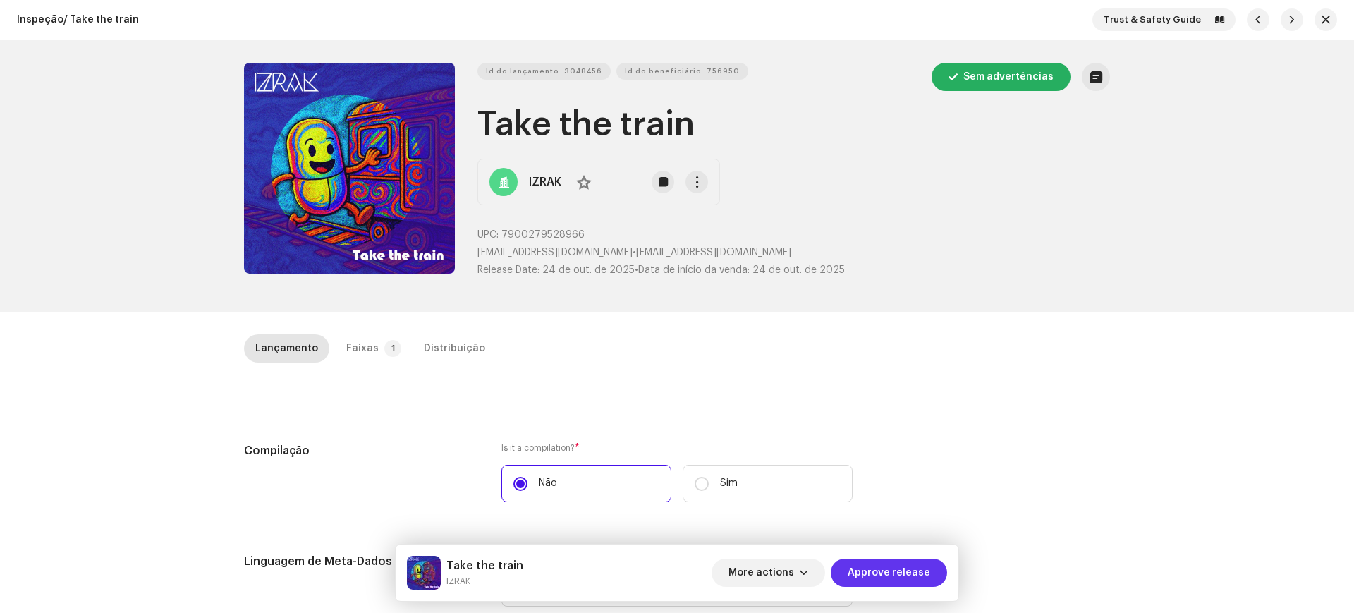
click at [873, 568] on span "Approve release" at bounding box center [889, 573] width 83 height 28
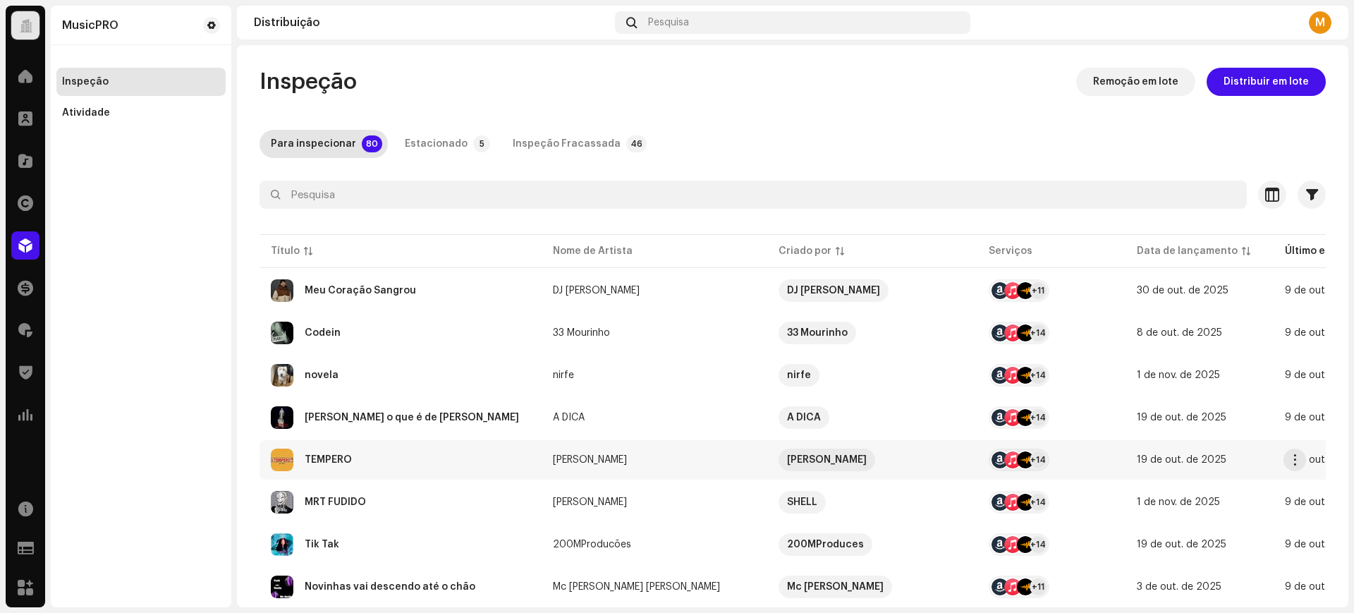
click at [449, 444] on td "TEMPERO" at bounding box center [401, 459] width 282 height 39
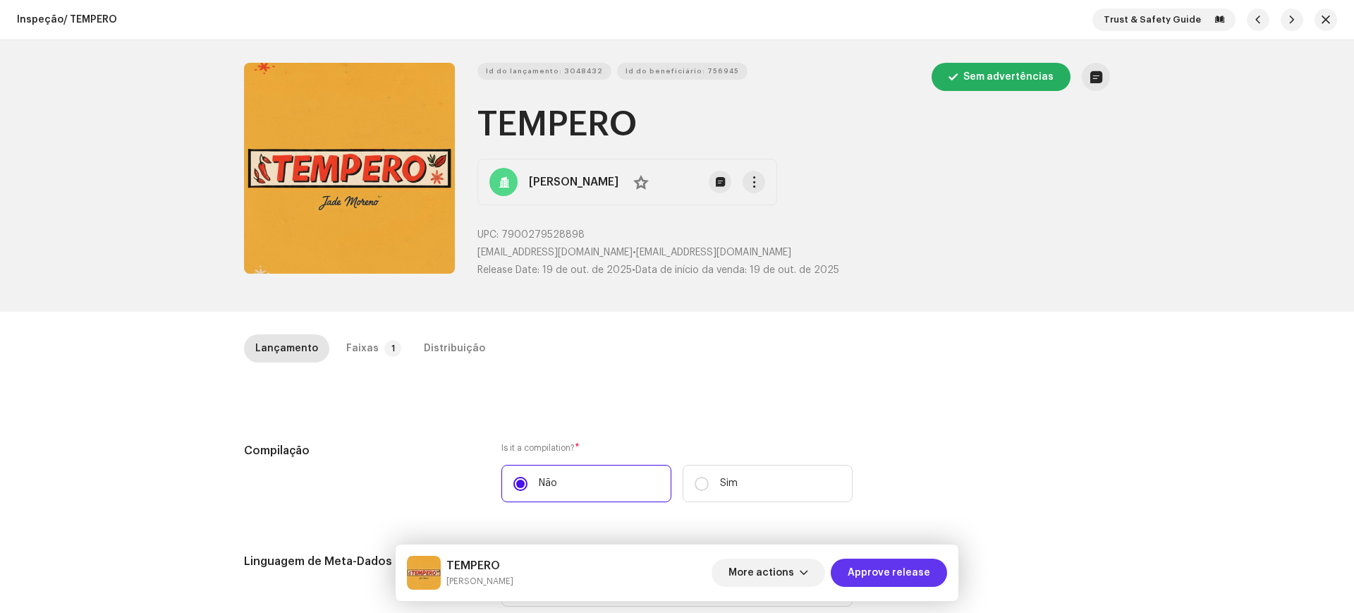
click at [915, 576] on span "Approve release" at bounding box center [889, 573] width 83 height 28
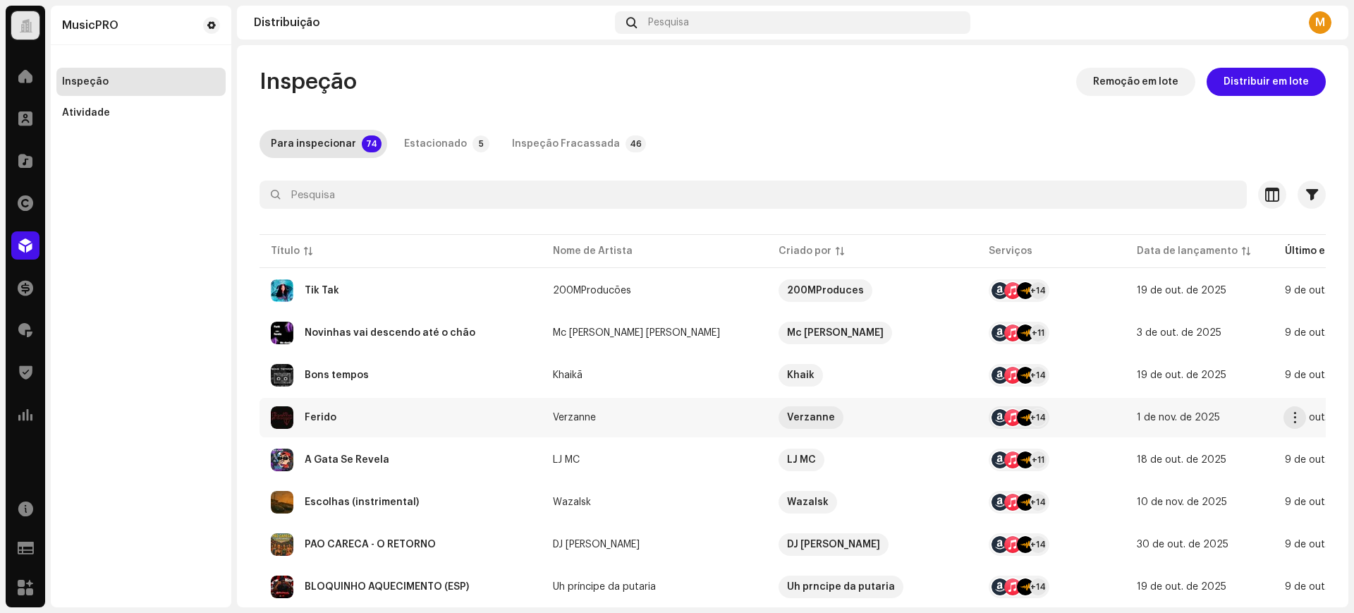
click at [438, 417] on div "Ferido" at bounding box center [401, 417] width 260 height 23
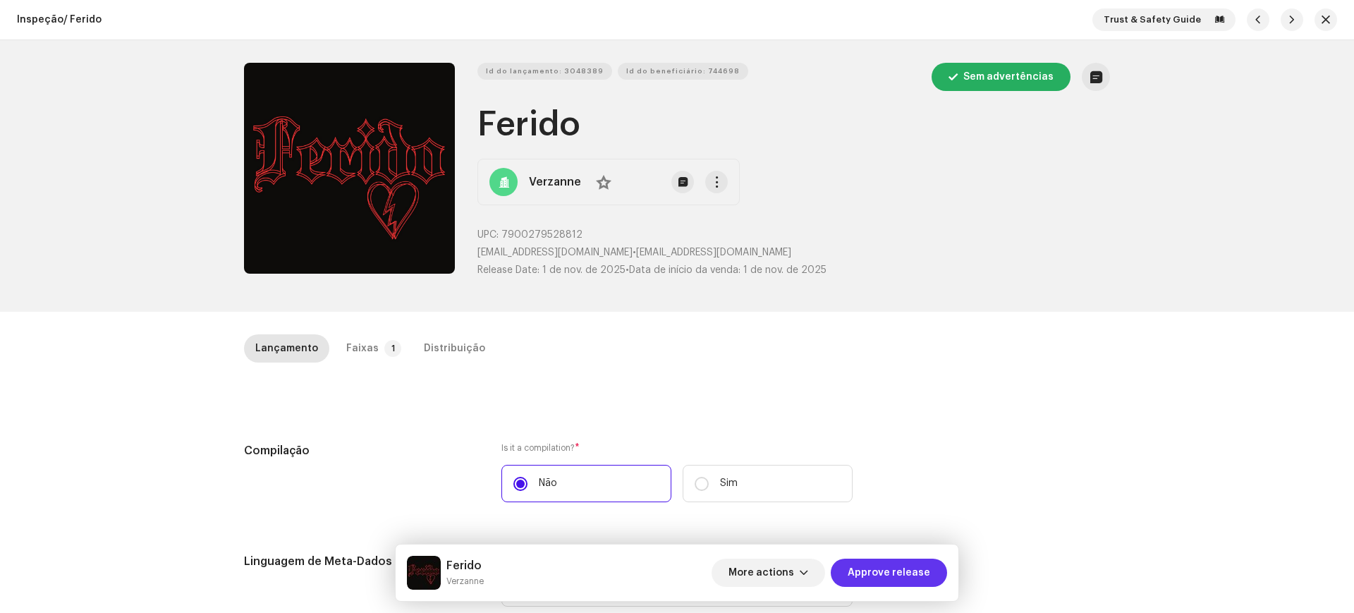
click at [881, 564] on span "Approve release" at bounding box center [889, 573] width 83 height 28
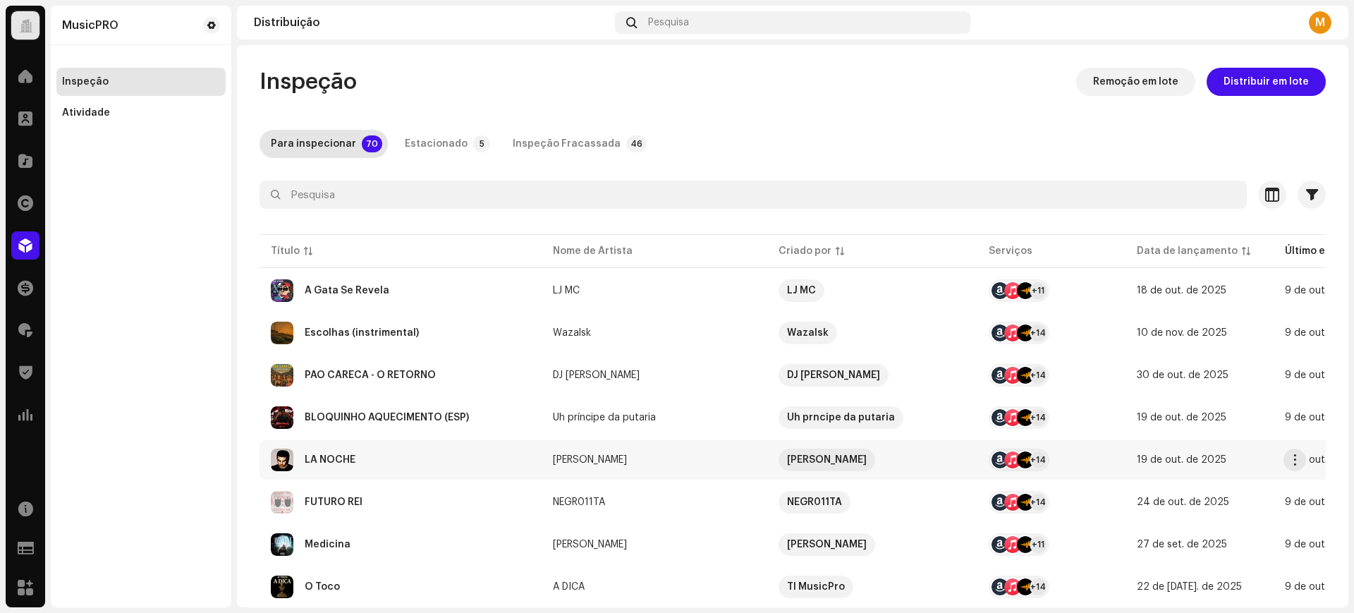
click at [413, 457] on div "LA NOCHE" at bounding box center [401, 460] width 260 height 23
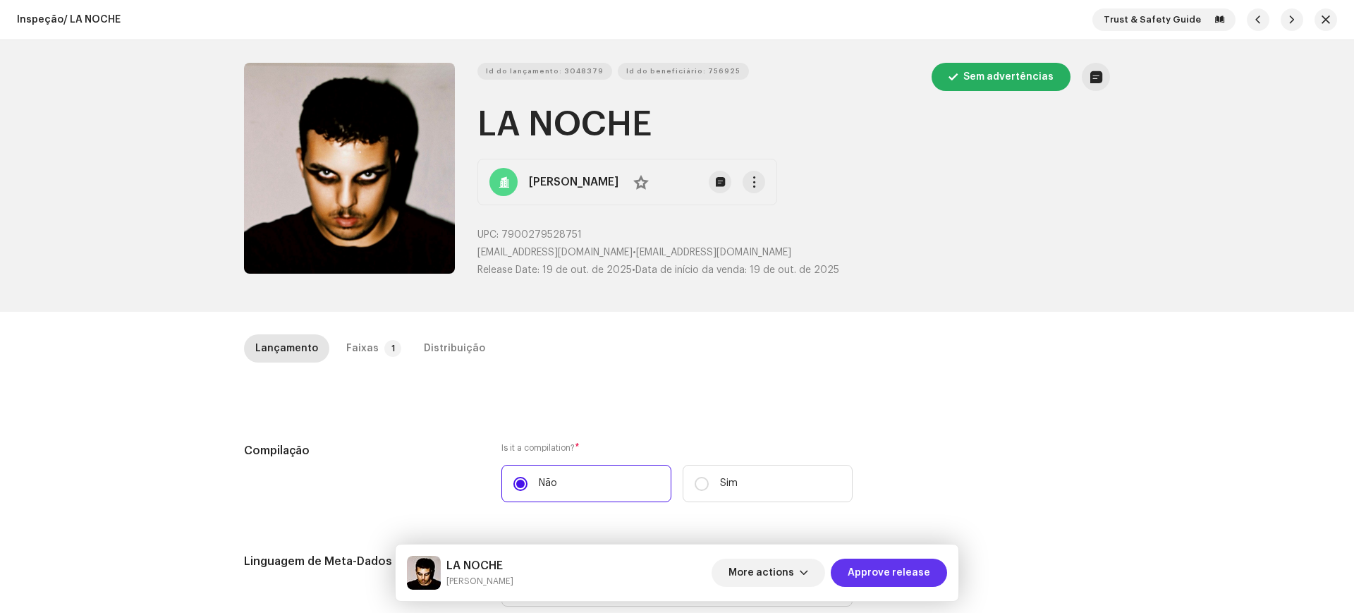
click at [870, 573] on span "Approve release" at bounding box center [889, 573] width 83 height 28
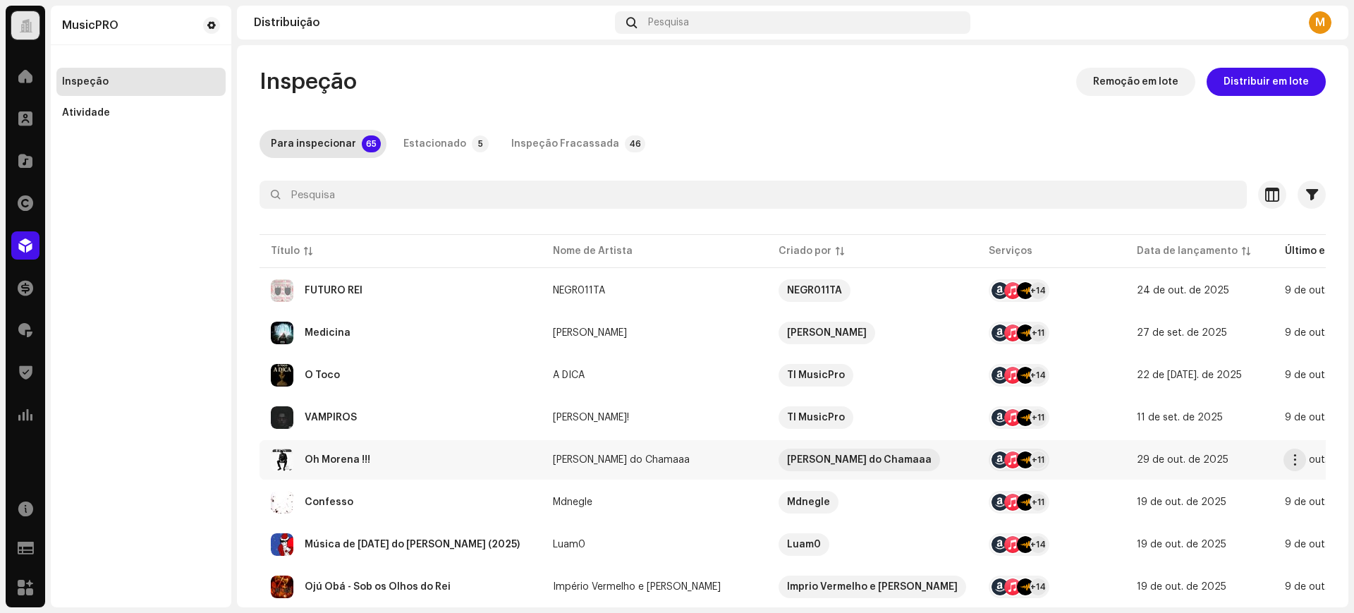
click at [398, 445] on td "Óh Morena !!!" at bounding box center [401, 459] width 282 height 39
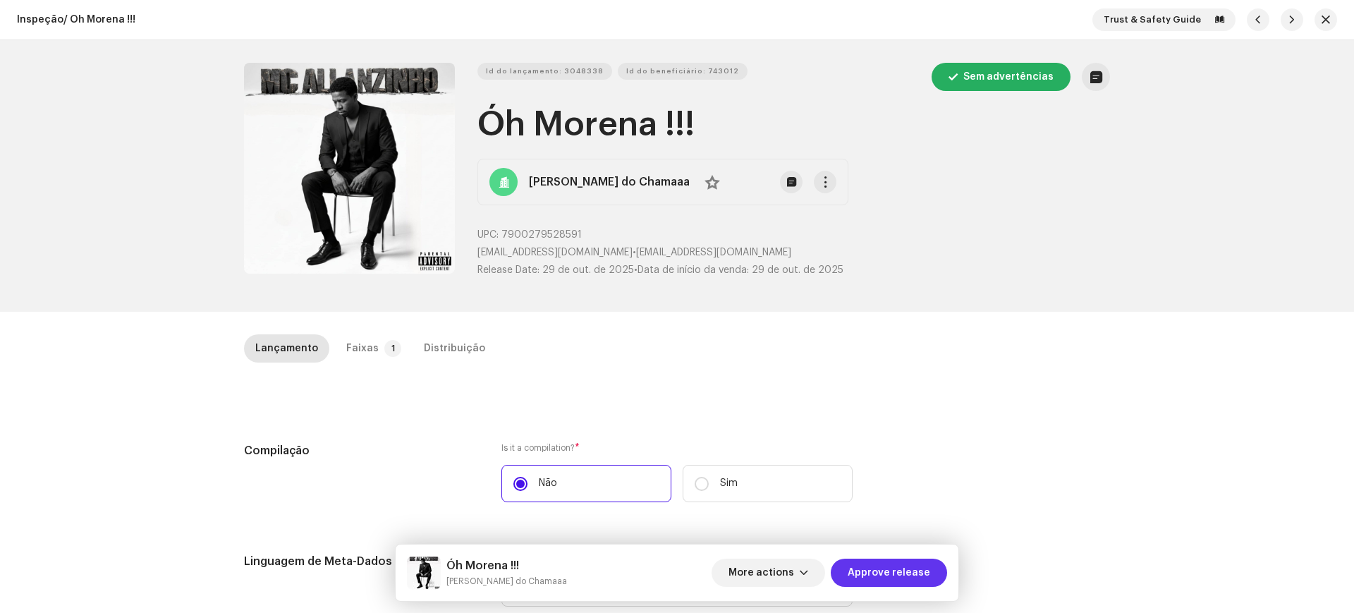
click at [863, 583] on span "Approve release" at bounding box center [889, 573] width 83 height 28
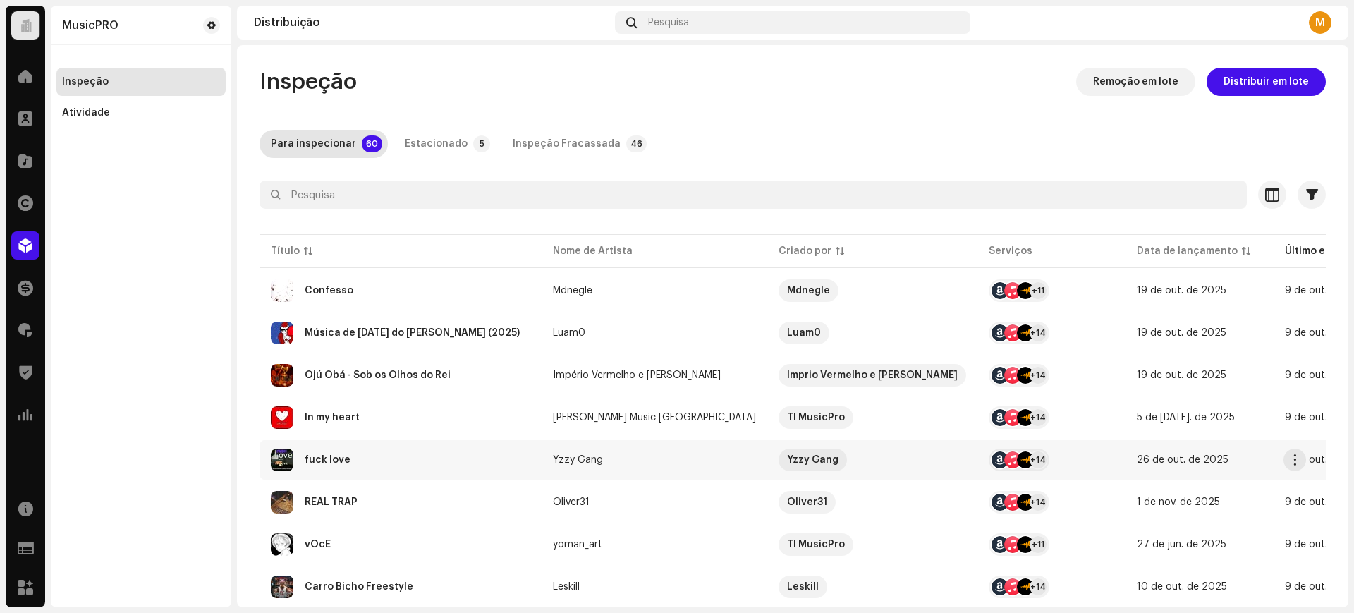
click at [391, 468] on div "fuck love" at bounding box center [401, 460] width 260 height 23
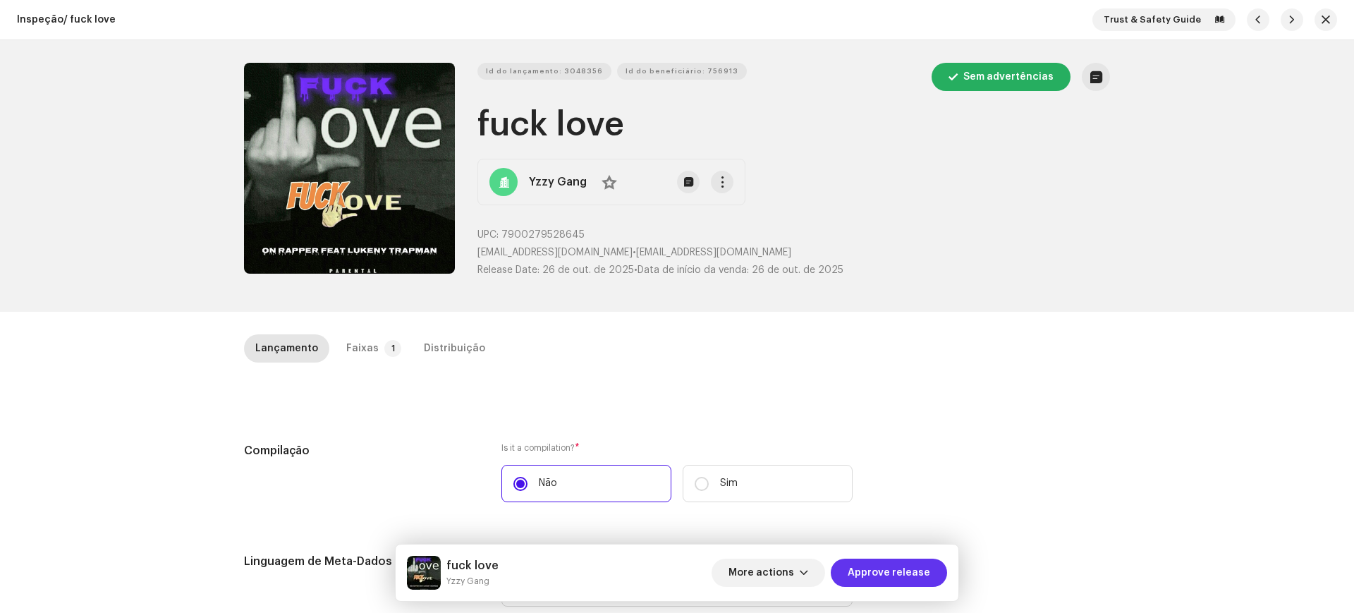
click at [893, 577] on span "Approve release" at bounding box center [889, 573] width 83 height 28
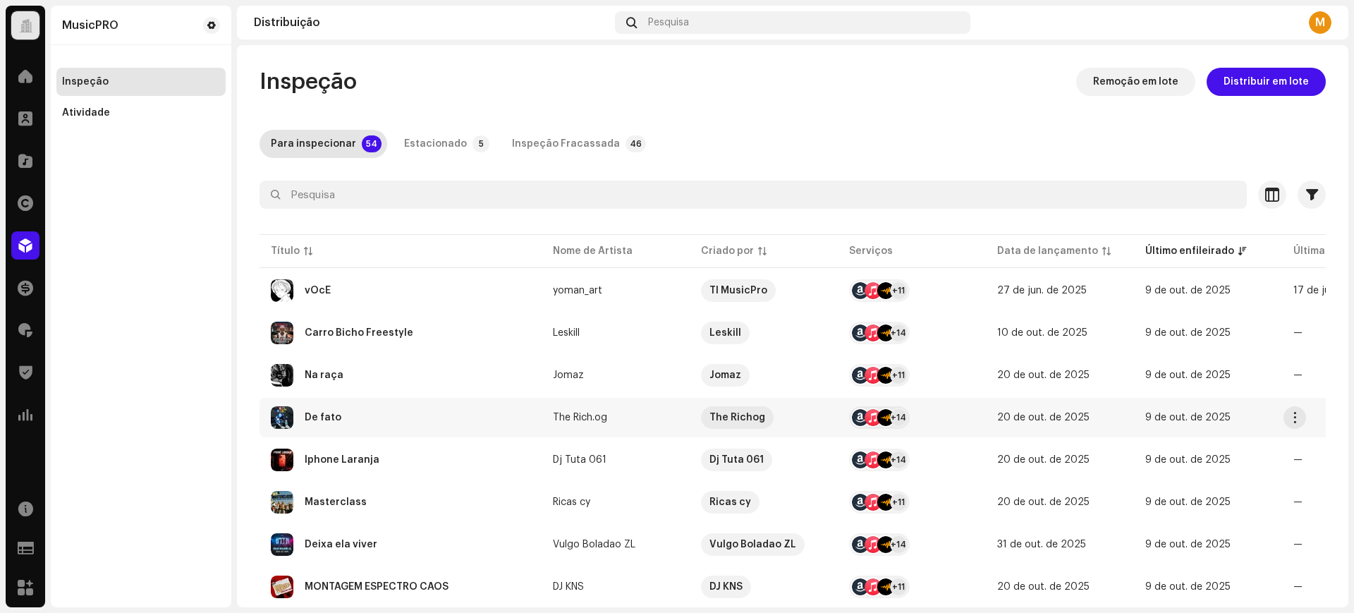
click at [403, 402] on td "De fato" at bounding box center [401, 417] width 282 height 39
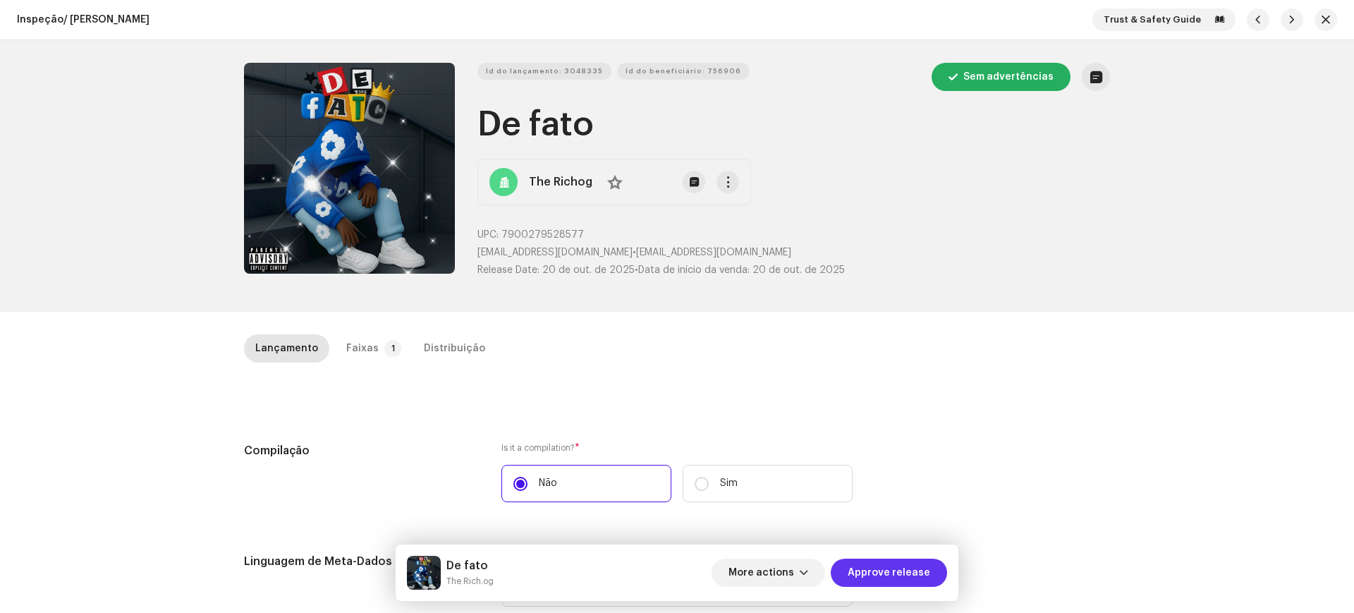
click at [891, 582] on span "Approve release" at bounding box center [889, 573] width 83 height 28
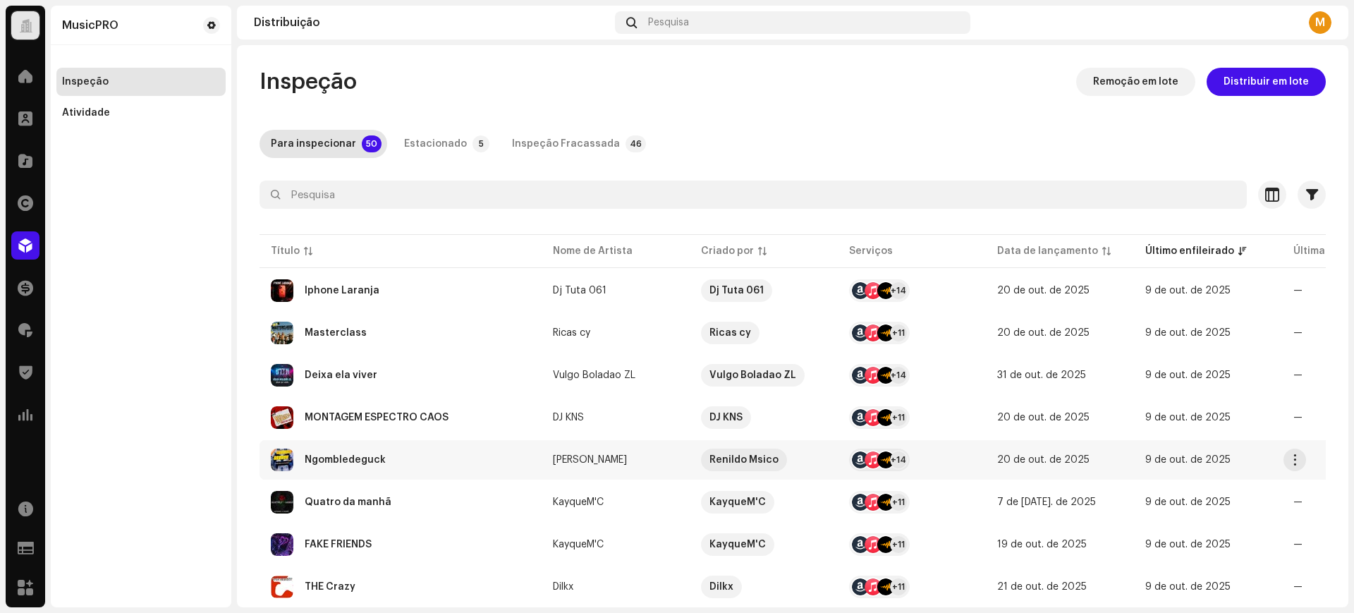
click at [396, 451] on div "Ngombledeguck" at bounding box center [401, 460] width 260 height 23
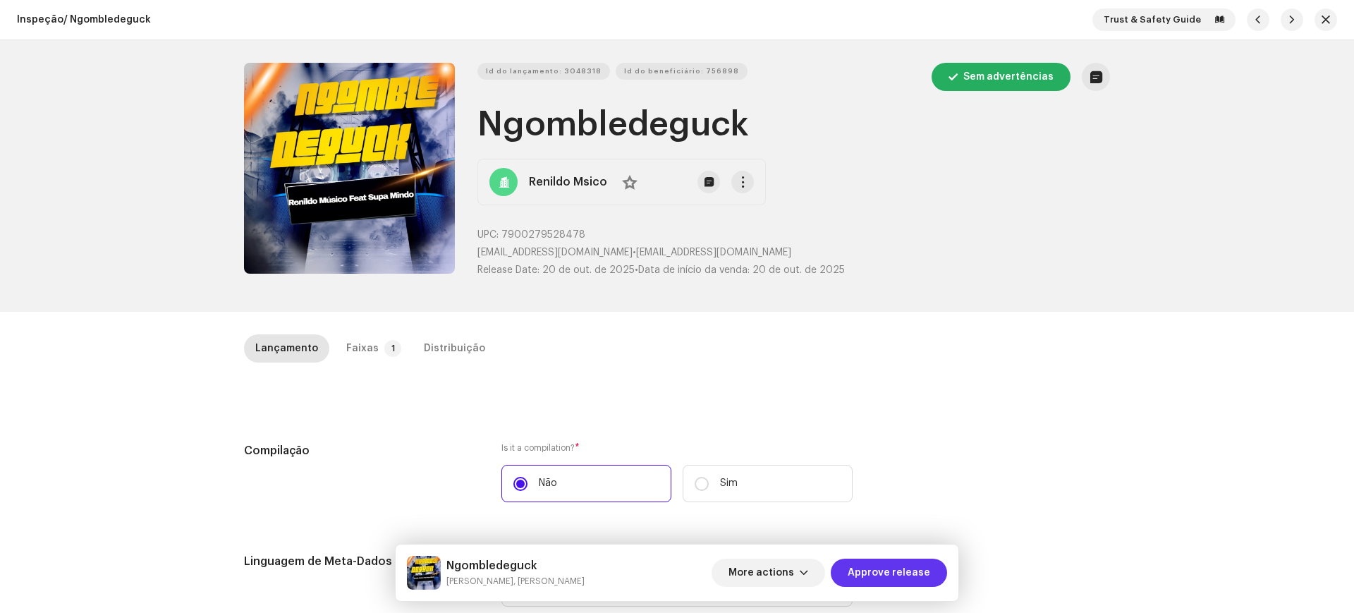
click at [868, 562] on span "Approve release" at bounding box center [889, 573] width 83 height 28
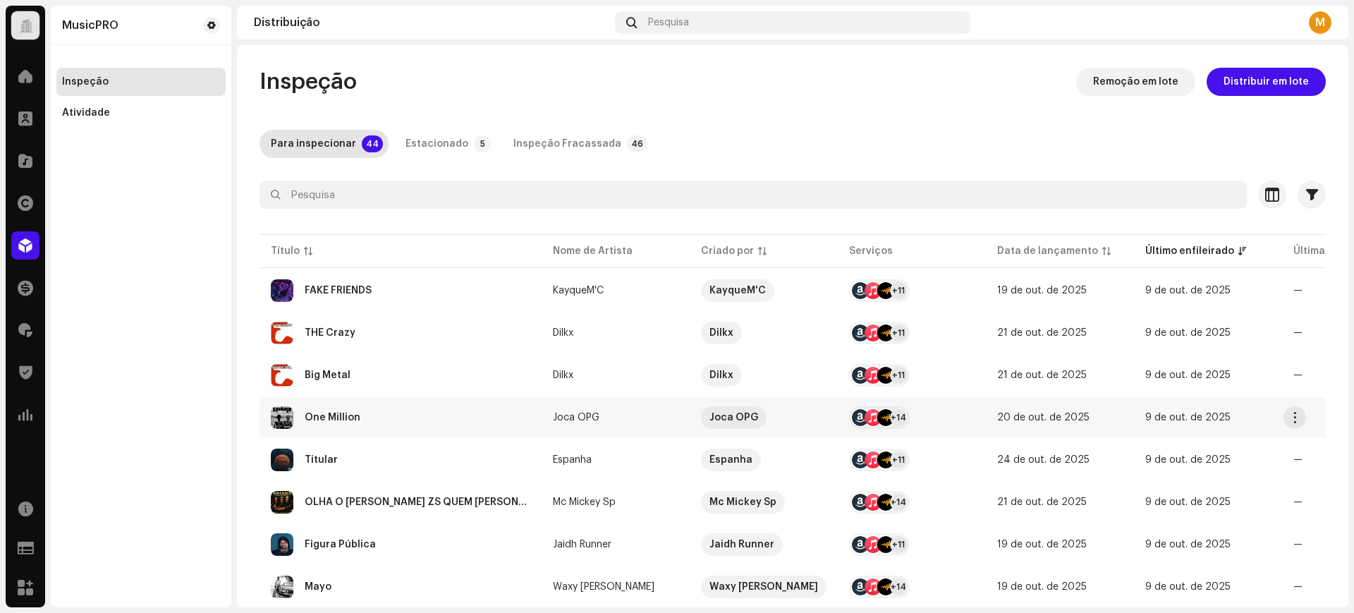
click at [415, 413] on div "One Million" at bounding box center [401, 417] width 260 height 23
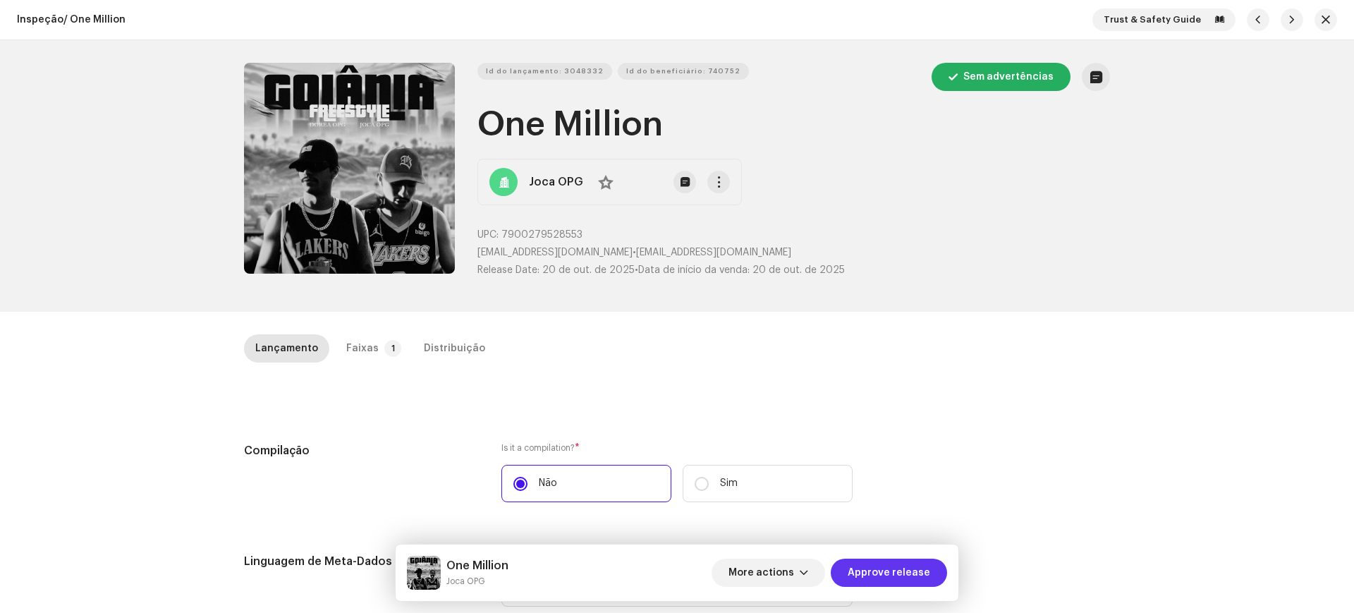
click at [913, 571] on span "Approve release" at bounding box center [889, 573] width 83 height 28
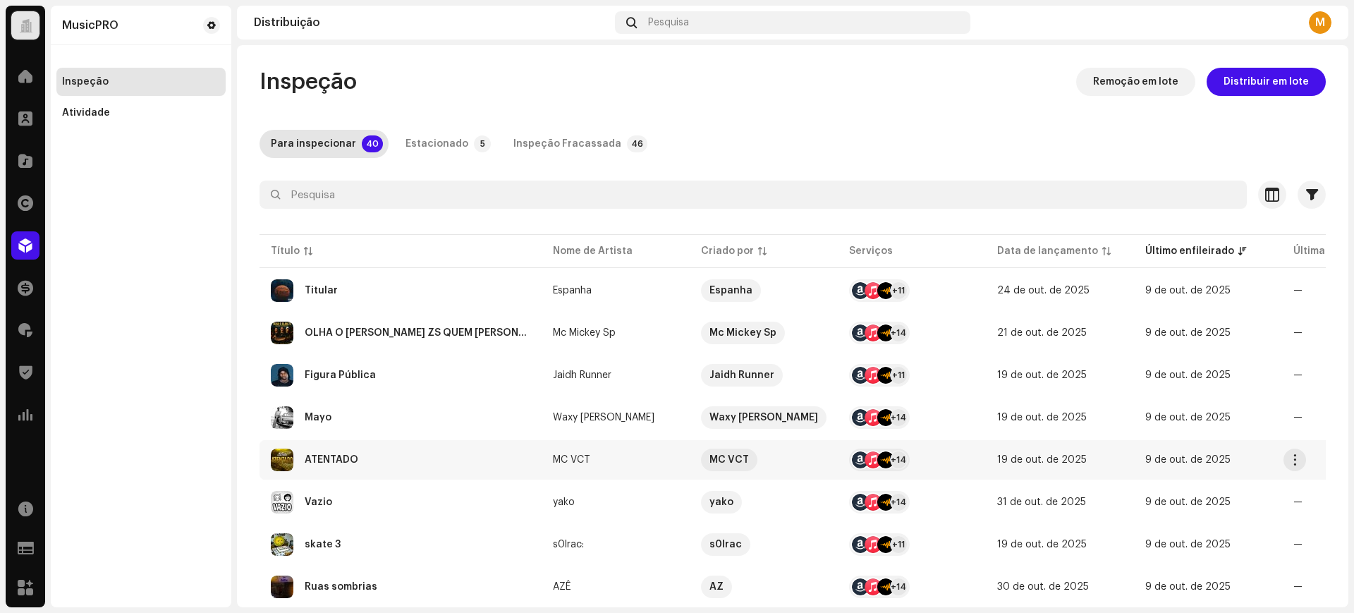
click at [441, 443] on td "ATENTADO" at bounding box center [401, 459] width 282 height 39
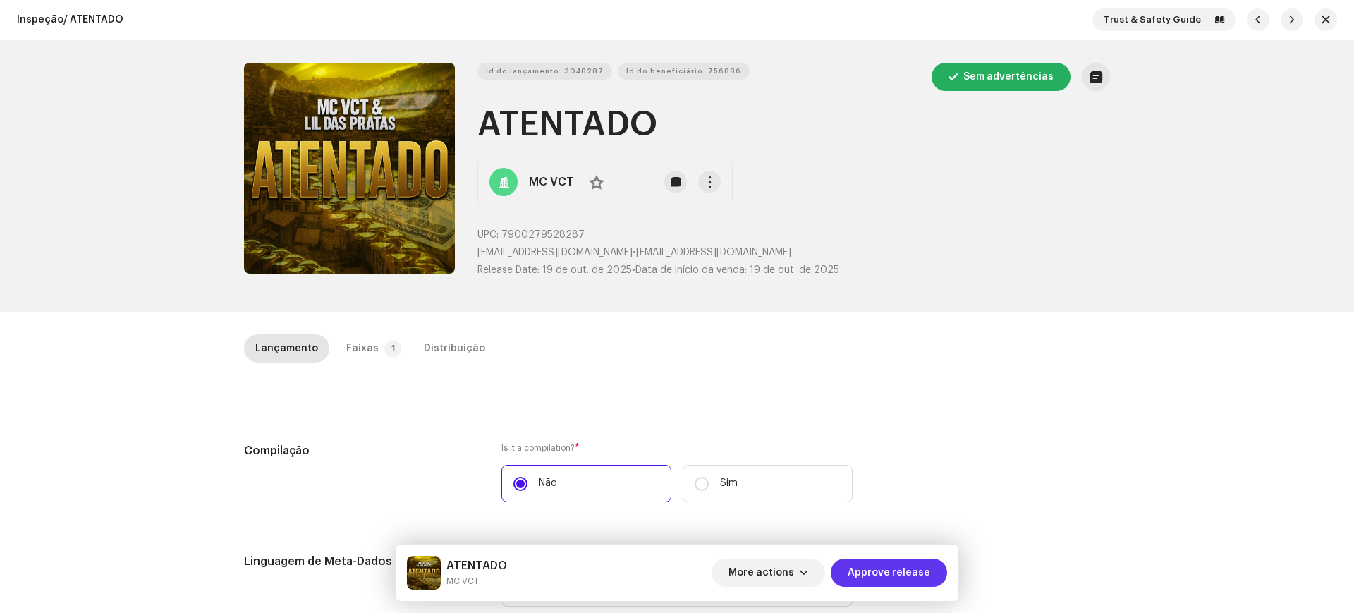
click at [873, 569] on span "Approve release" at bounding box center [889, 573] width 83 height 28
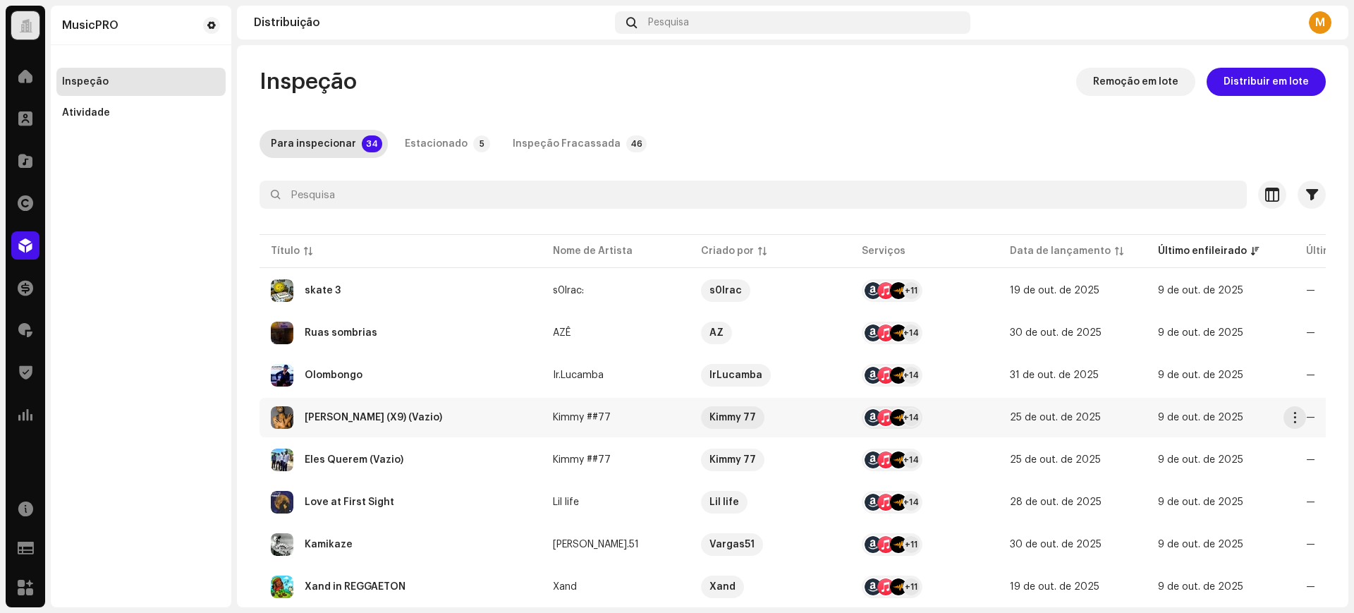
click at [499, 424] on div "[PERSON_NAME] (X9) (Vazio)" at bounding box center [401, 417] width 260 height 23
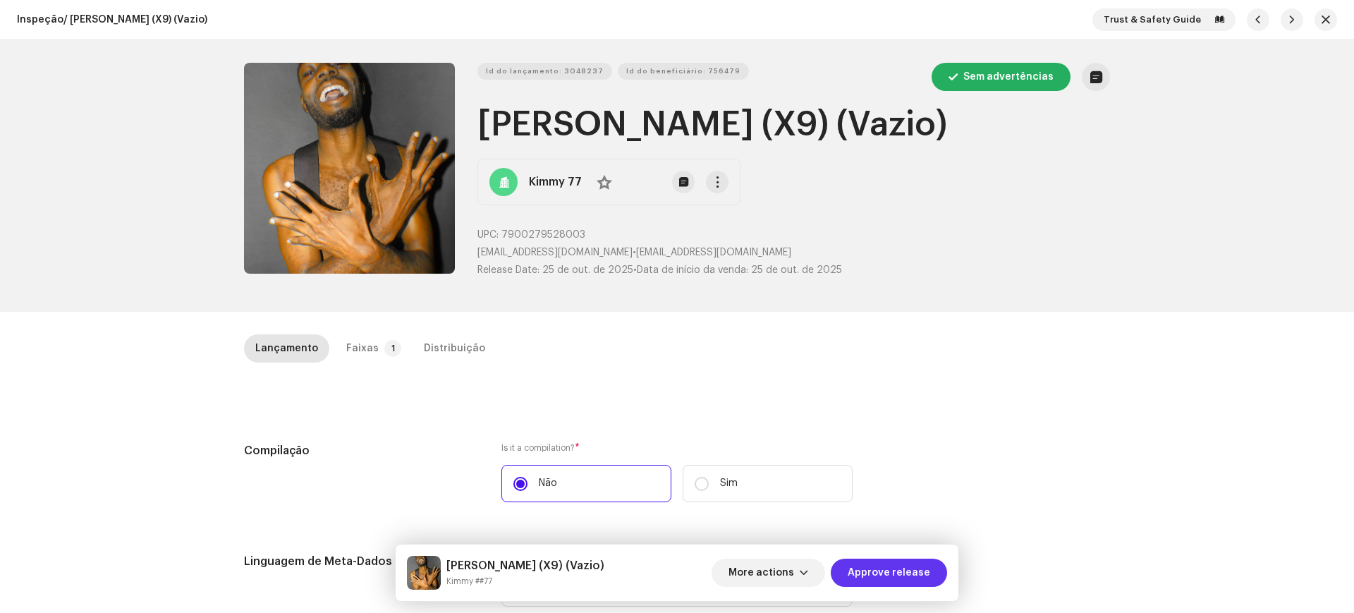
click at [886, 567] on span "Approve release" at bounding box center [889, 573] width 83 height 28
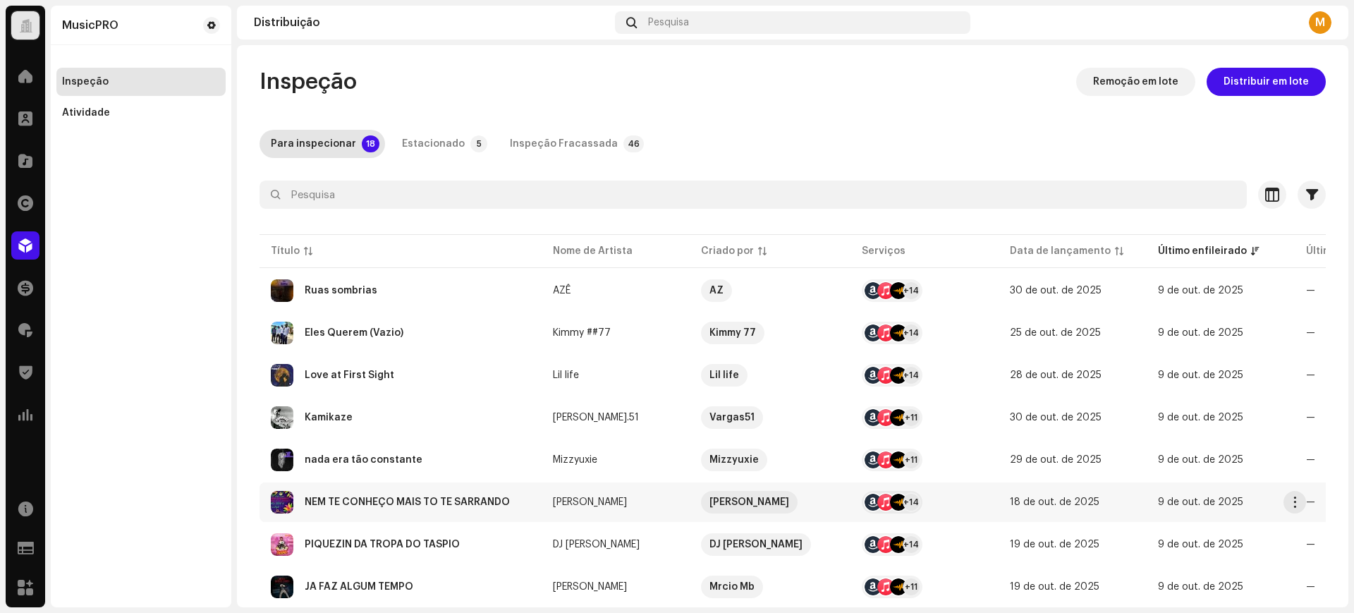
click at [370, 506] on div "NEM TE CONHEÇO MAIS TÔ TE SARRANDO" at bounding box center [407, 502] width 205 height 10
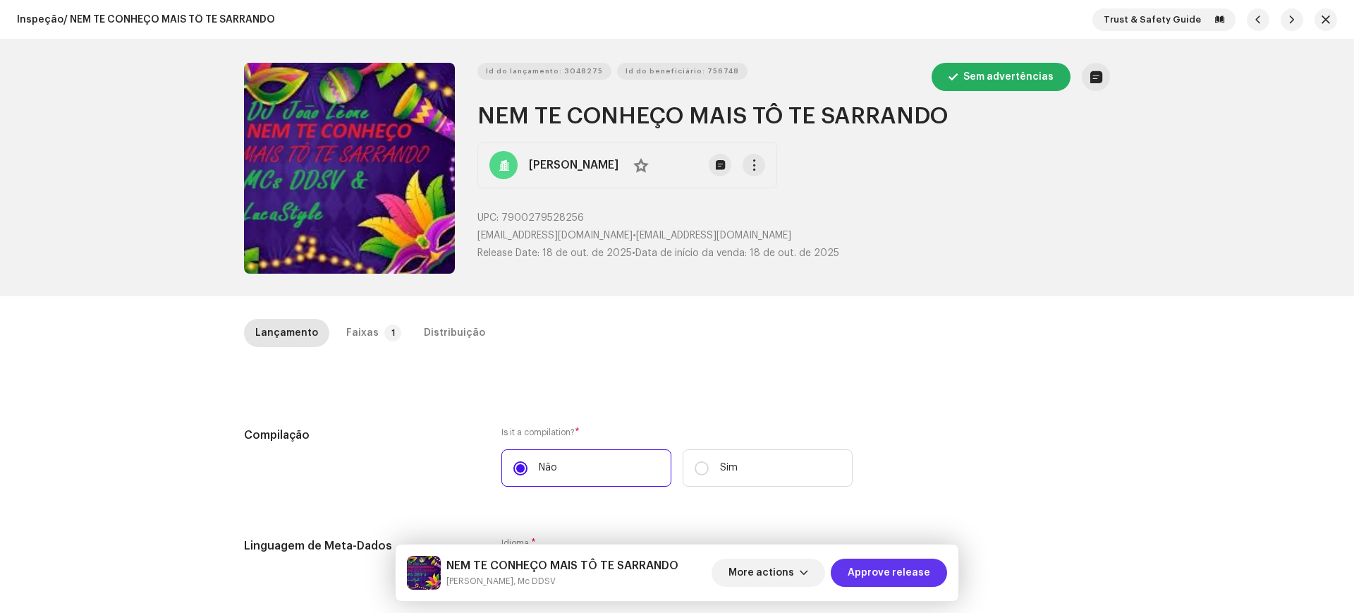
click at [864, 568] on span "Approve release" at bounding box center [889, 573] width 83 height 28
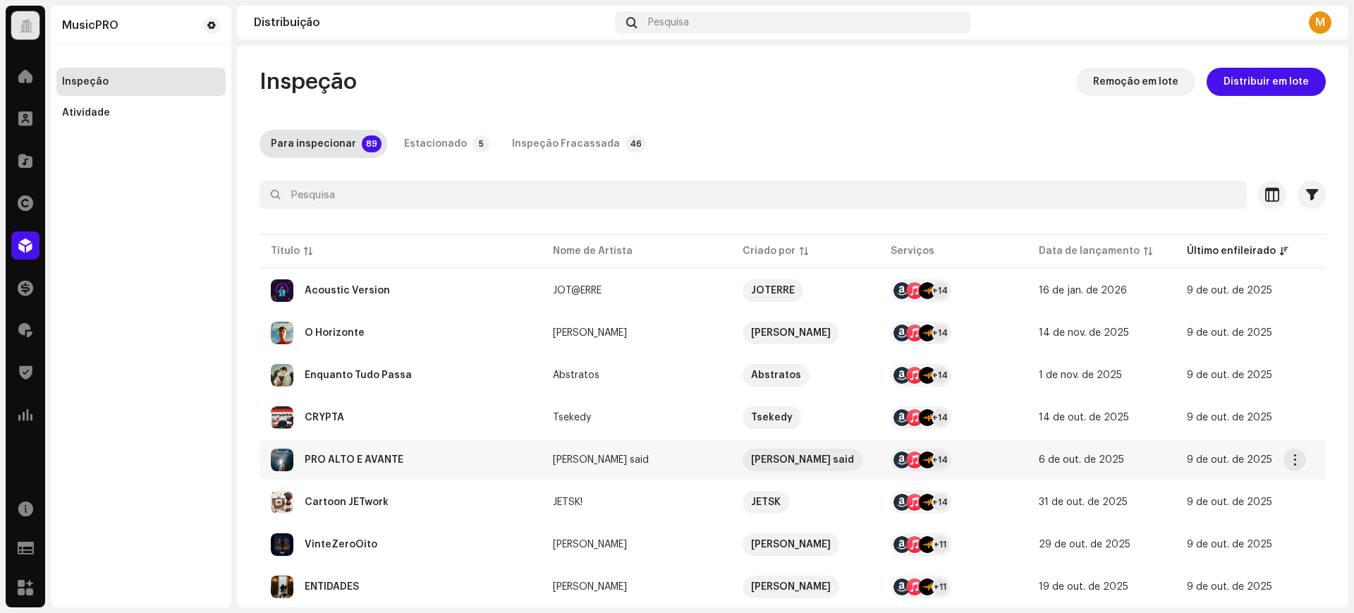
click at [392, 443] on td "PRO ALTO E AVANTE" at bounding box center [401, 459] width 282 height 39
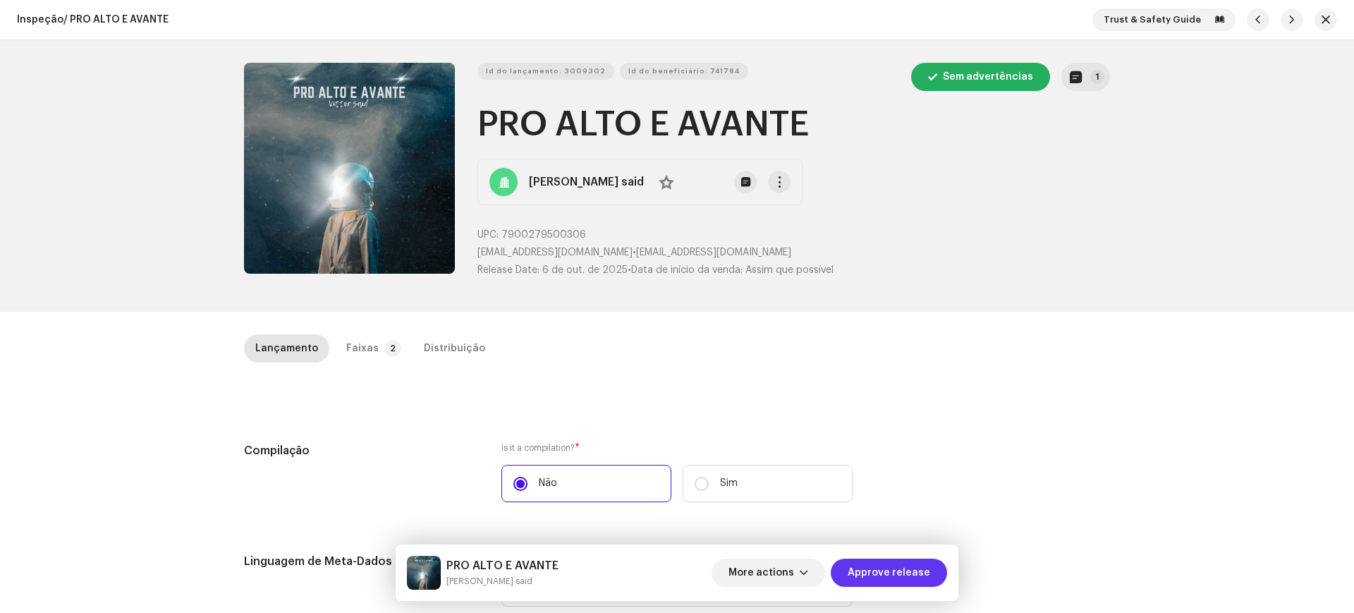
click at [882, 577] on span "Approve release" at bounding box center [889, 573] width 83 height 28
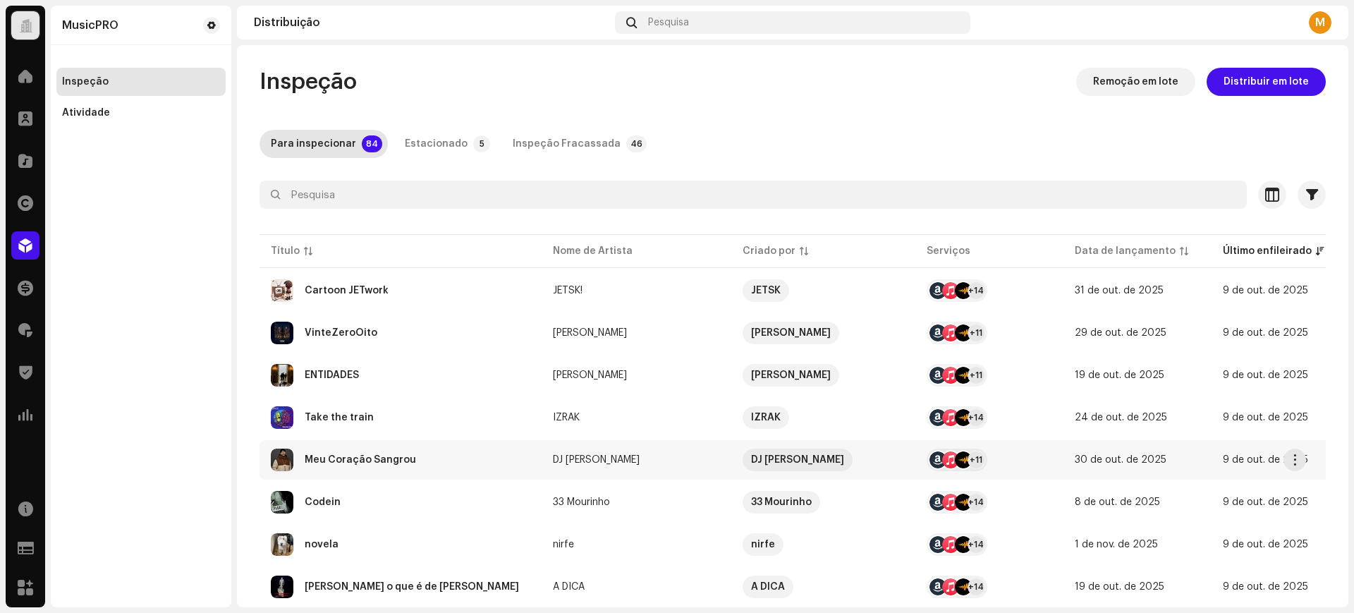
click at [388, 449] on div "Meu Coração Sangrou" at bounding box center [401, 460] width 260 height 23
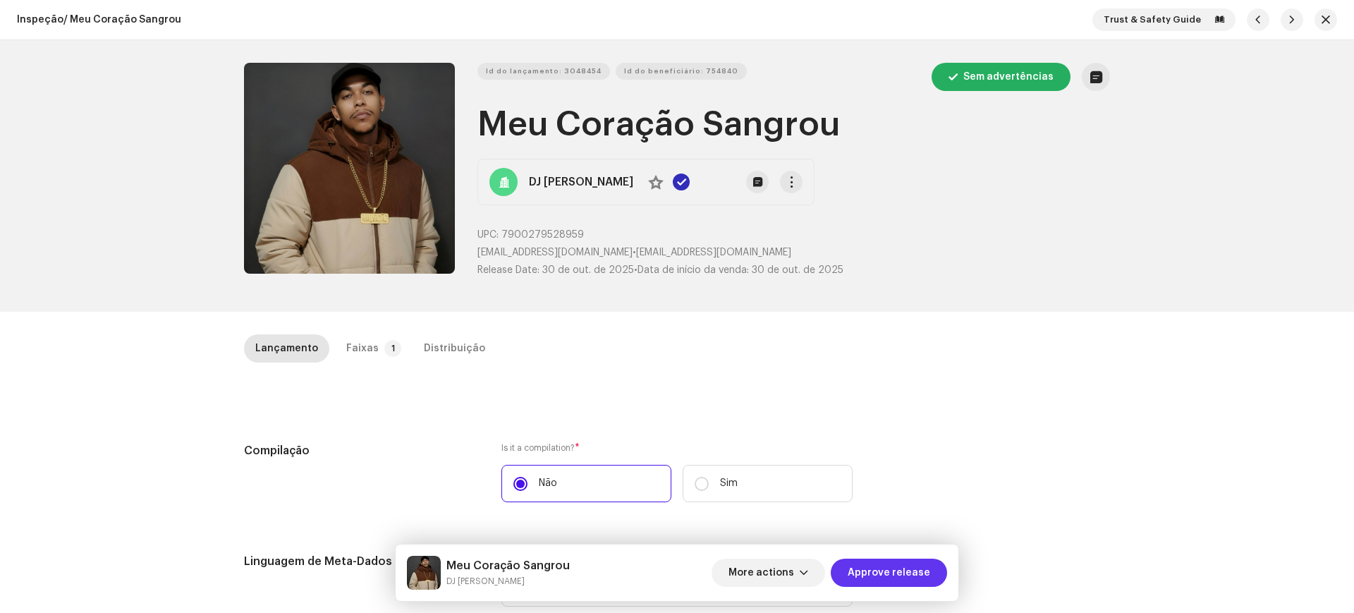
click at [882, 561] on span "Approve release" at bounding box center [889, 573] width 83 height 28
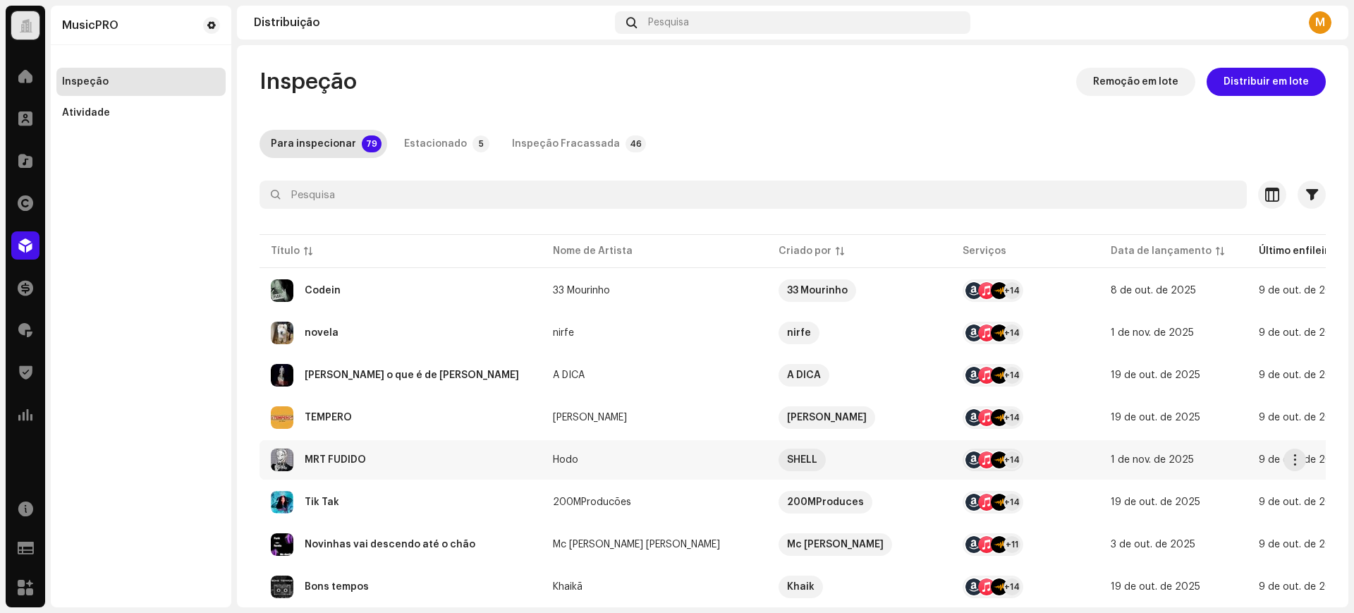
click at [441, 471] on td "MRT FUDIDO" at bounding box center [401, 459] width 282 height 39
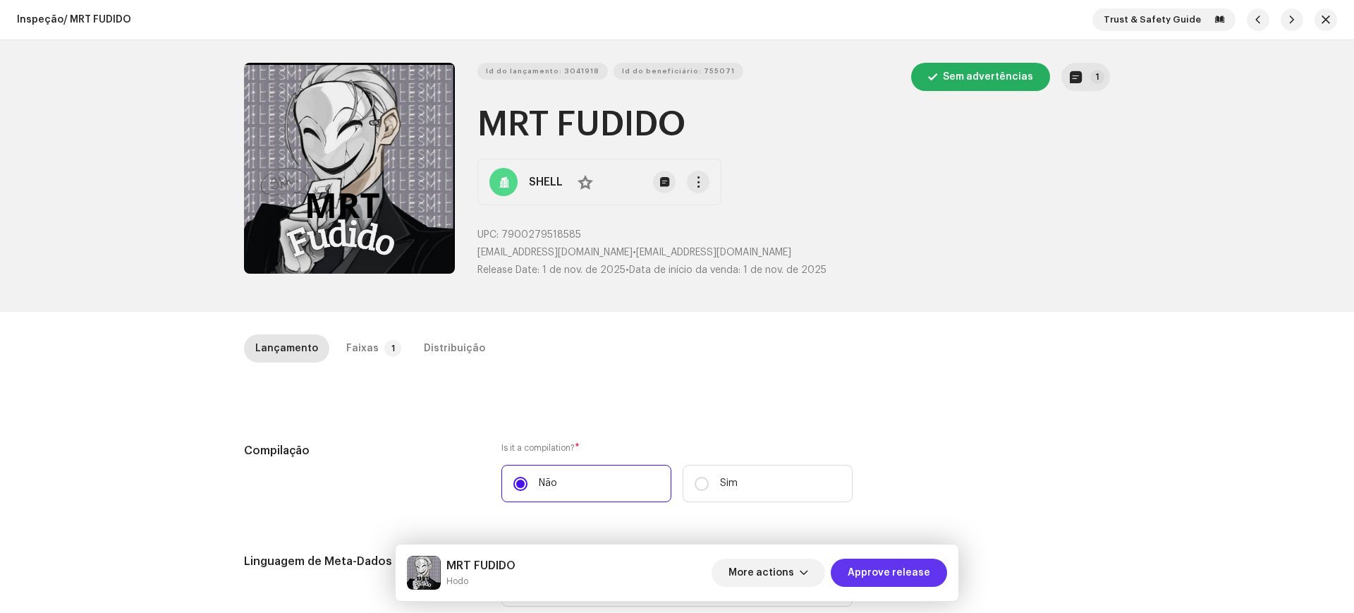
click at [917, 561] on span "Approve release" at bounding box center [889, 573] width 83 height 28
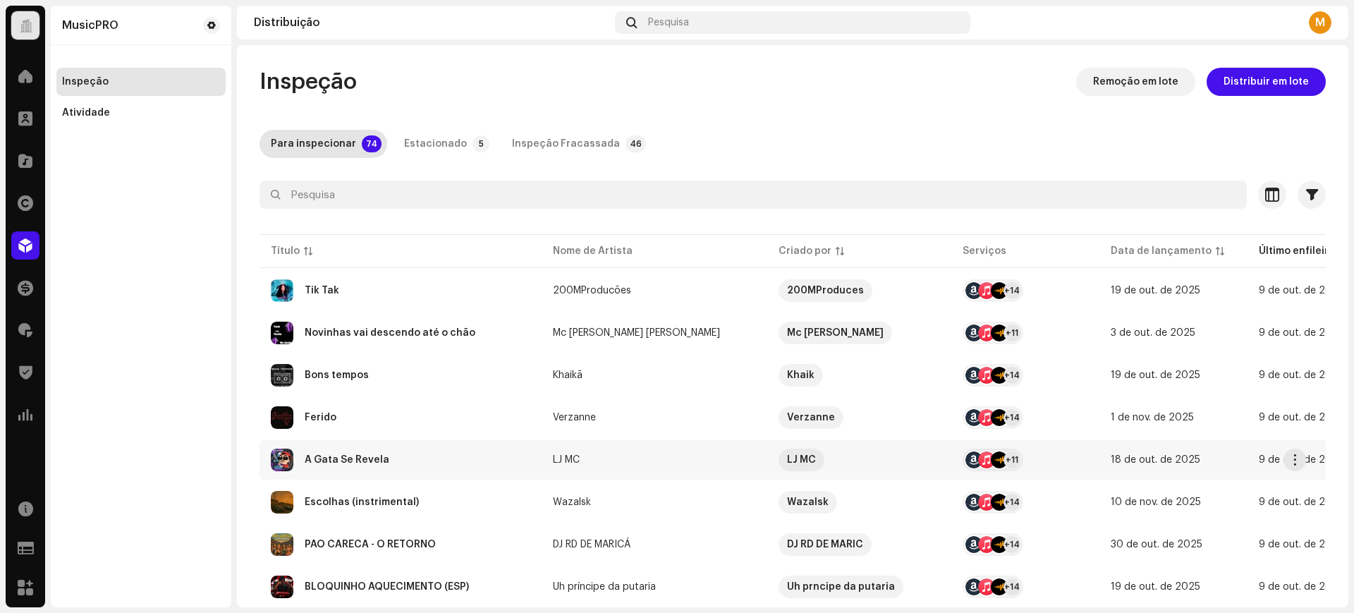
click at [443, 444] on td "A Gata Se Revela" at bounding box center [401, 459] width 282 height 39
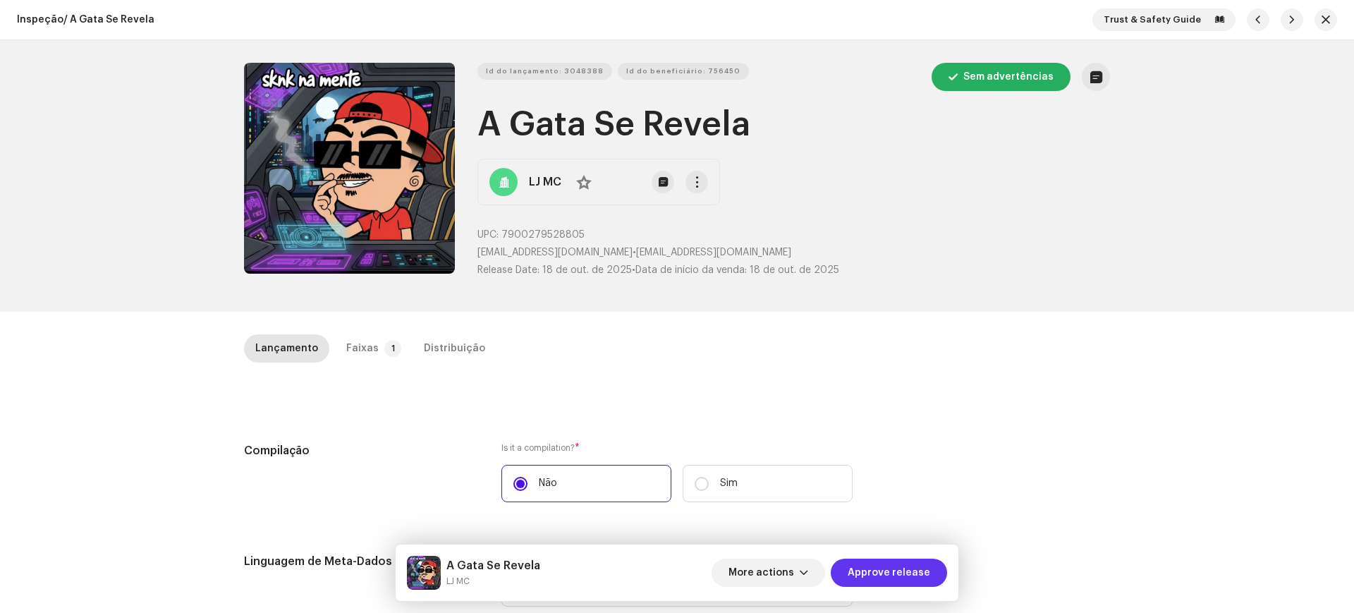
click at [869, 571] on span "Approve release" at bounding box center [889, 573] width 83 height 28
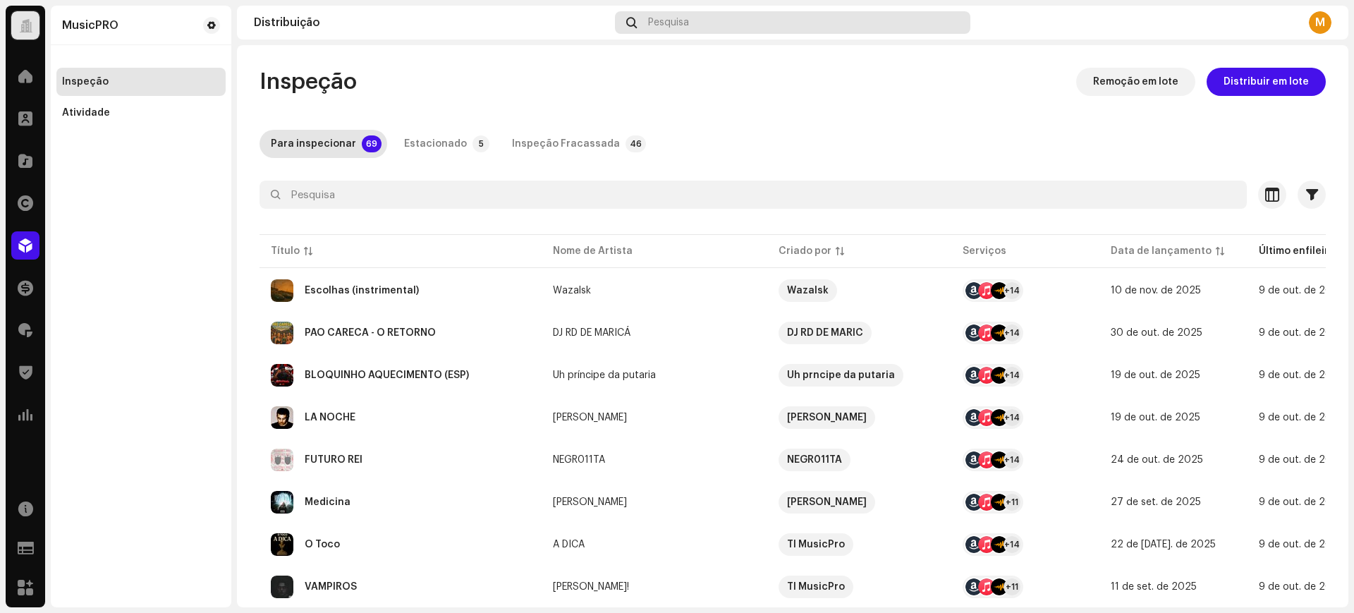
click at [377, 458] on div "FUTURO REI" at bounding box center [401, 460] width 260 height 23
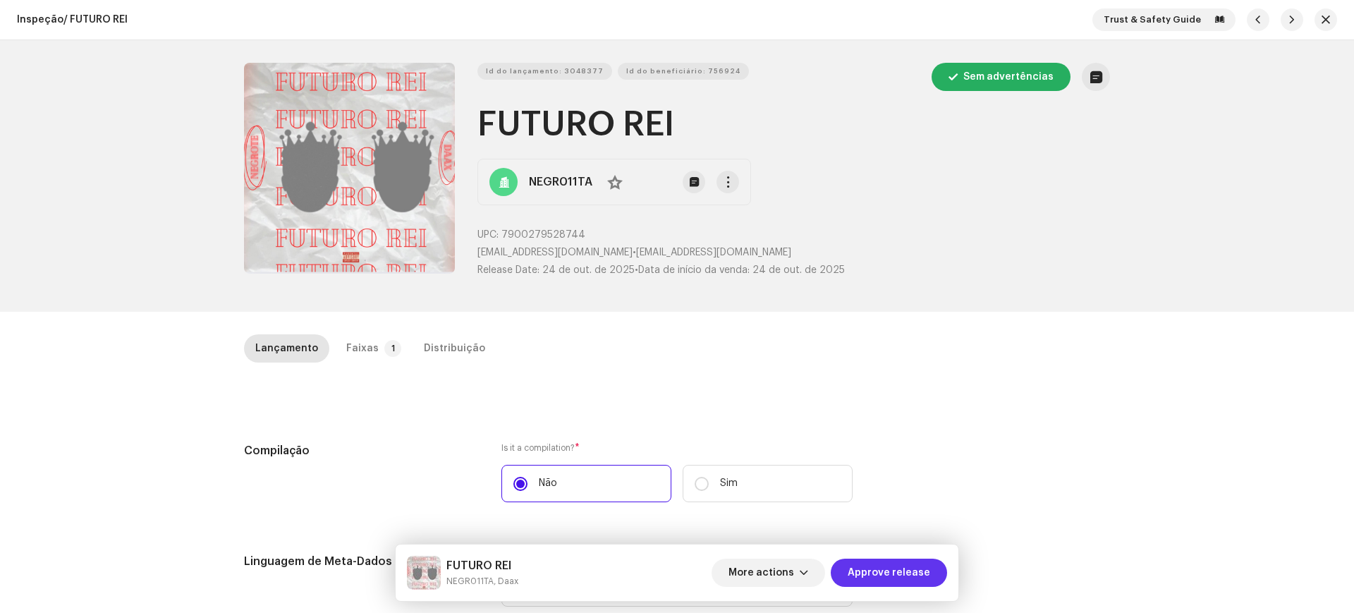
click at [875, 579] on span "Approve release" at bounding box center [889, 573] width 83 height 28
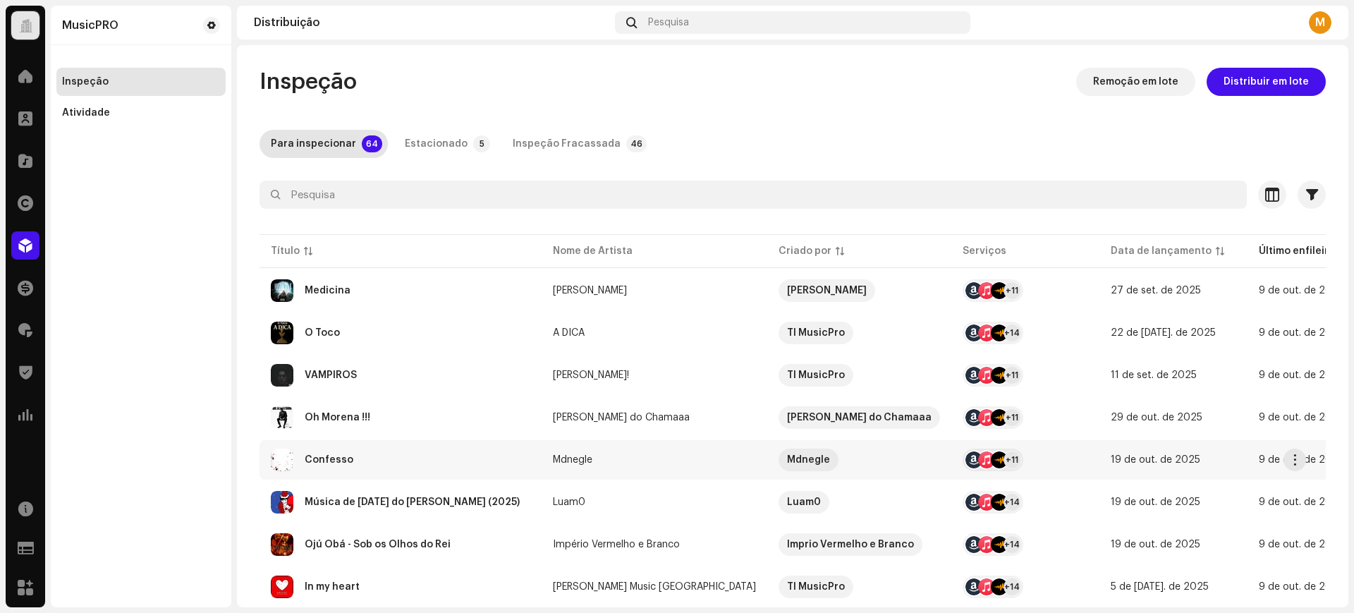
click at [354, 465] on div "Confesso" at bounding box center [401, 460] width 260 height 23
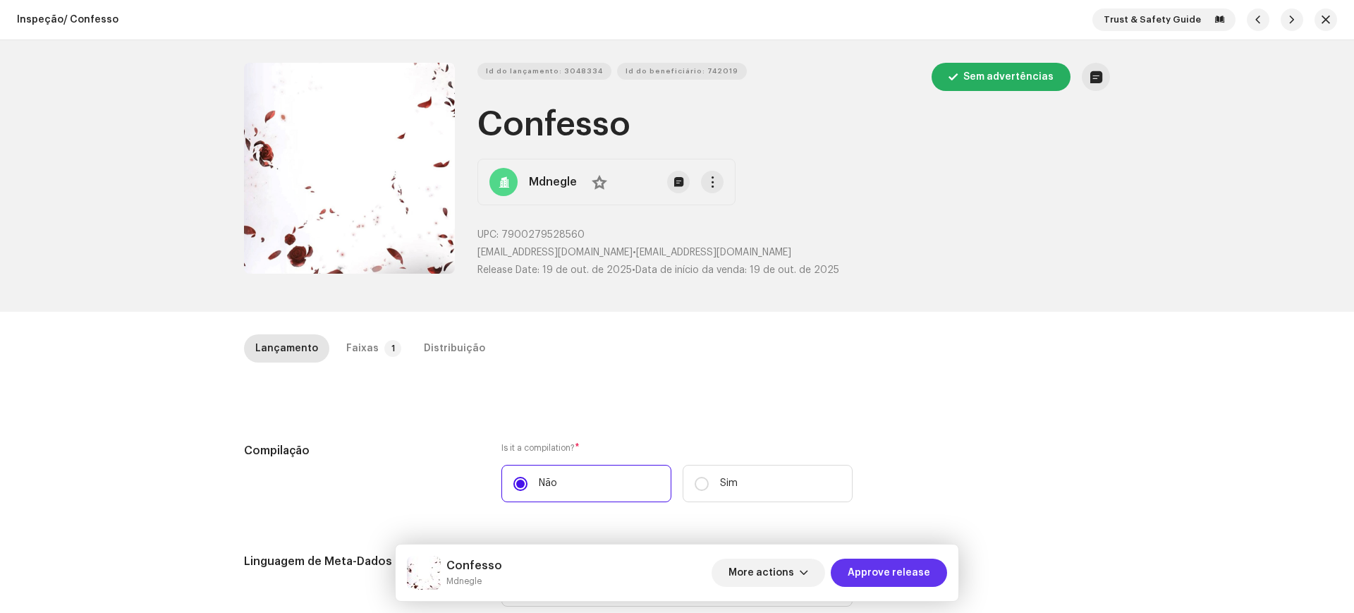
click at [878, 575] on span "Approve release" at bounding box center [889, 573] width 83 height 28
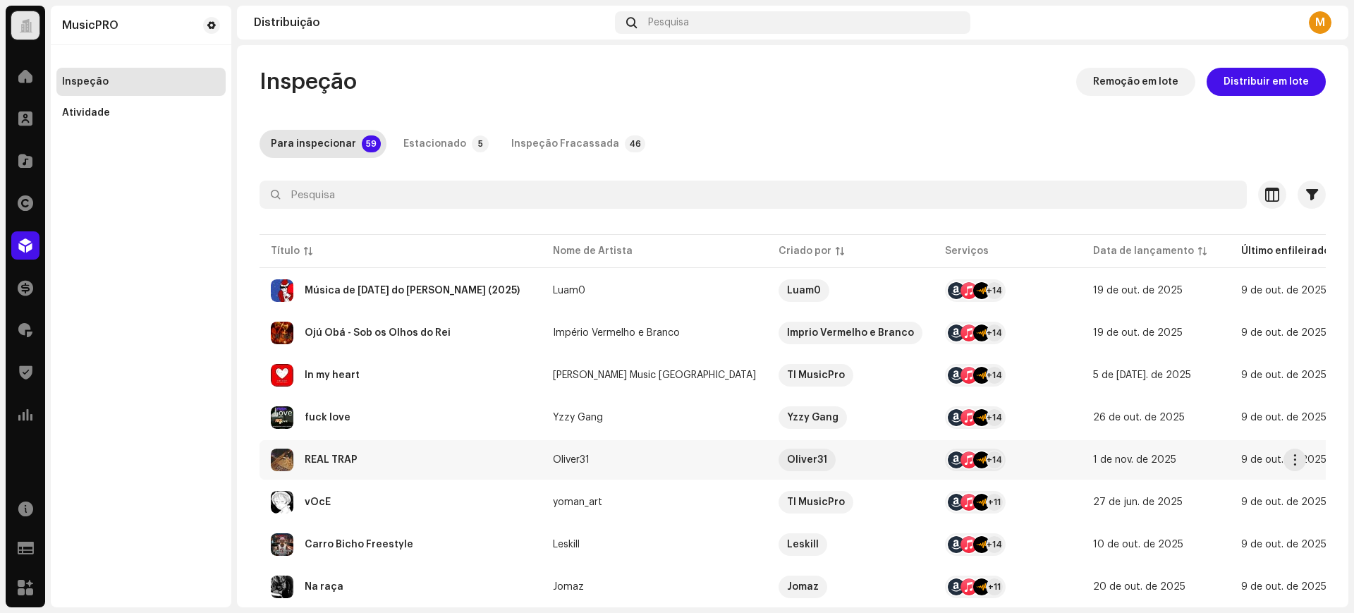
click at [372, 475] on td "REAL TRAP" at bounding box center [401, 459] width 282 height 39
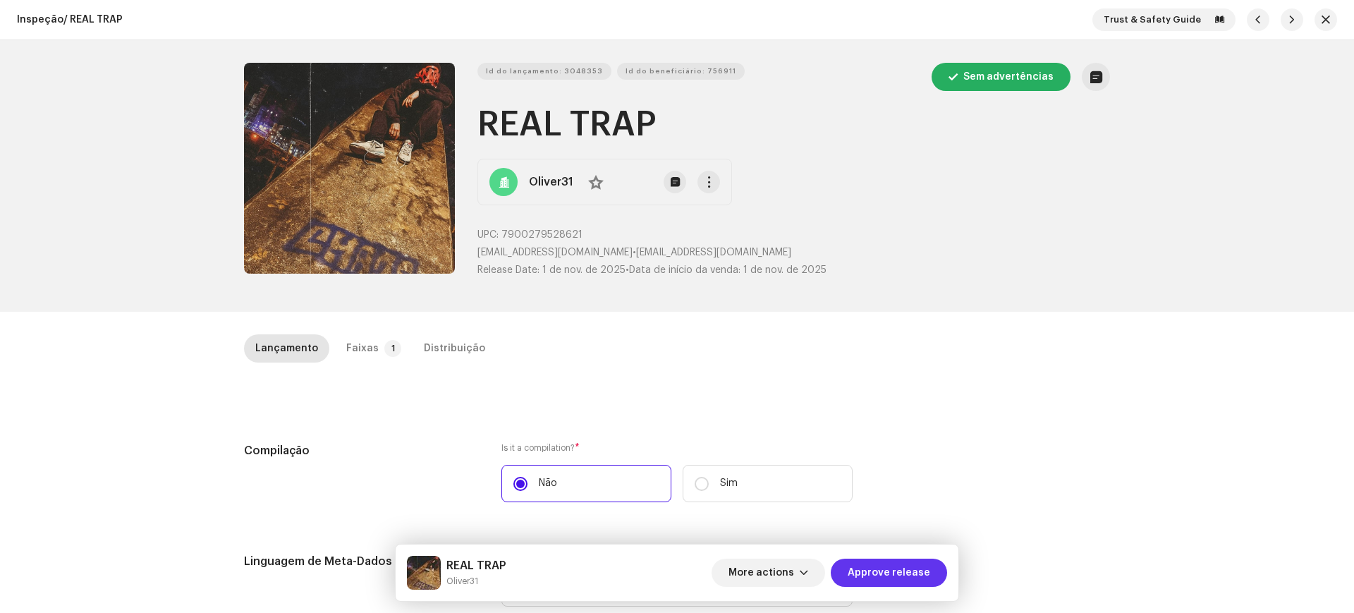
click at [887, 561] on span "Approve release" at bounding box center [889, 573] width 83 height 28
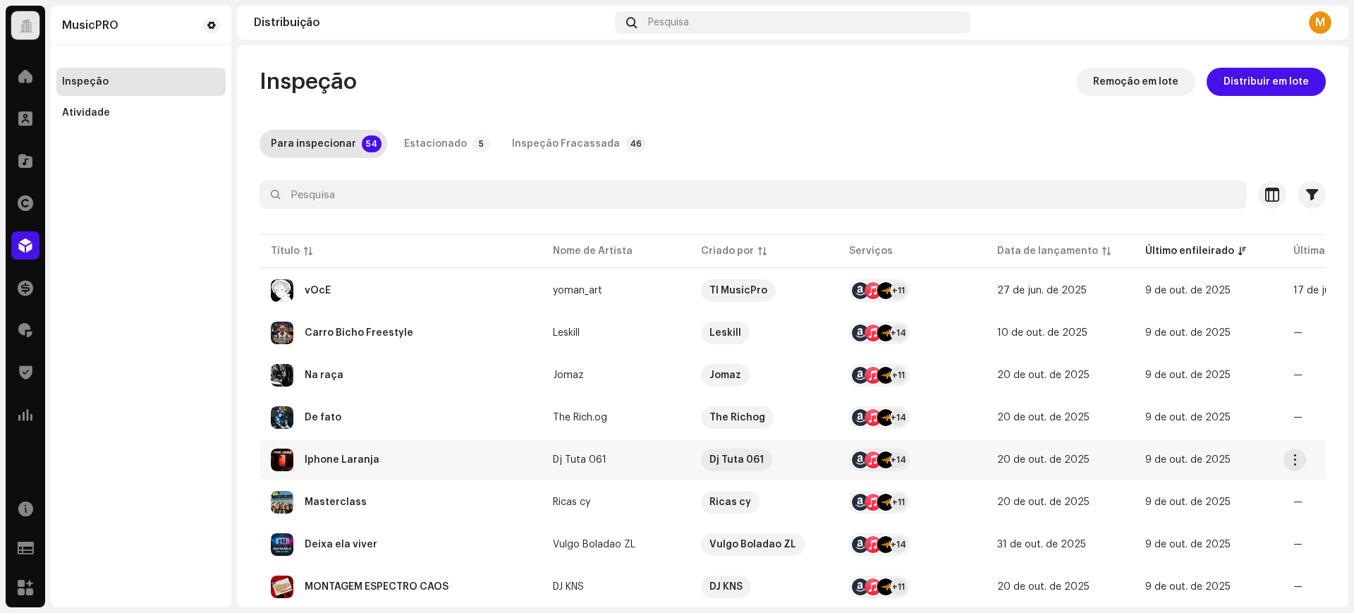
click at [370, 447] on td "Iphone Laranja" at bounding box center [401, 459] width 282 height 39
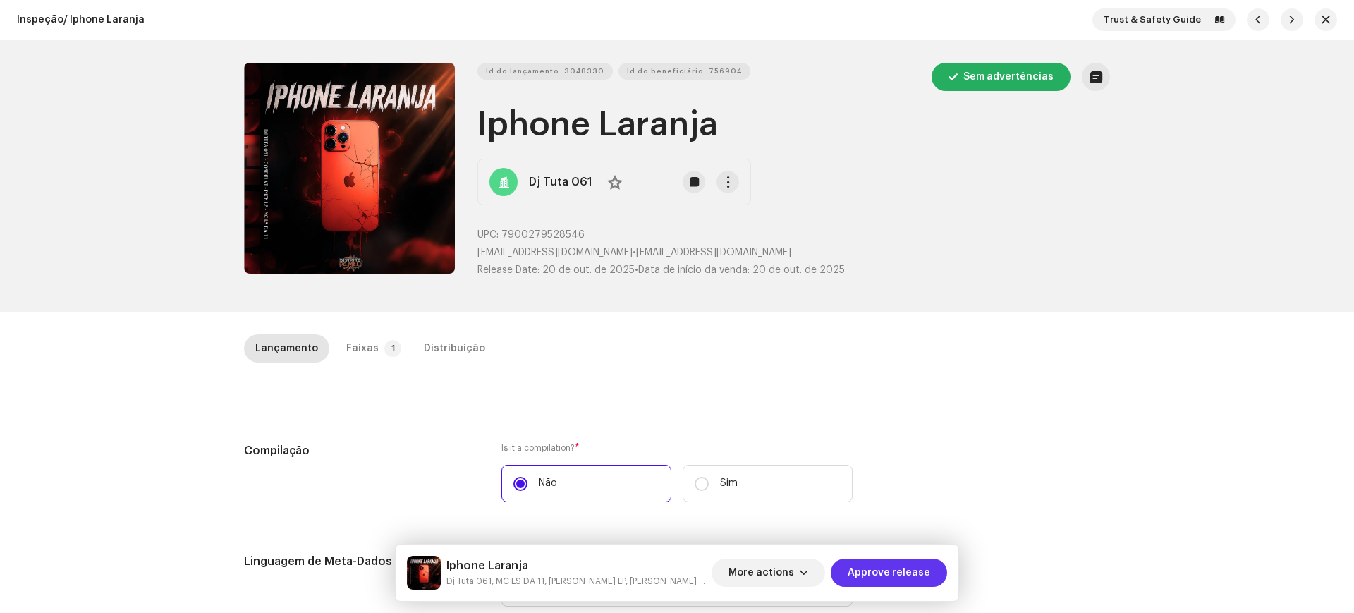
click at [895, 573] on span "Approve release" at bounding box center [889, 573] width 83 height 28
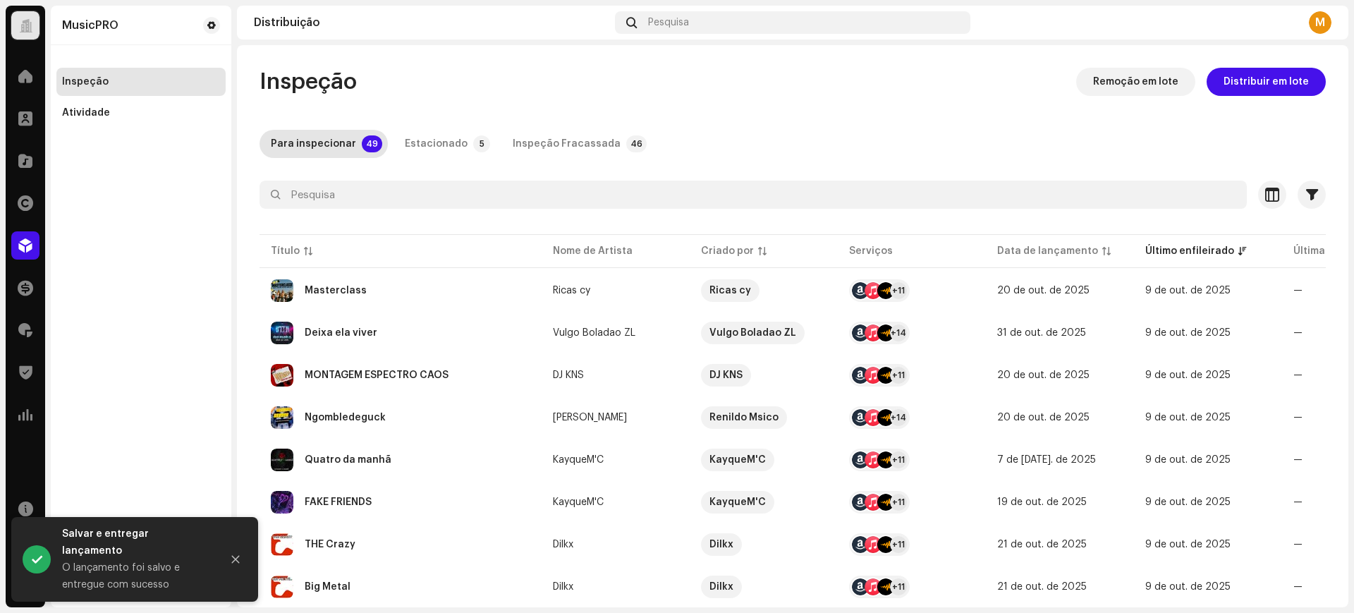
click at [391, 459] on div "Quatro da manhã" at bounding box center [401, 460] width 260 height 23
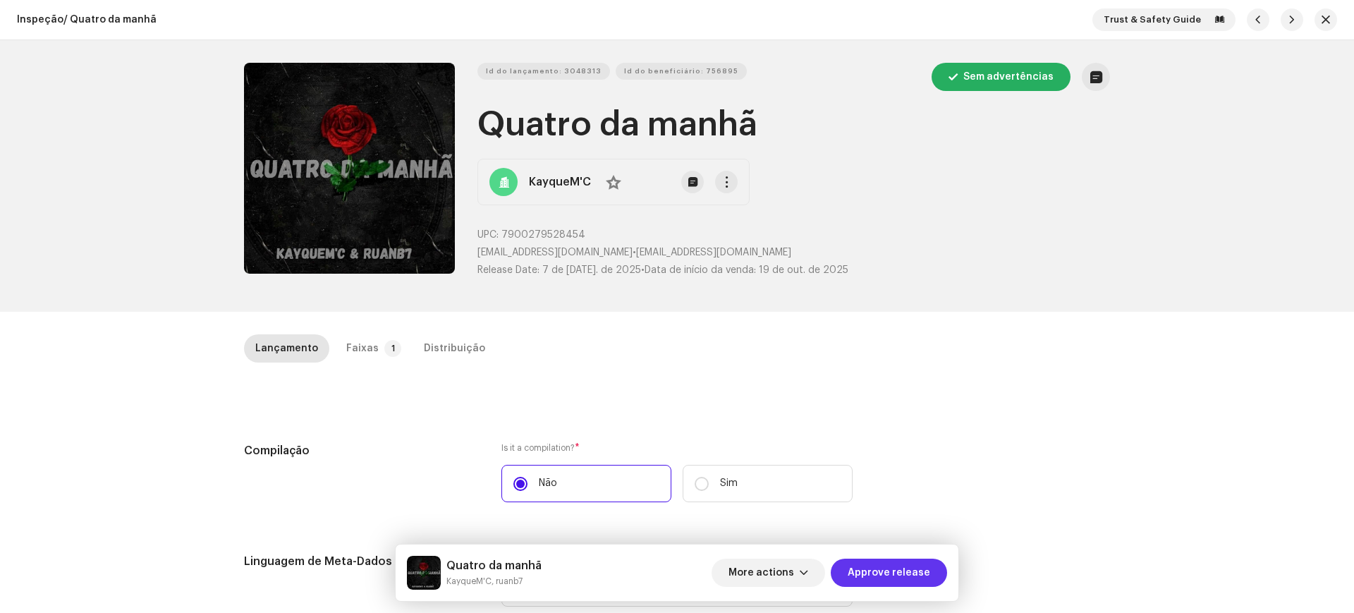
click at [899, 578] on span "Approve release" at bounding box center [889, 573] width 83 height 28
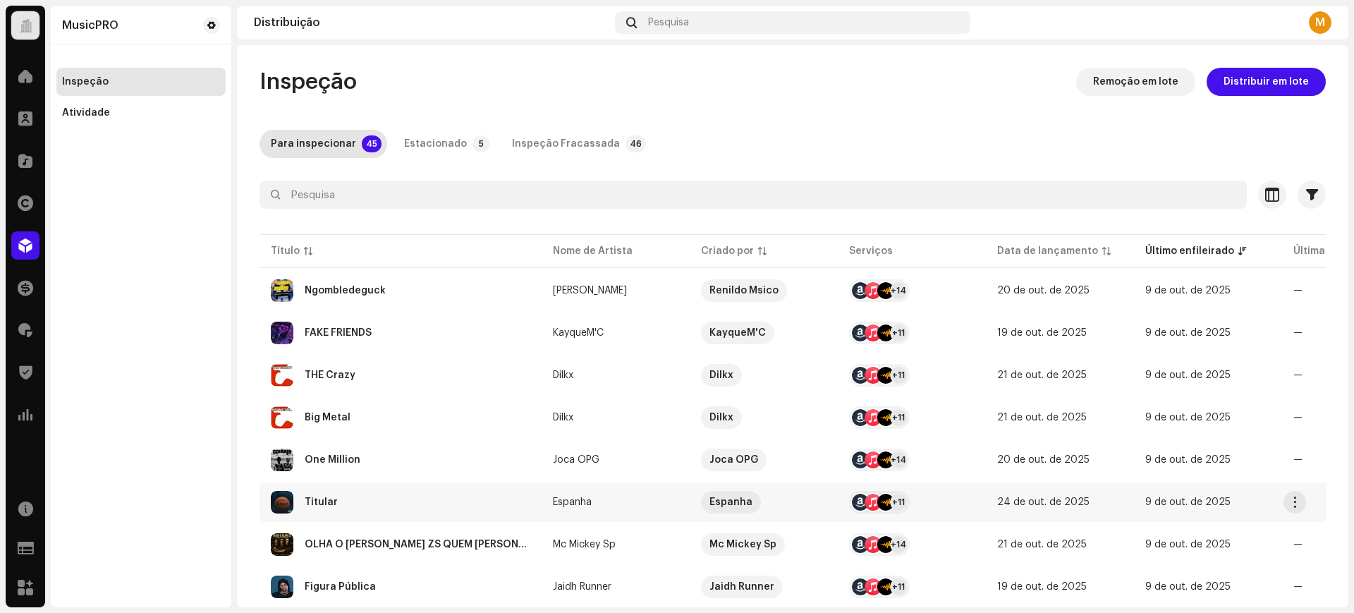
click at [405, 498] on div "Titular" at bounding box center [401, 502] width 260 height 23
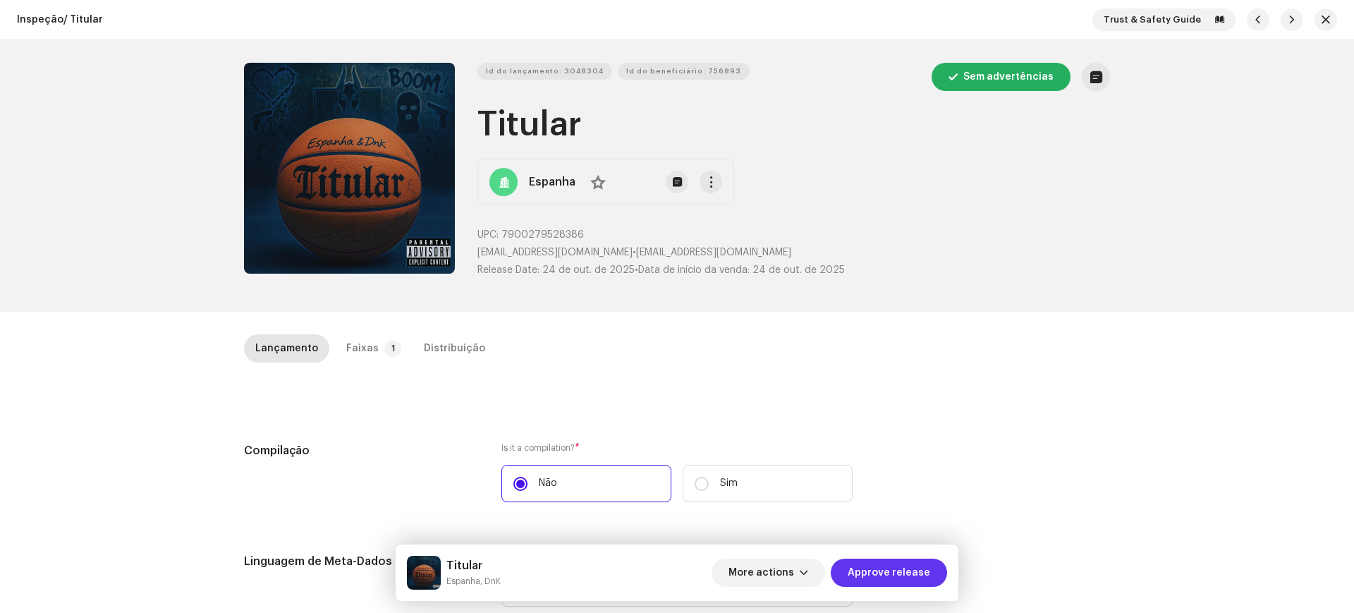
click at [872, 565] on span "Approve release" at bounding box center [889, 573] width 83 height 28
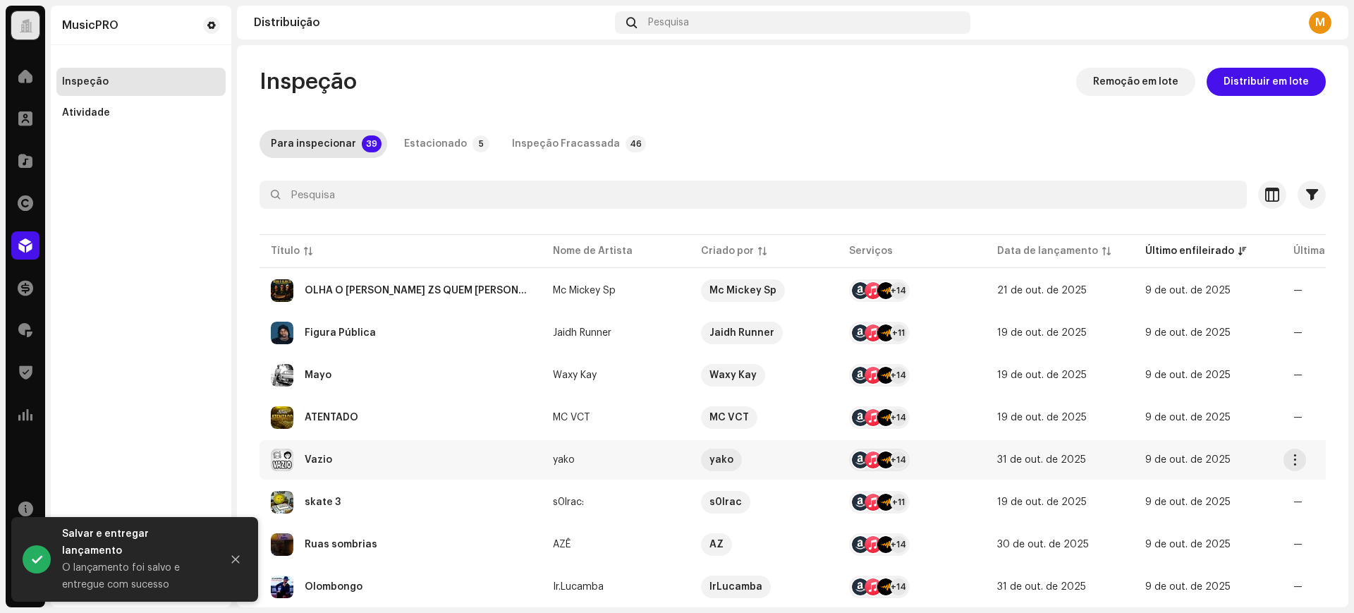
click at [401, 451] on div "Vazio" at bounding box center [401, 460] width 260 height 23
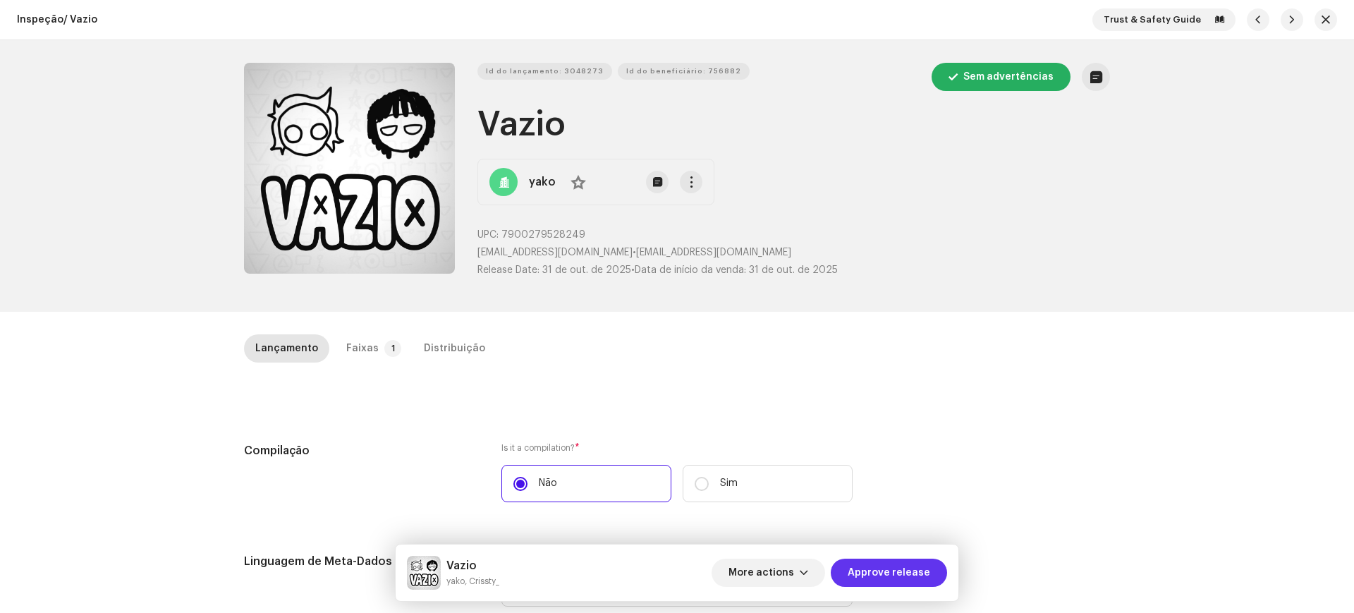
click at [899, 575] on span "Approve release" at bounding box center [889, 573] width 83 height 28
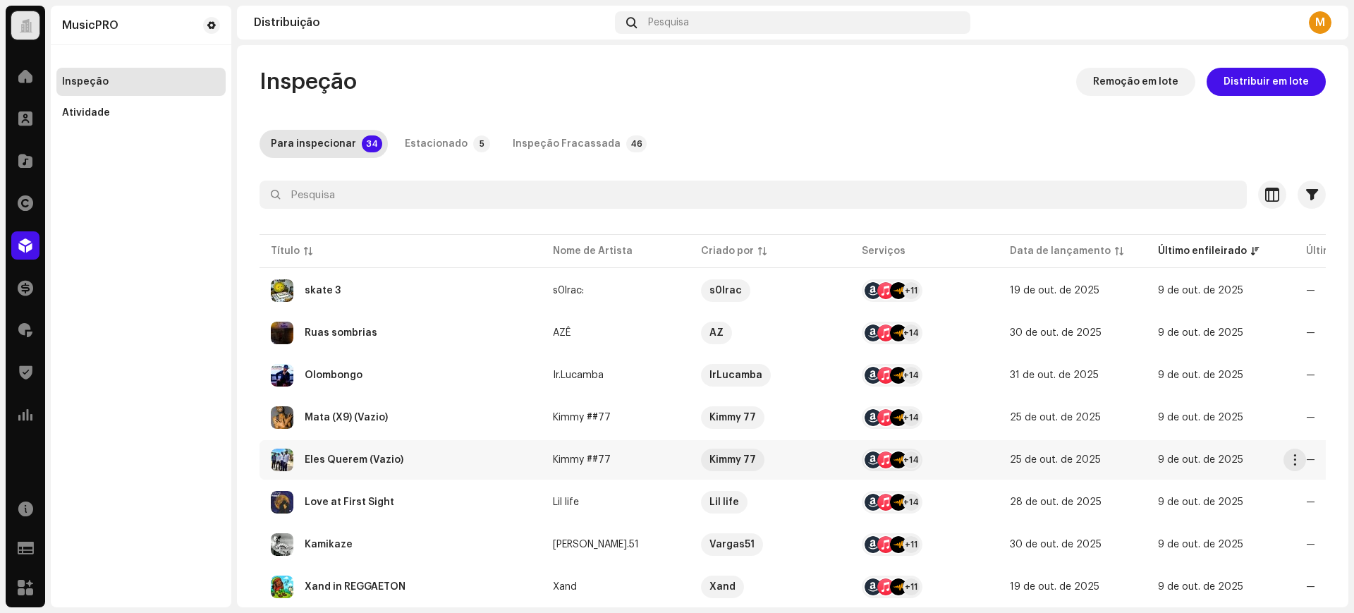
click at [412, 445] on td "Eles Querem (Vazio)" at bounding box center [401, 459] width 282 height 39
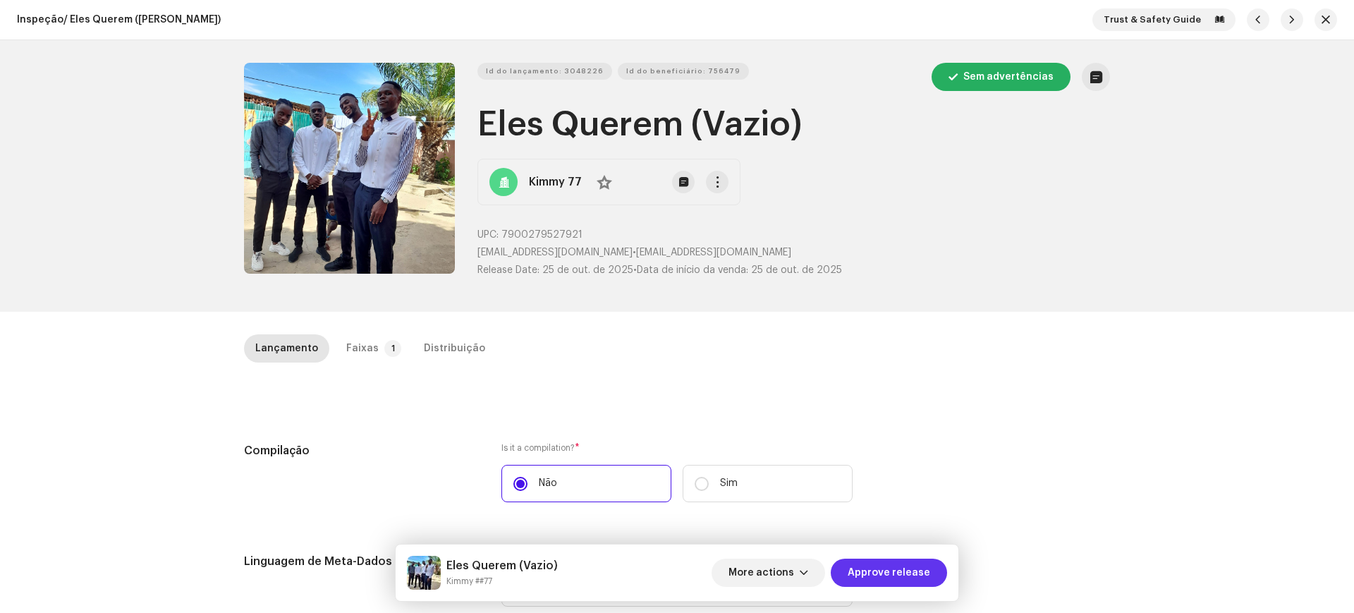
click at [894, 563] on span "Approve release" at bounding box center [889, 573] width 83 height 28
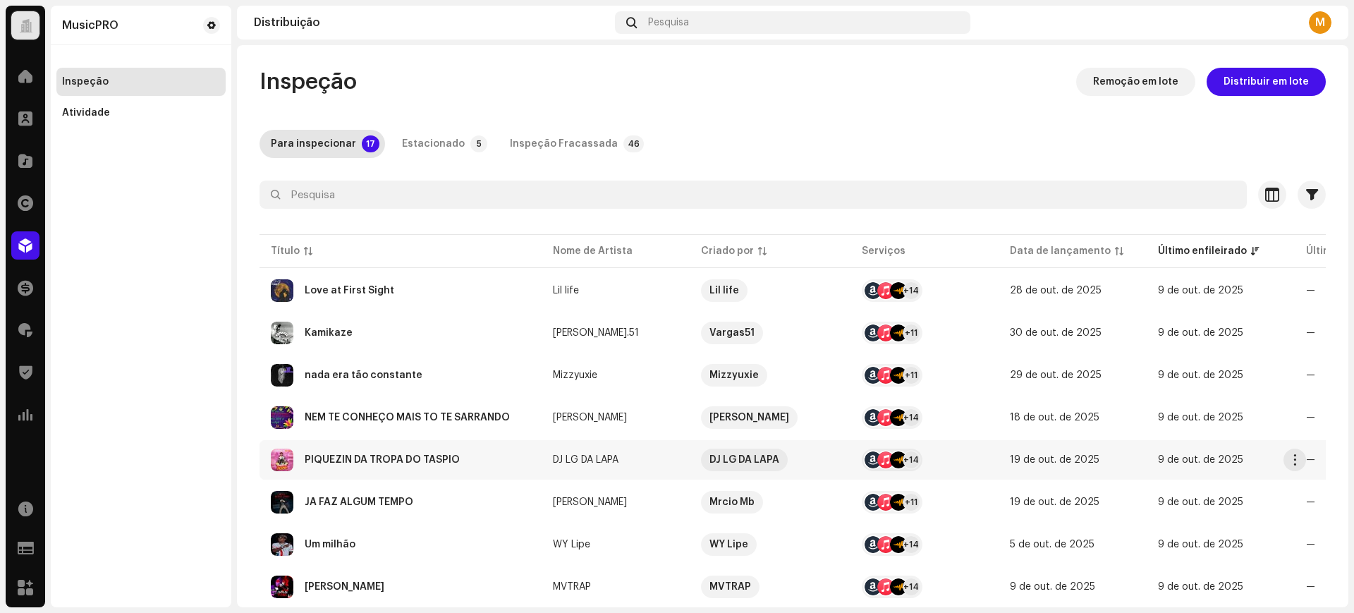
click at [418, 455] on div "PIQUEZIN DA TROPA DO TASPIO" at bounding box center [382, 460] width 155 height 10
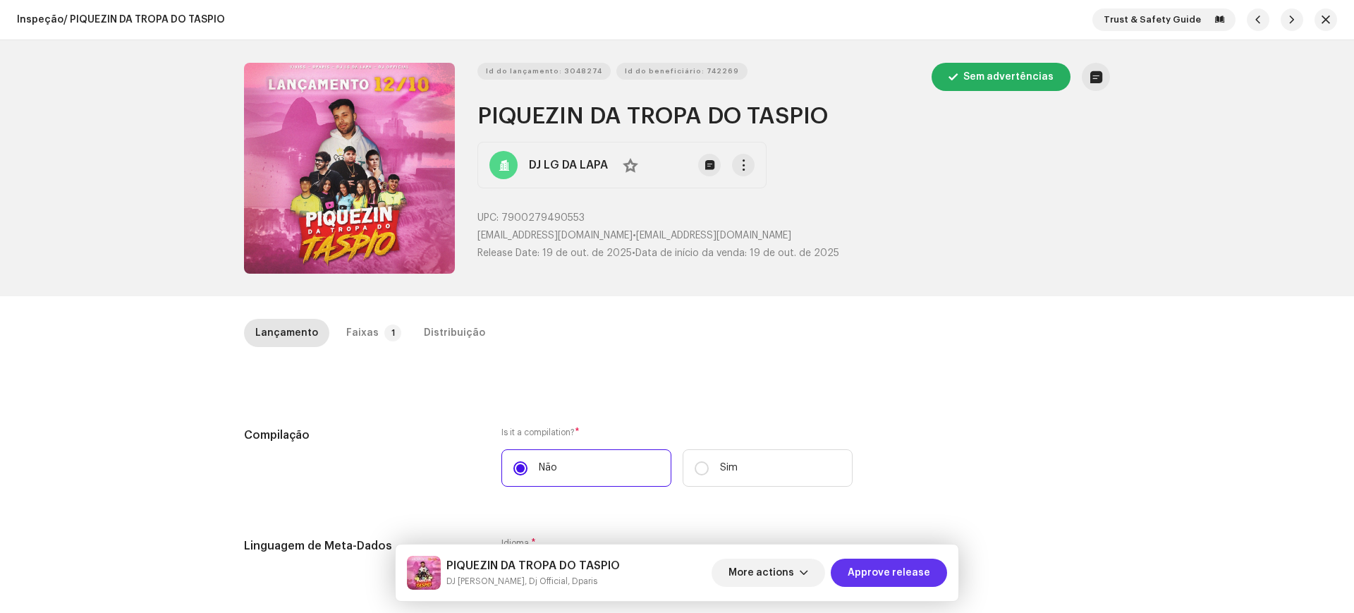
click at [889, 568] on span "Approve release" at bounding box center [889, 573] width 83 height 28
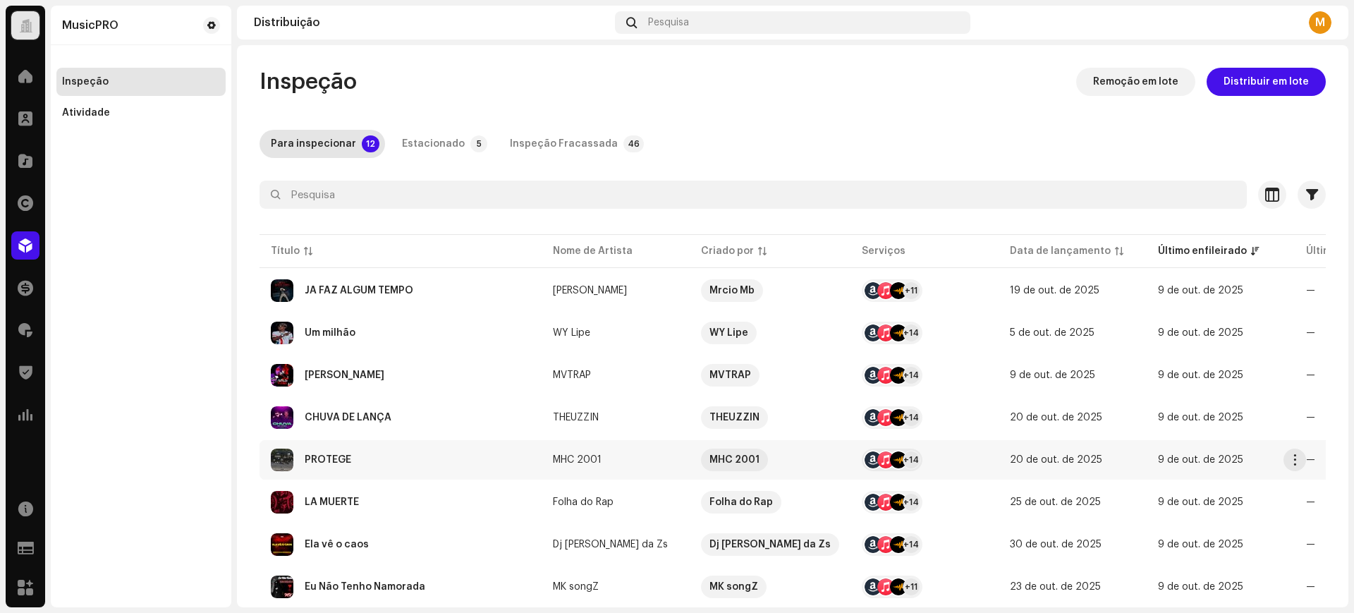
click at [429, 472] on td "PROTEGE" at bounding box center [401, 459] width 282 height 39
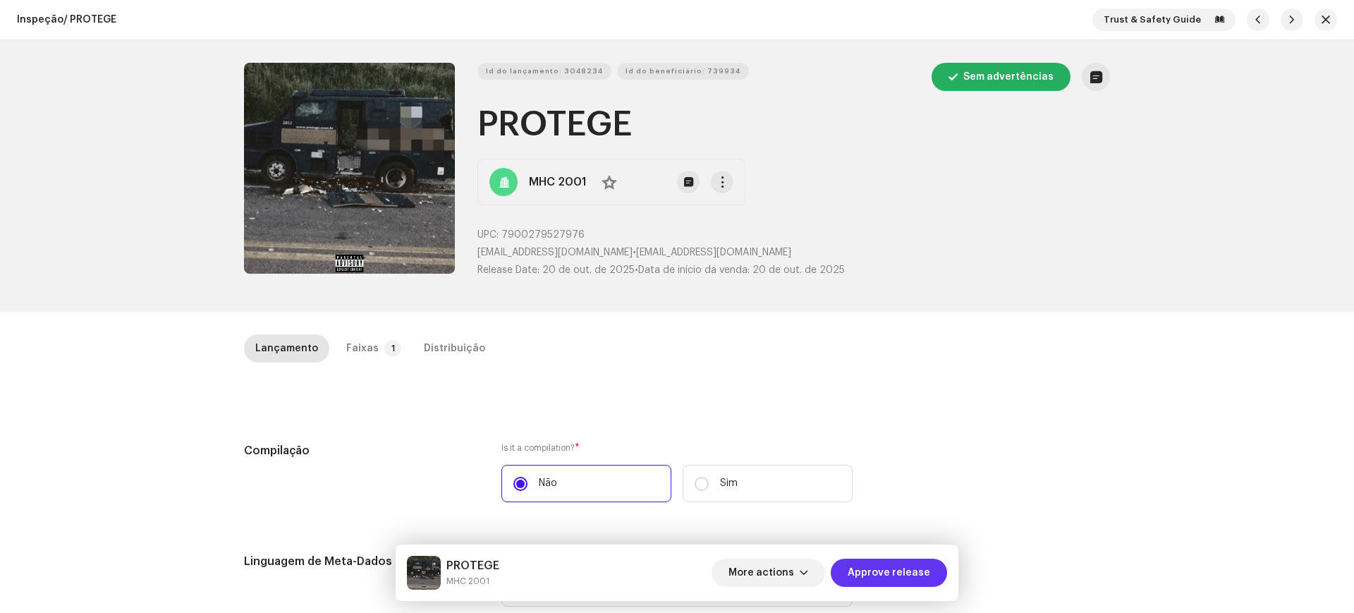
click at [882, 563] on span "Approve release" at bounding box center [889, 573] width 83 height 28
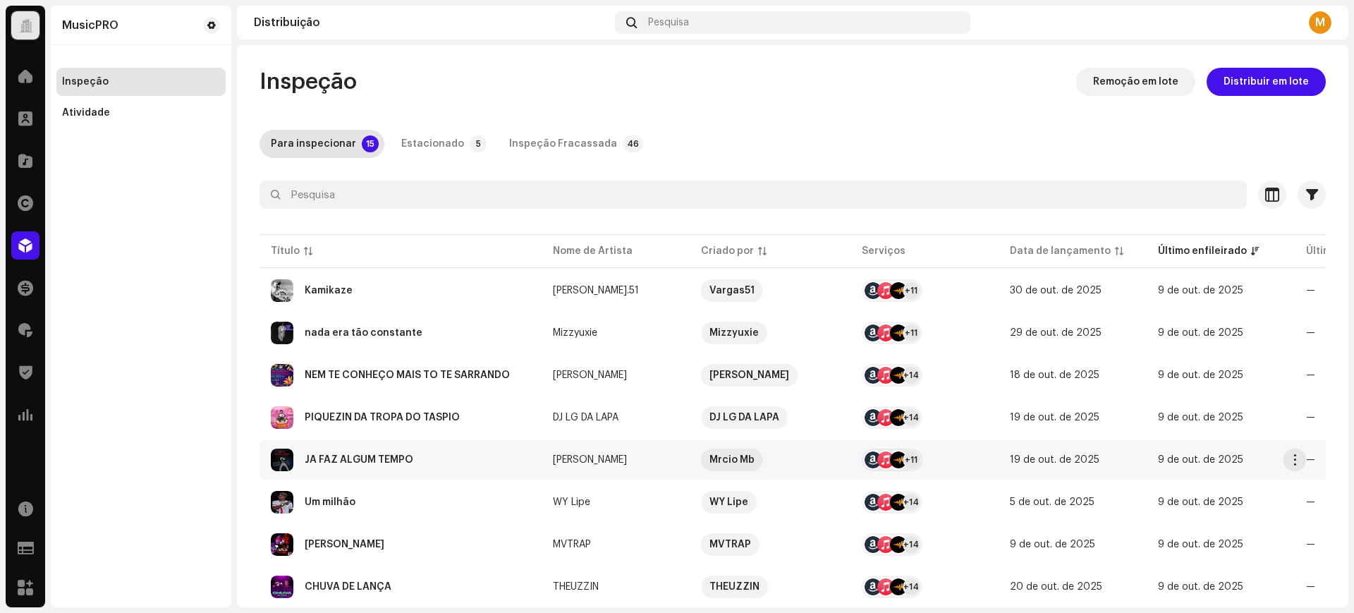
click at [395, 468] on div "JÁ FAZ ALGUM TEMPO" at bounding box center [401, 460] width 260 height 23
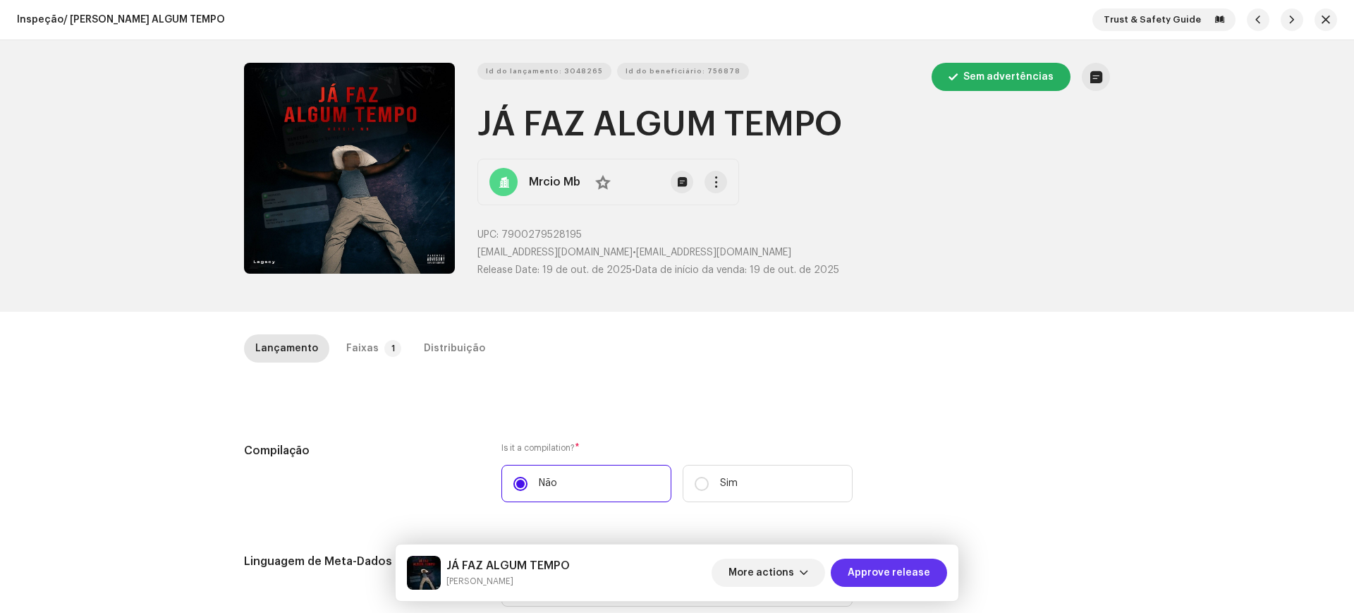
click at [862, 565] on span "Approve release" at bounding box center [889, 573] width 83 height 28
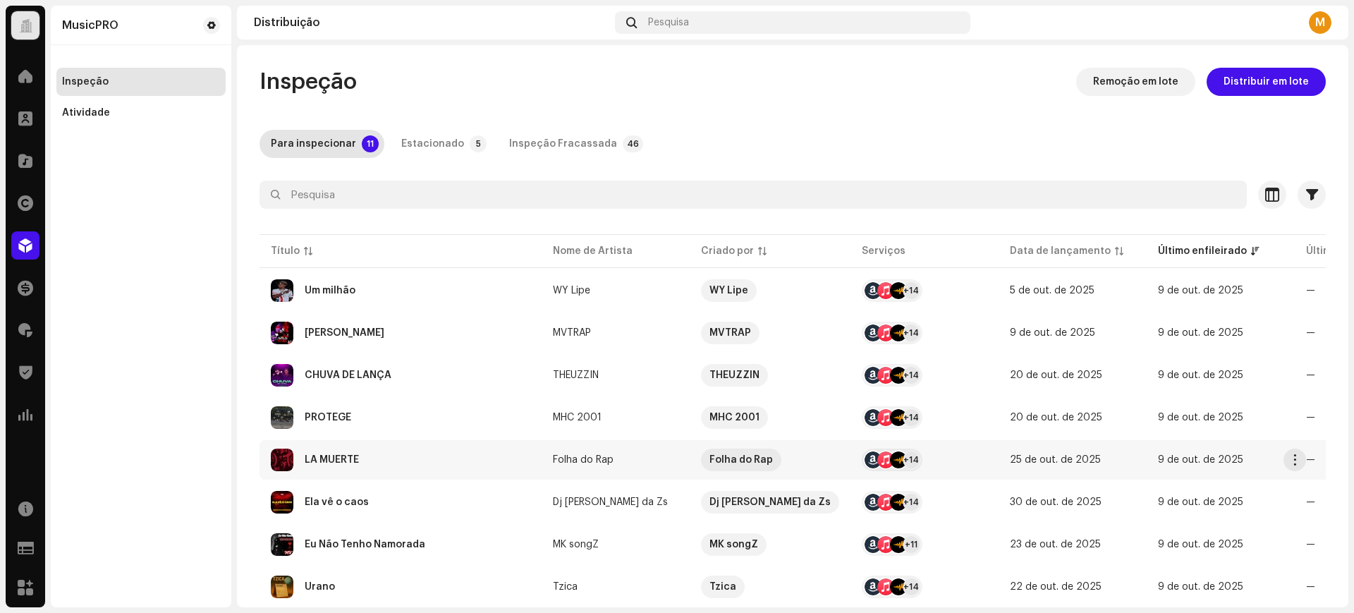
click at [432, 451] on div "LA MUERTE" at bounding box center [401, 460] width 260 height 23
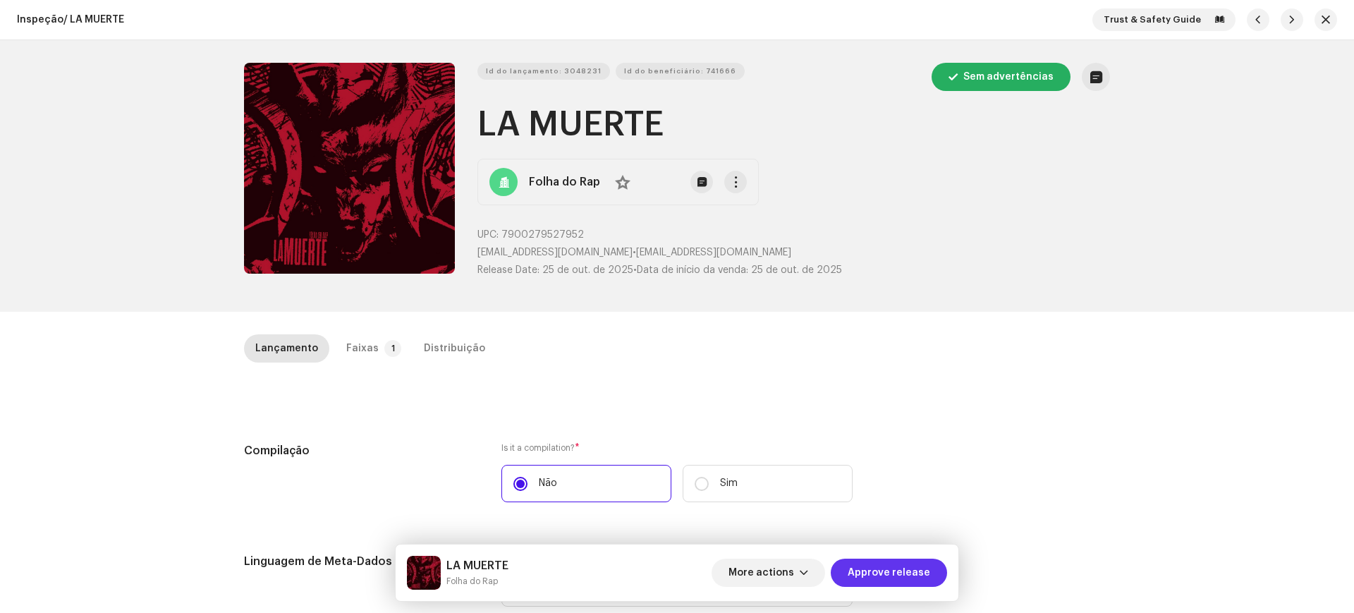
click at [900, 578] on span "Approve release" at bounding box center [889, 573] width 83 height 28
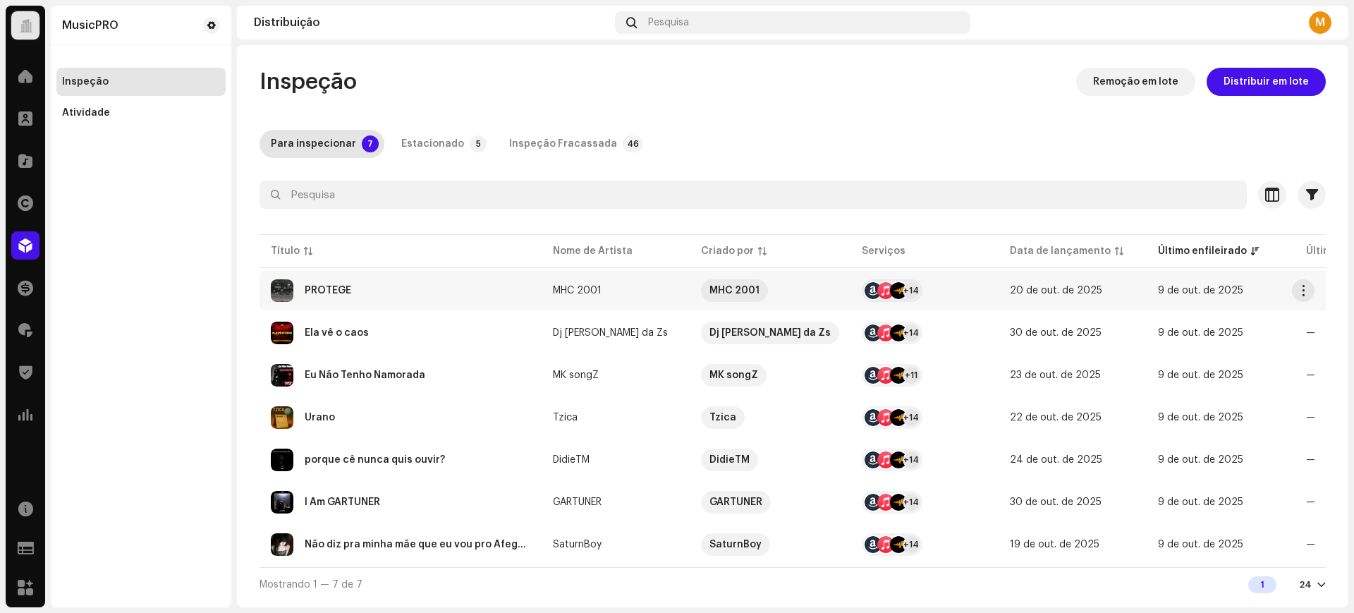
click at [353, 293] on div "PROTEGE" at bounding box center [401, 290] width 260 height 23
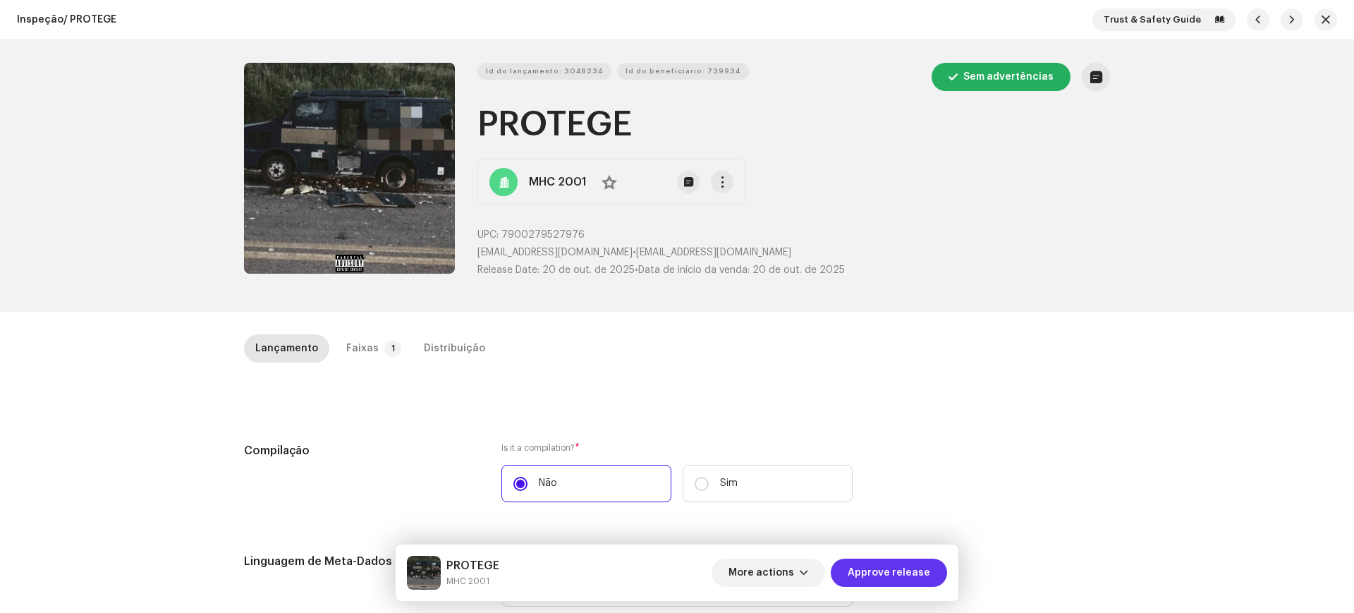
click at [876, 570] on span "Approve release" at bounding box center [889, 573] width 83 height 28
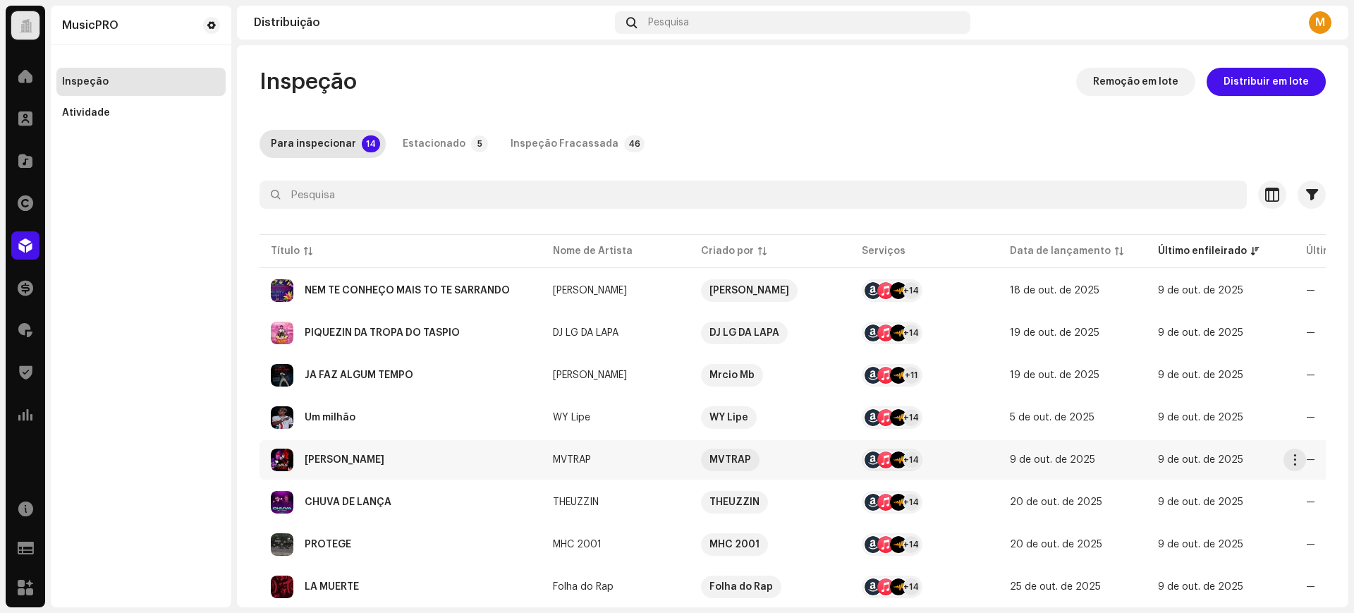
click at [466, 444] on td "[PERSON_NAME]" at bounding box center [401, 459] width 282 height 39
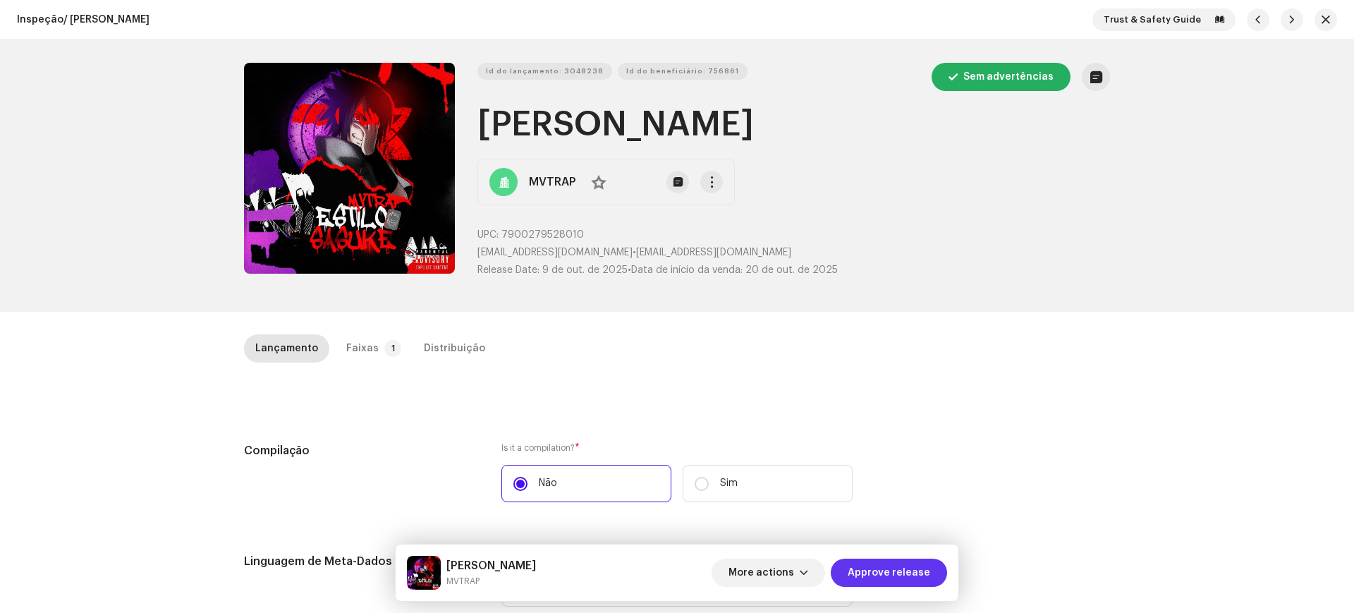
click at [939, 563] on button "Approve release" at bounding box center [889, 573] width 116 height 28
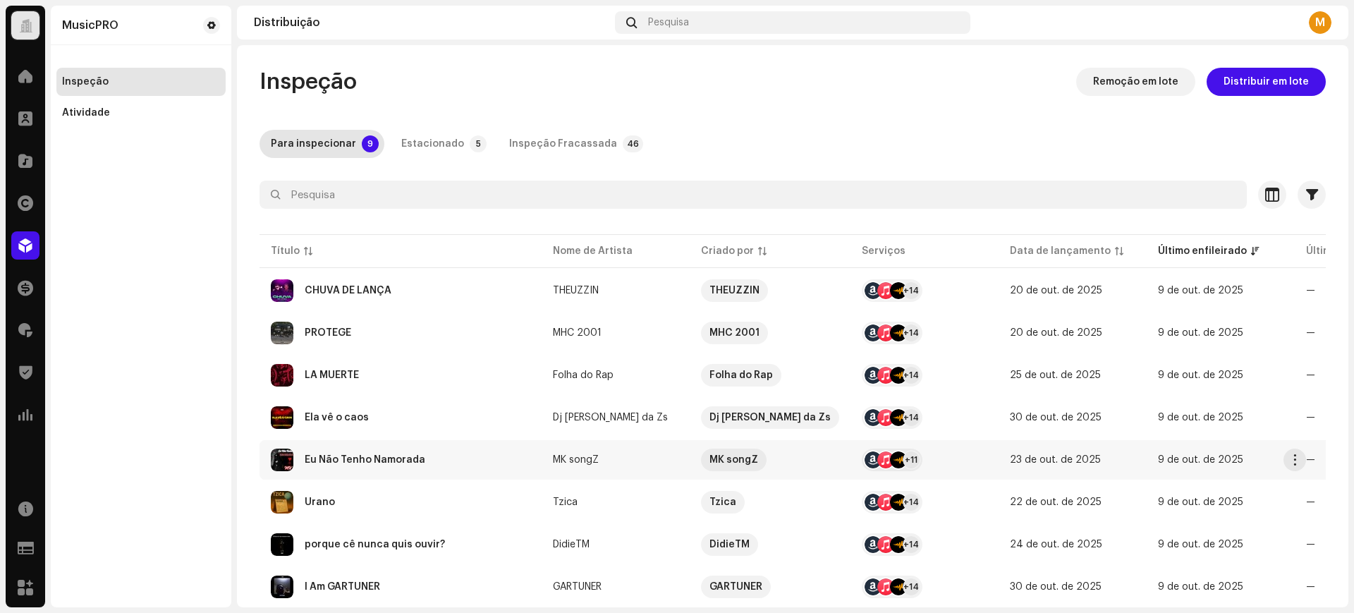
click at [440, 456] on div "Eu Não Tenho Namorada" at bounding box center [401, 460] width 260 height 23
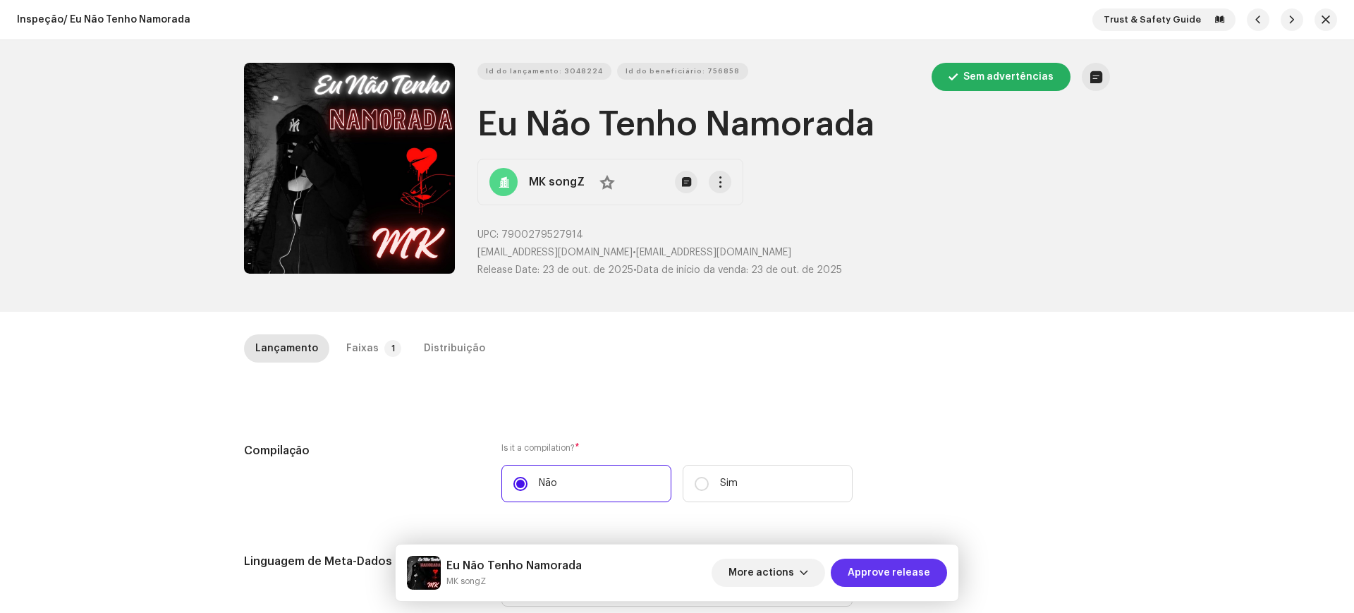
click at [910, 569] on span "Approve release" at bounding box center [889, 573] width 83 height 28
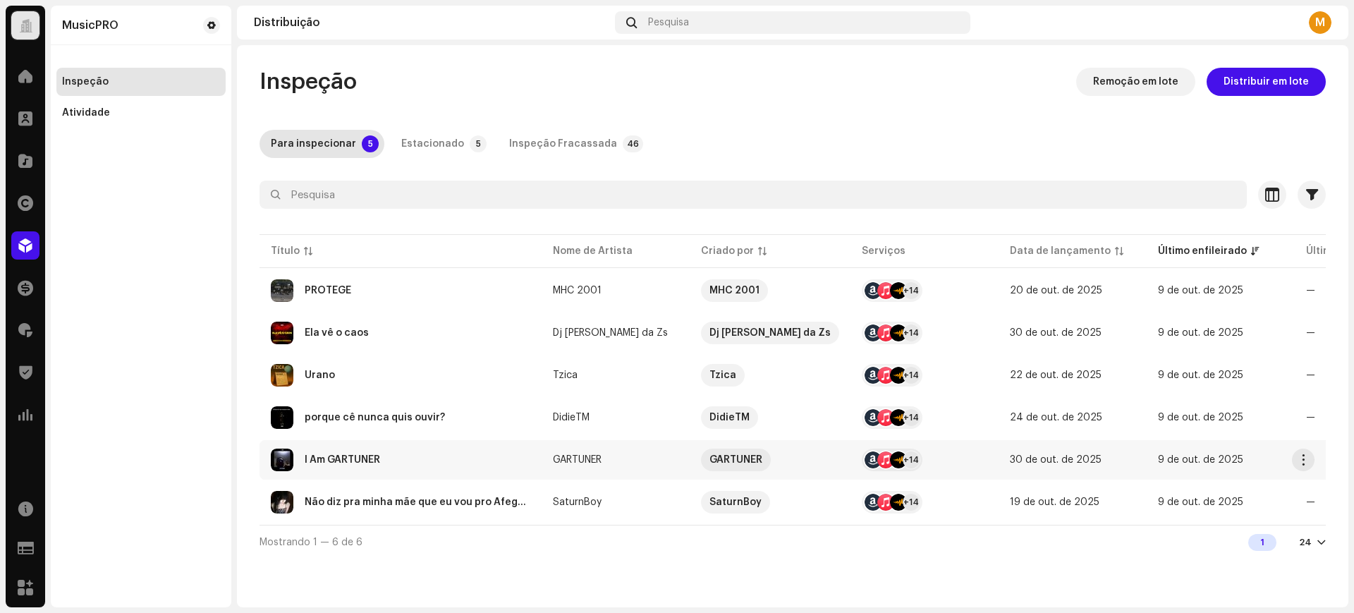
click at [429, 470] on div "I Am GARTUNER" at bounding box center [401, 460] width 260 height 23
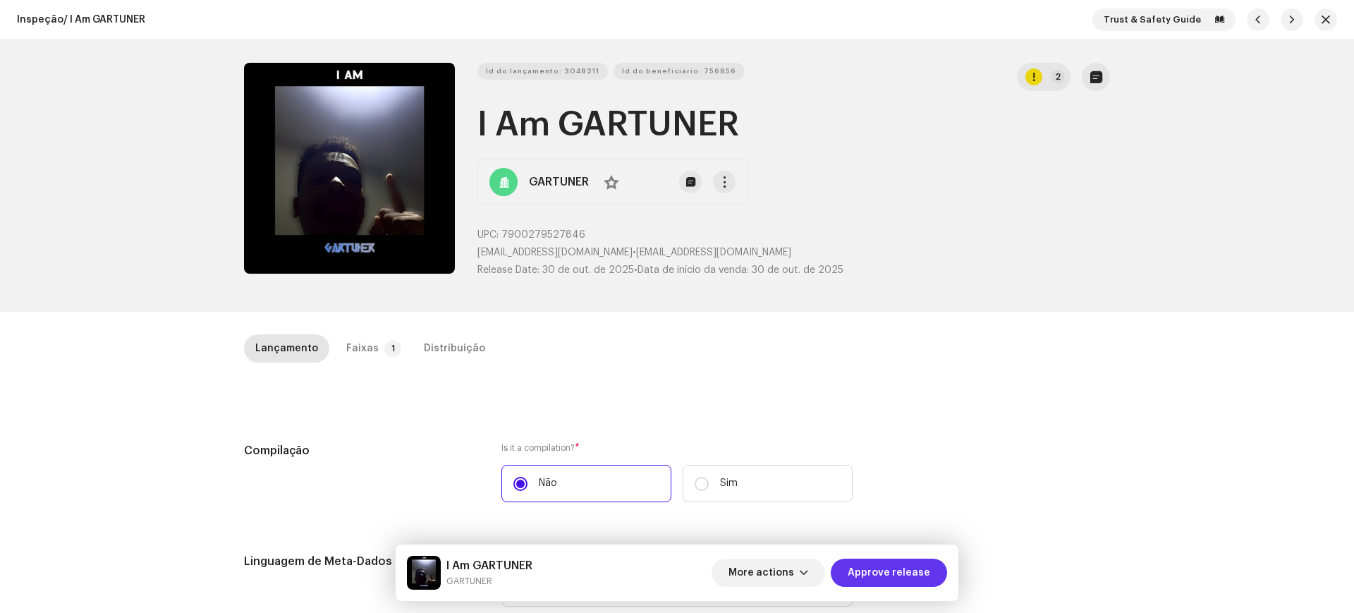
click at [891, 576] on span "Approve release" at bounding box center [889, 573] width 83 height 28
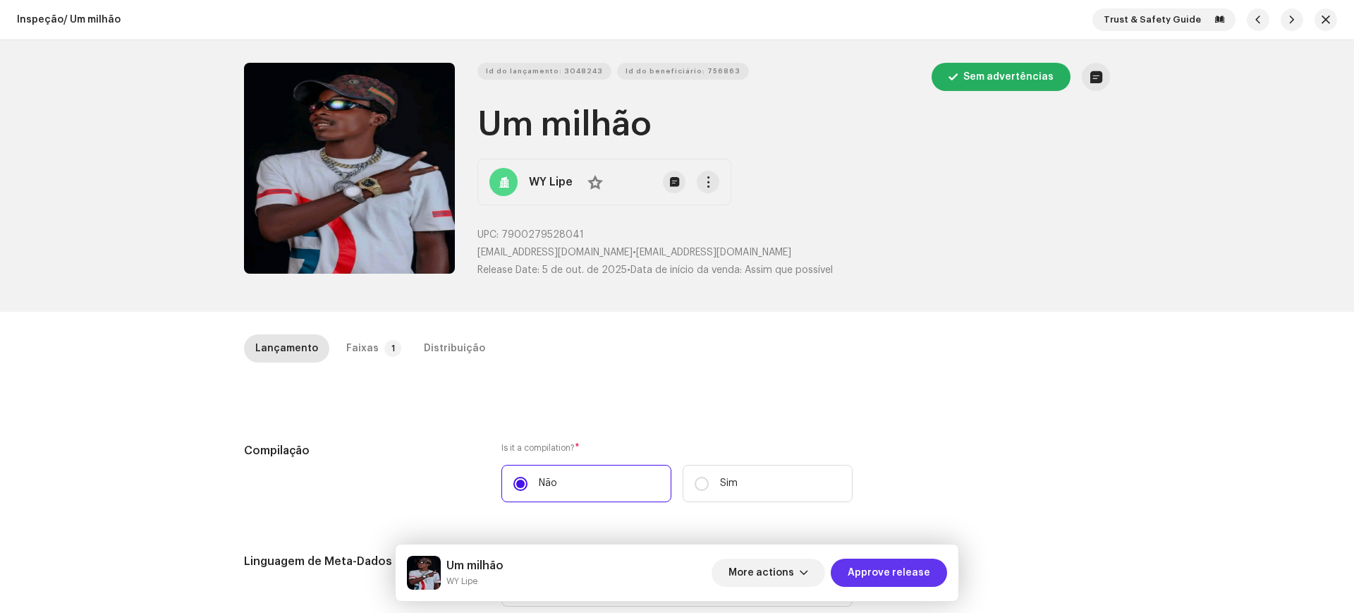
click at [870, 577] on span "Approve release" at bounding box center [889, 573] width 83 height 28
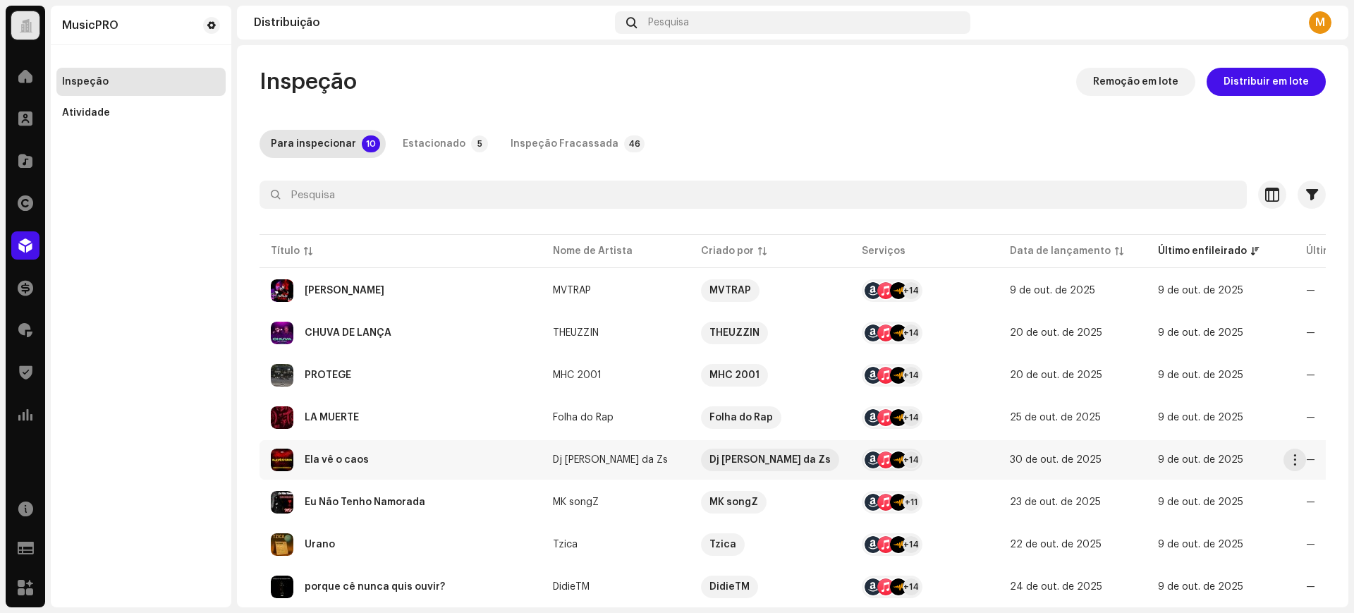
click at [349, 475] on td "Ela vê o caos" at bounding box center [401, 459] width 282 height 39
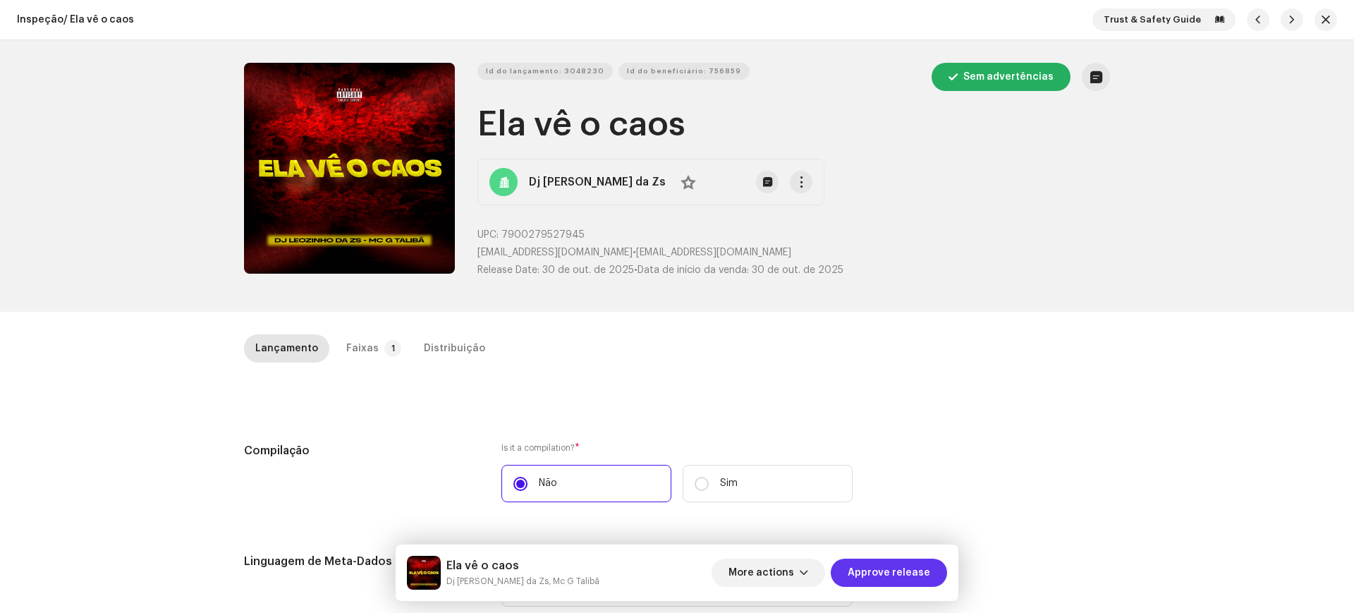
click at [860, 572] on span "Approve release" at bounding box center [889, 573] width 83 height 28
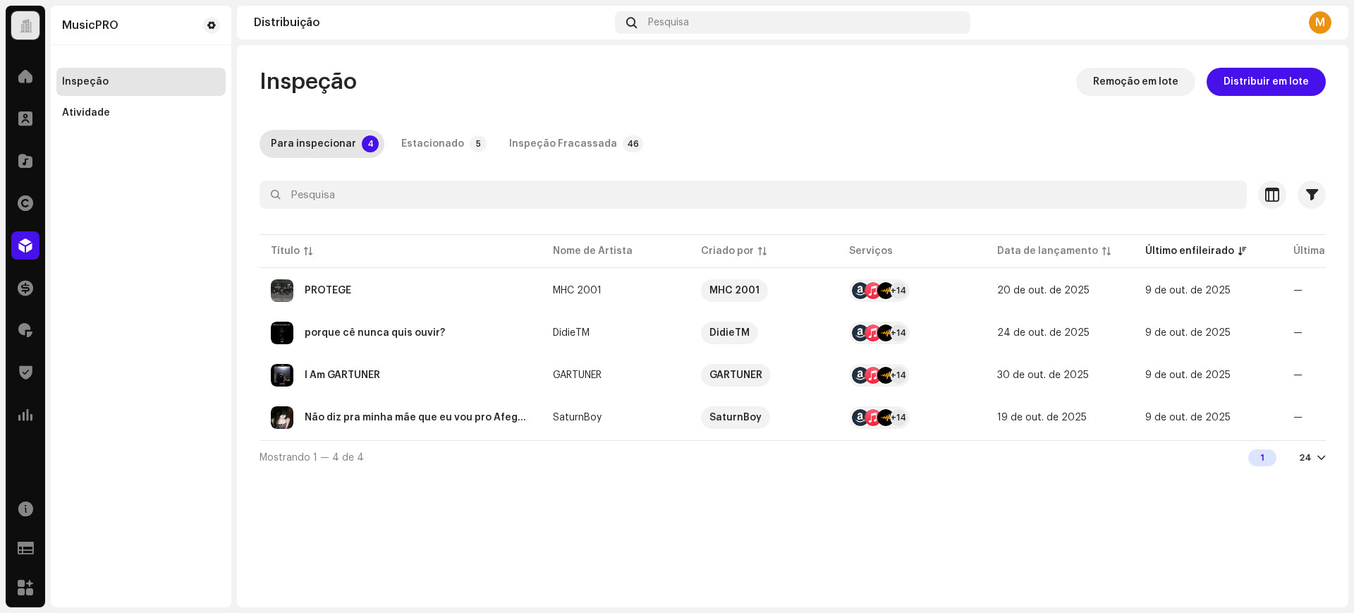
click at [397, 340] on div "porque cê nunca quis ouvir?" at bounding box center [401, 333] width 260 height 23
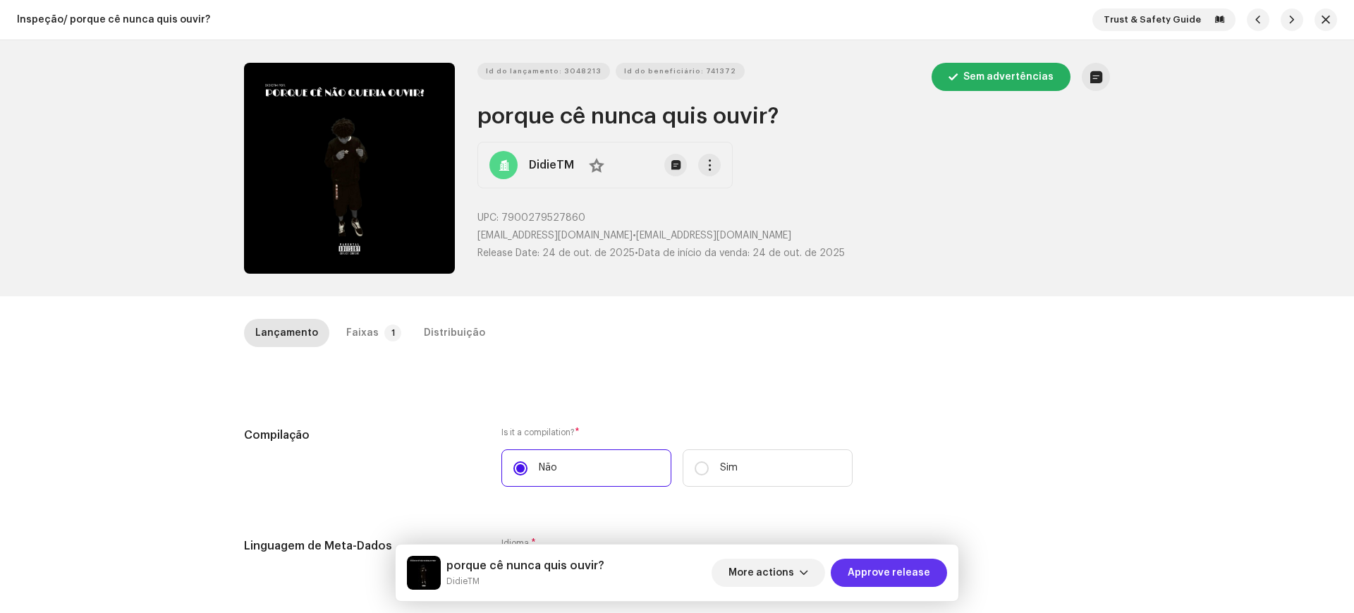
click at [918, 561] on span "Approve release" at bounding box center [889, 573] width 83 height 28
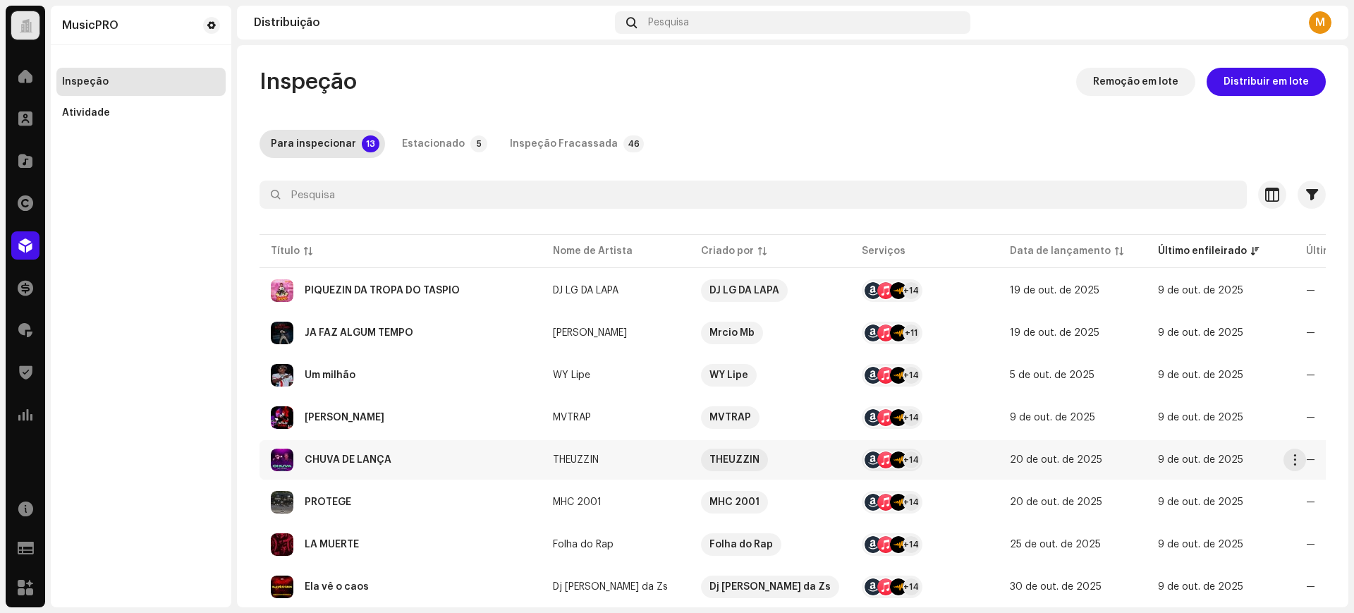
click at [450, 449] on div "CHUVA DE LANÇA" at bounding box center [401, 460] width 260 height 23
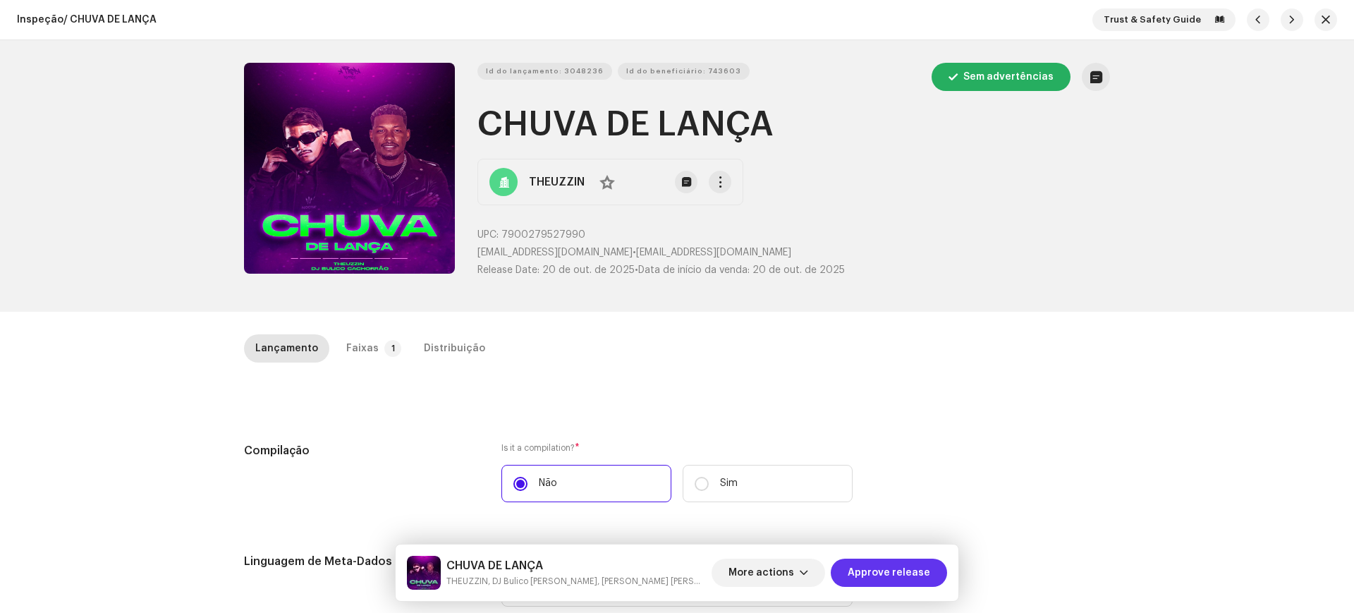
click at [860, 580] on span "Approve release" at bounding box center [889, 573] width 83 height 28
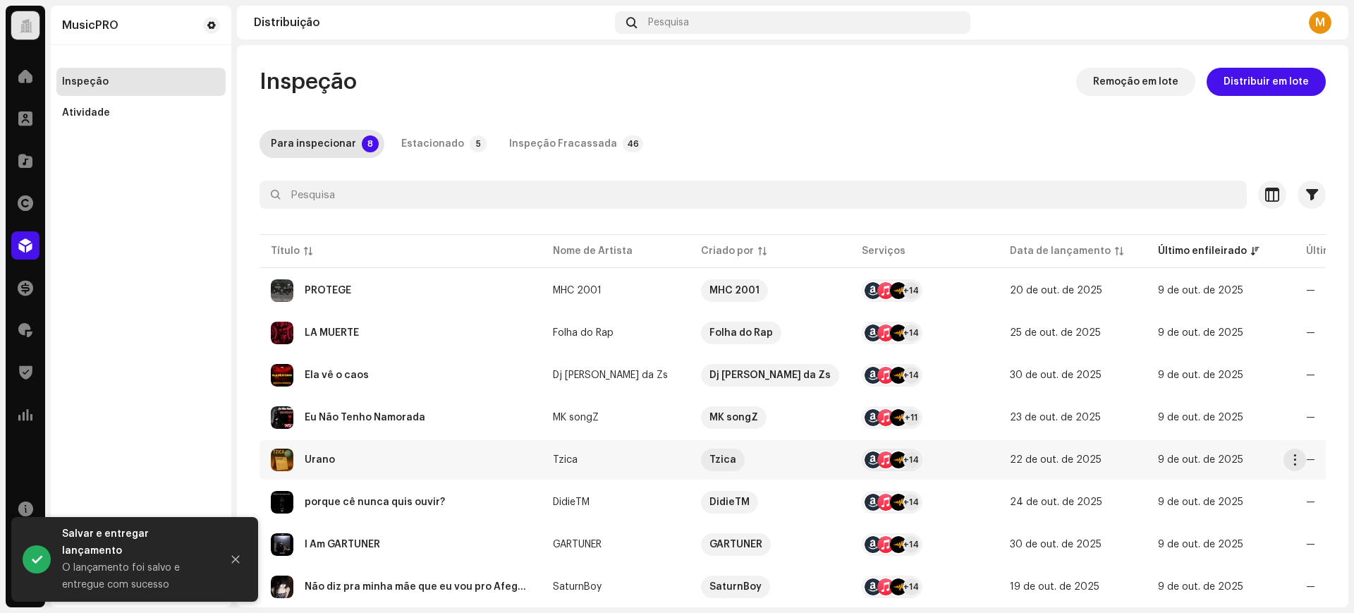
click at [410, 468] on div "Urano" at bounding box center [401, 460] width 260 height 23
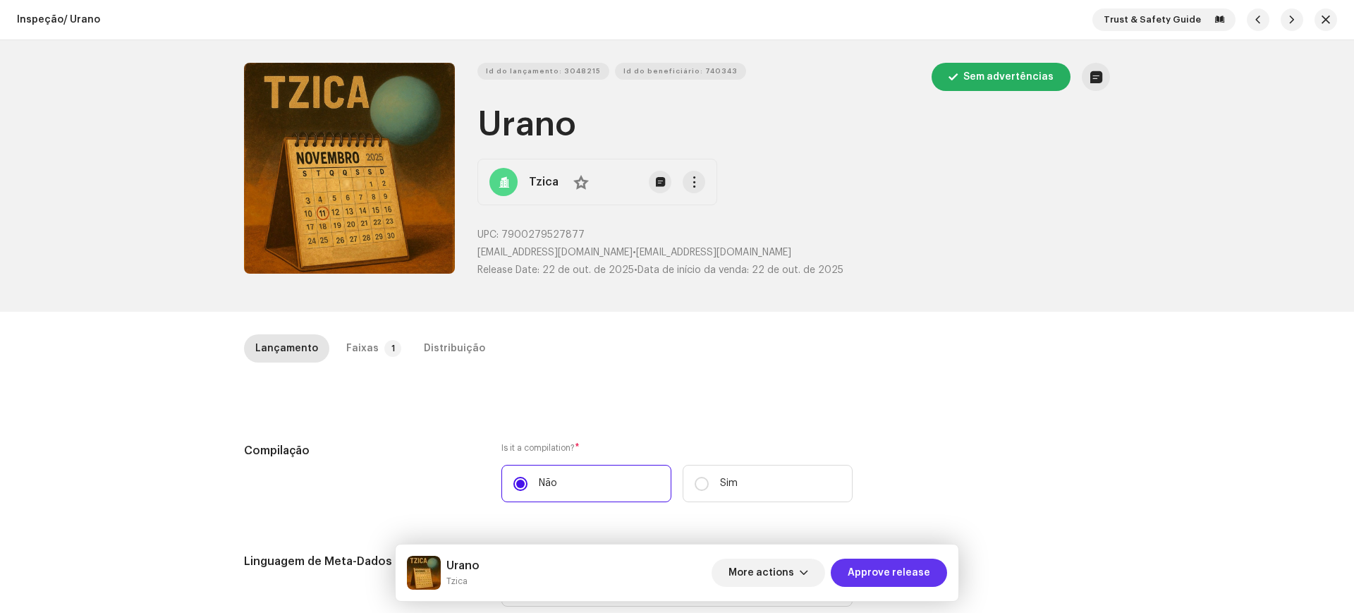
click at [897, 575] on span "Approve release" at bounding box center [889, 573] width 83 height 28
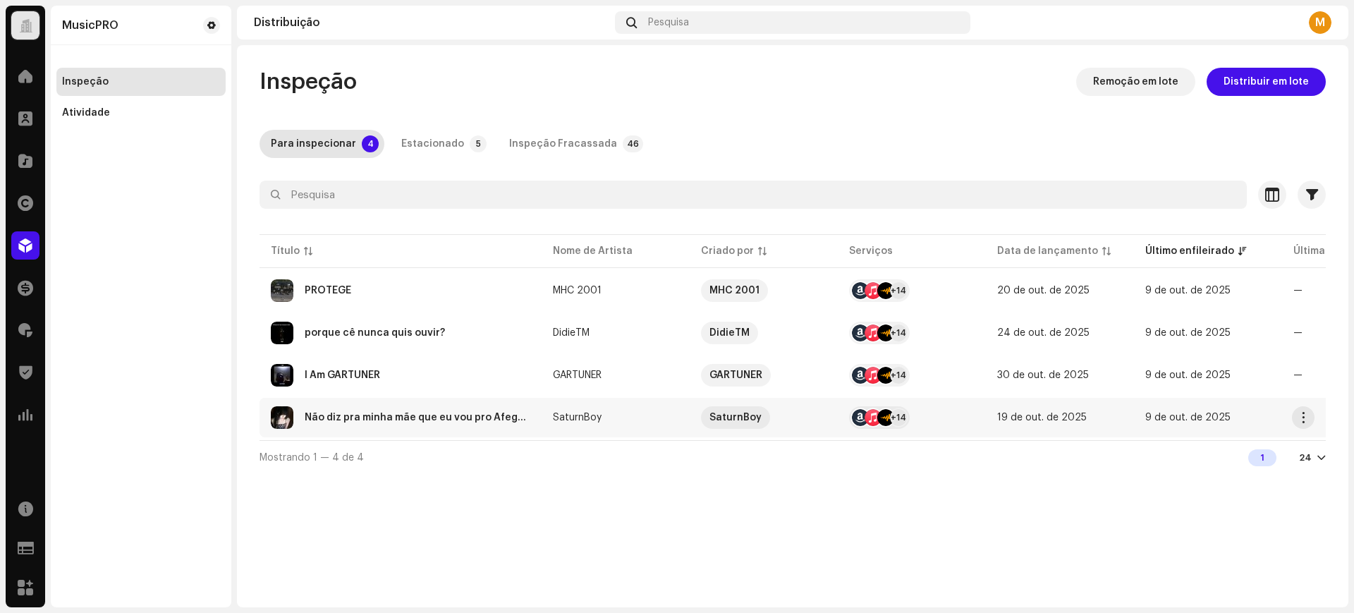
click at [476, 421] on div "Não diz pra minha mãe que eu vou pro Afeganistão" at bounding box center [418, 418] width 226 height 10
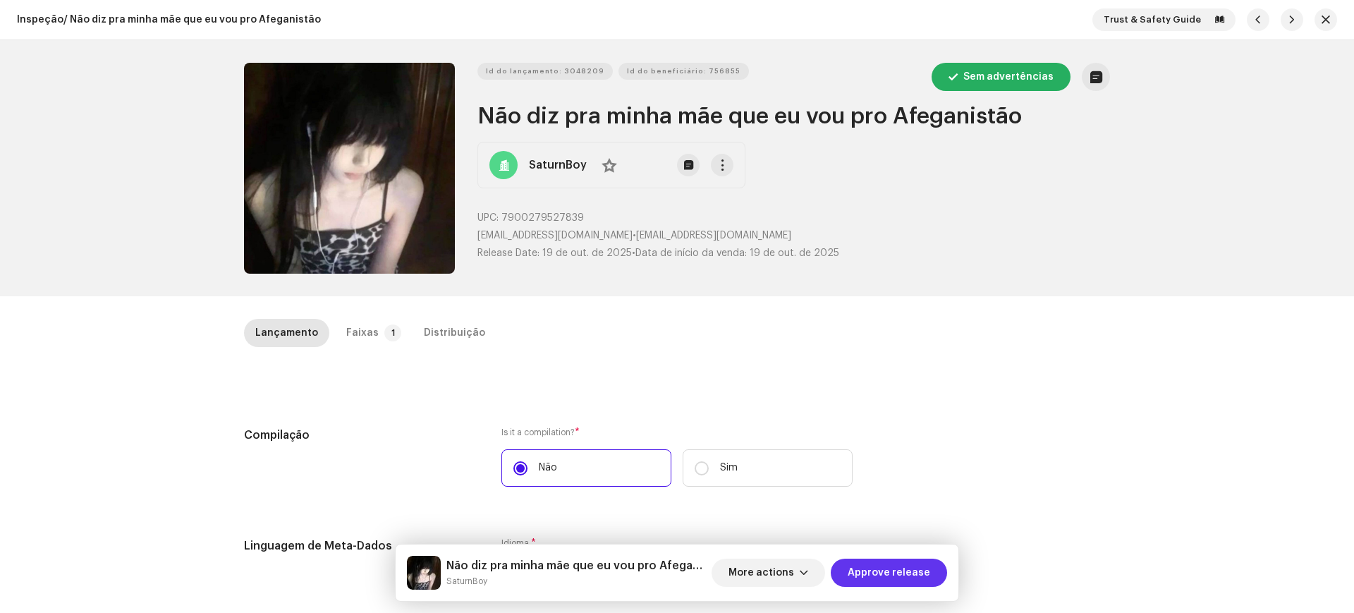
click at [888, 572] on span "Approve release" at bounding box center [889, 573] width 83 height 28
